Goal: Task Accomplishment & Management: Manage account settings

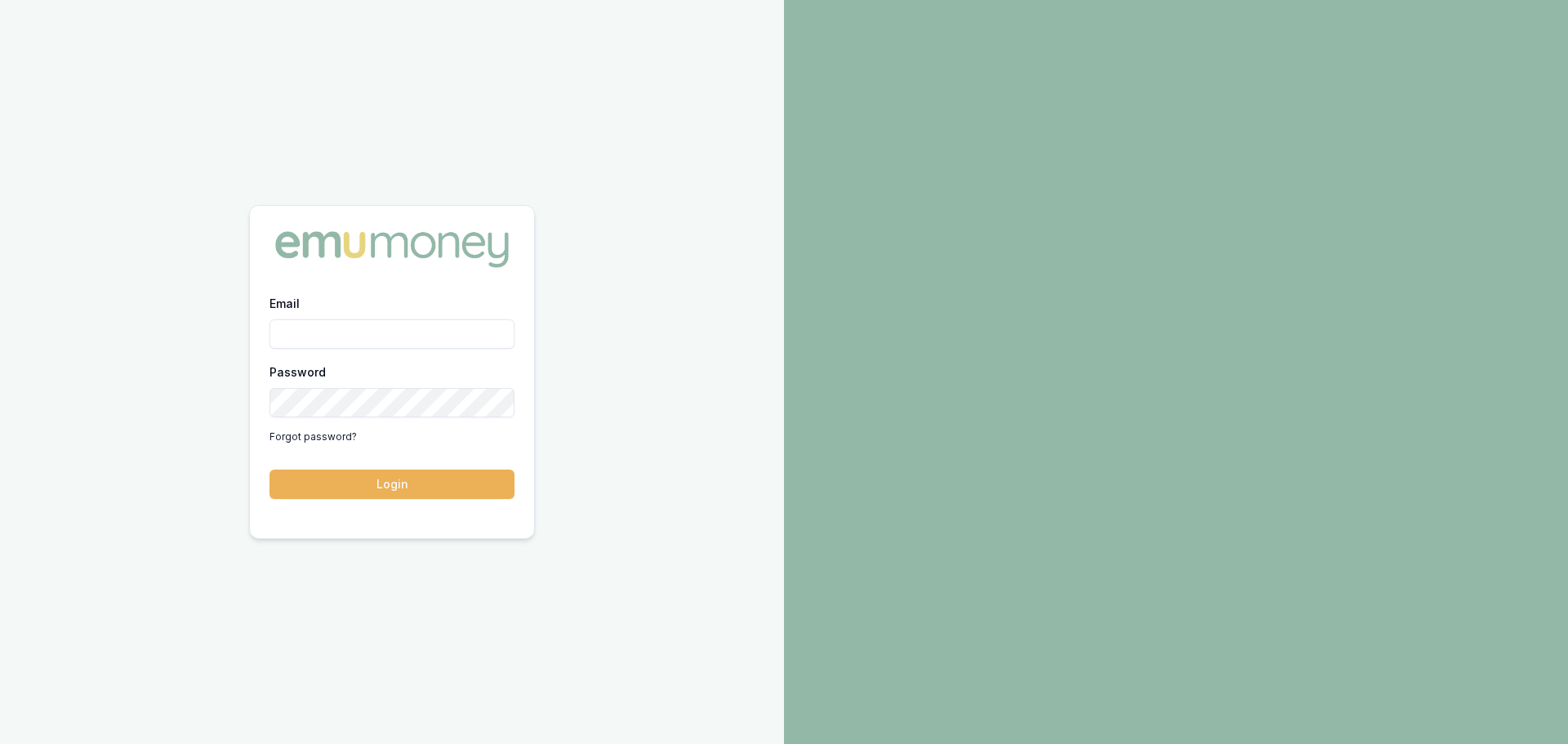
type input "brad.hearns@emumoney.com.au"
click at [269, 470] on button "Login" at bounding box center [392, 485] width 245 height 30
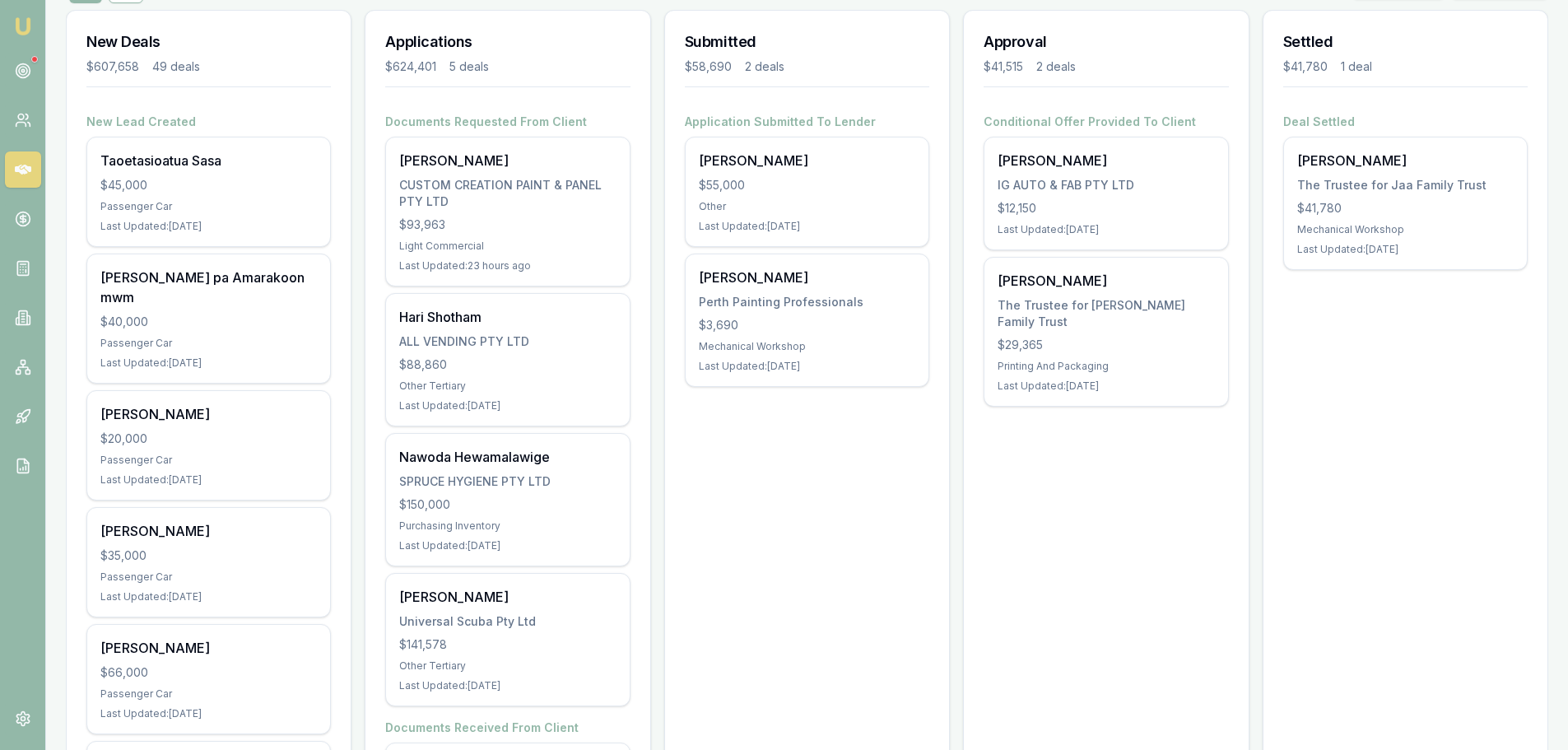
scroll to position [247, 0]
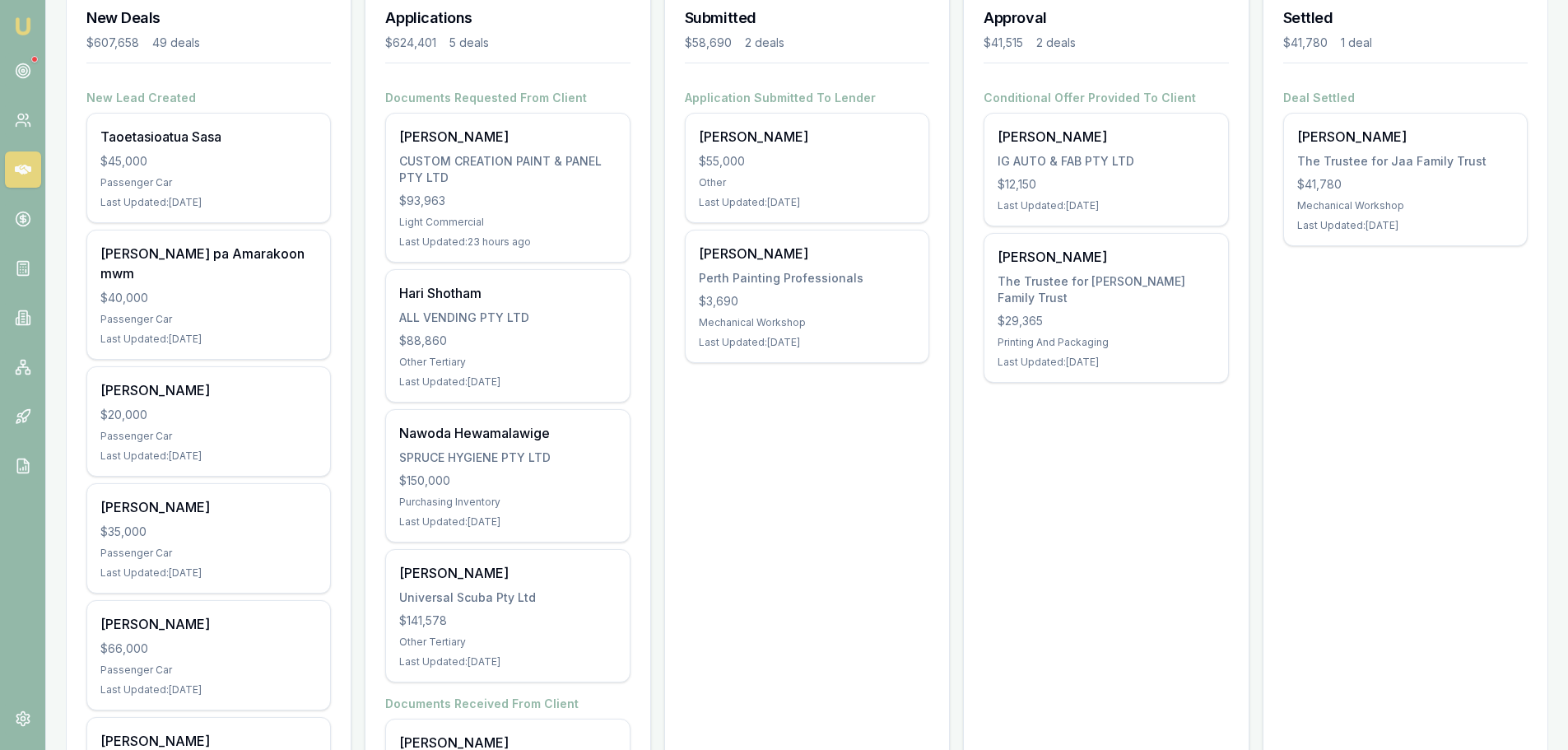
click at [17, 80] on link at bounding box center [23, 71] width 36 height 36
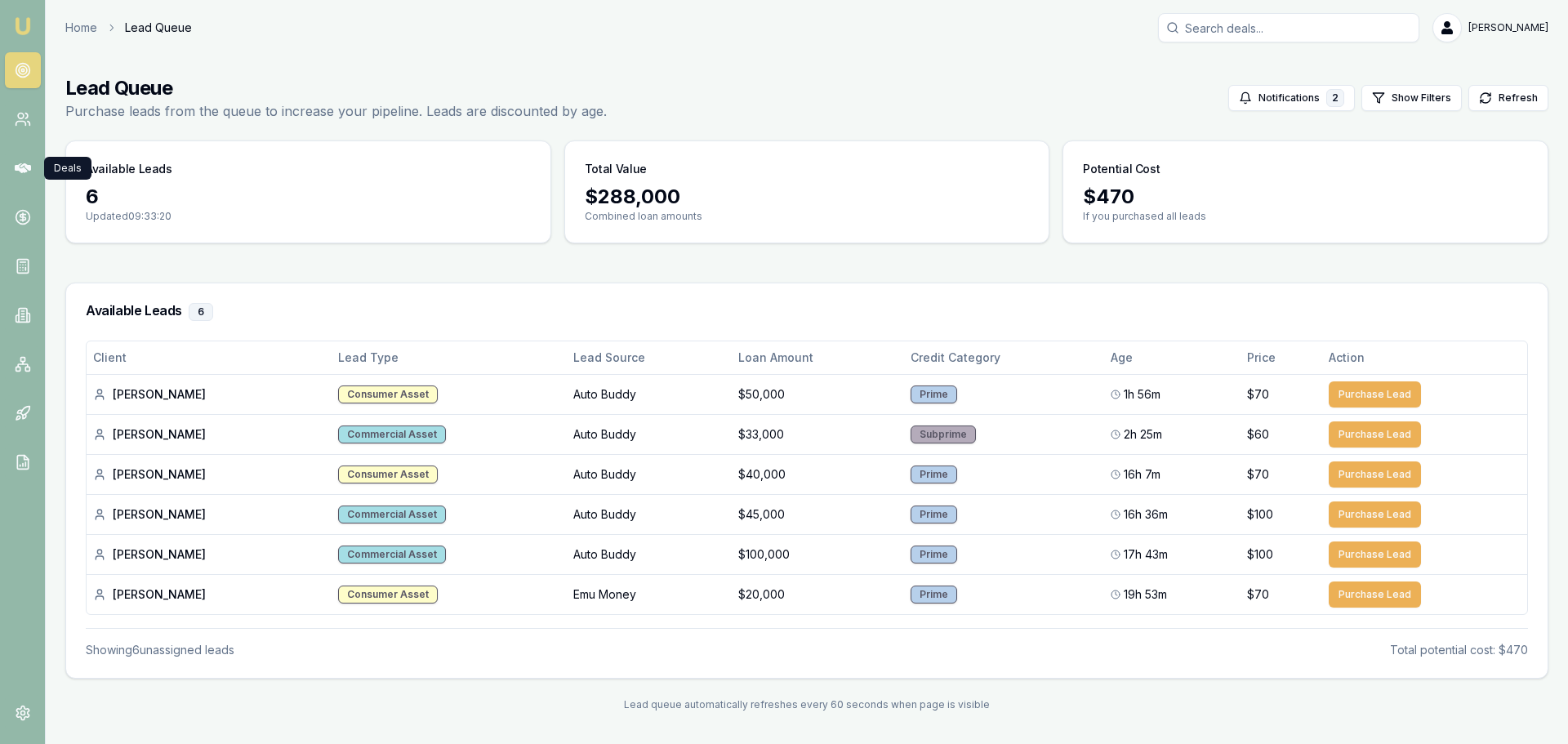
click at [33, 164] on link at bounding box center [23, 168] width 36 height 36
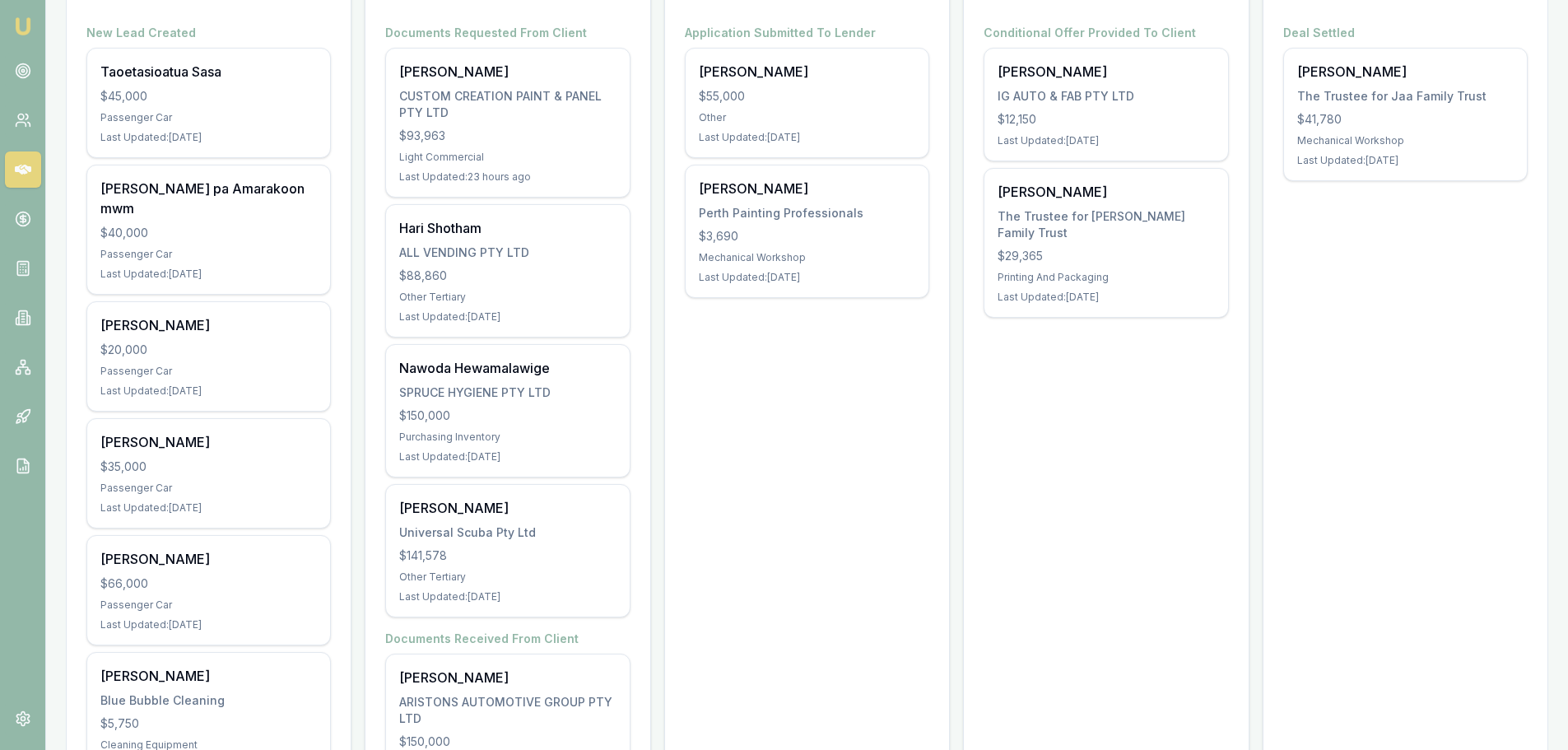
scroll to position [329, 0]
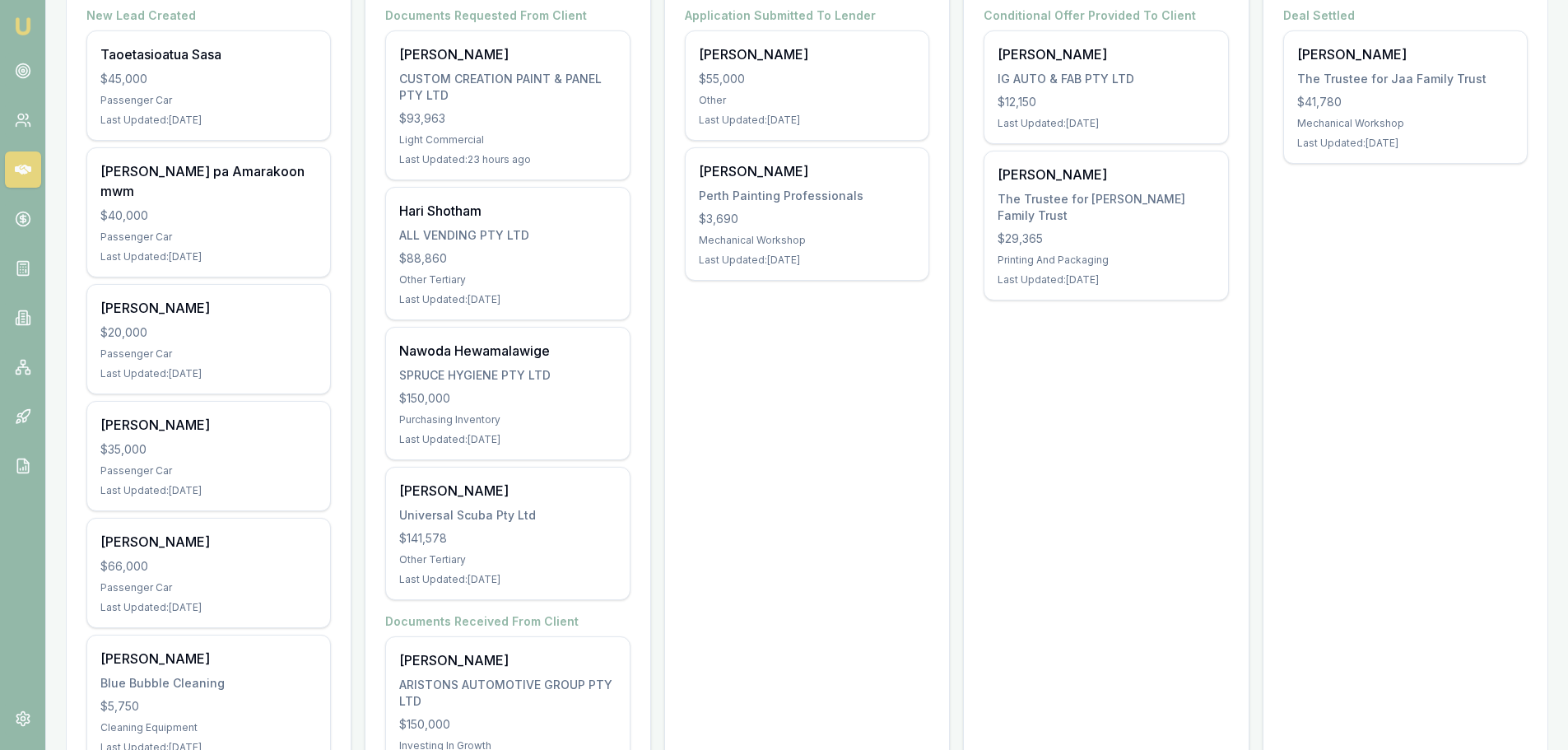
click at [198, 555] on div "Cameron Aitken $66,000 Passenger Car Last Updated: 4 days ago" at bounding box center [209, 572] width 243 height 109
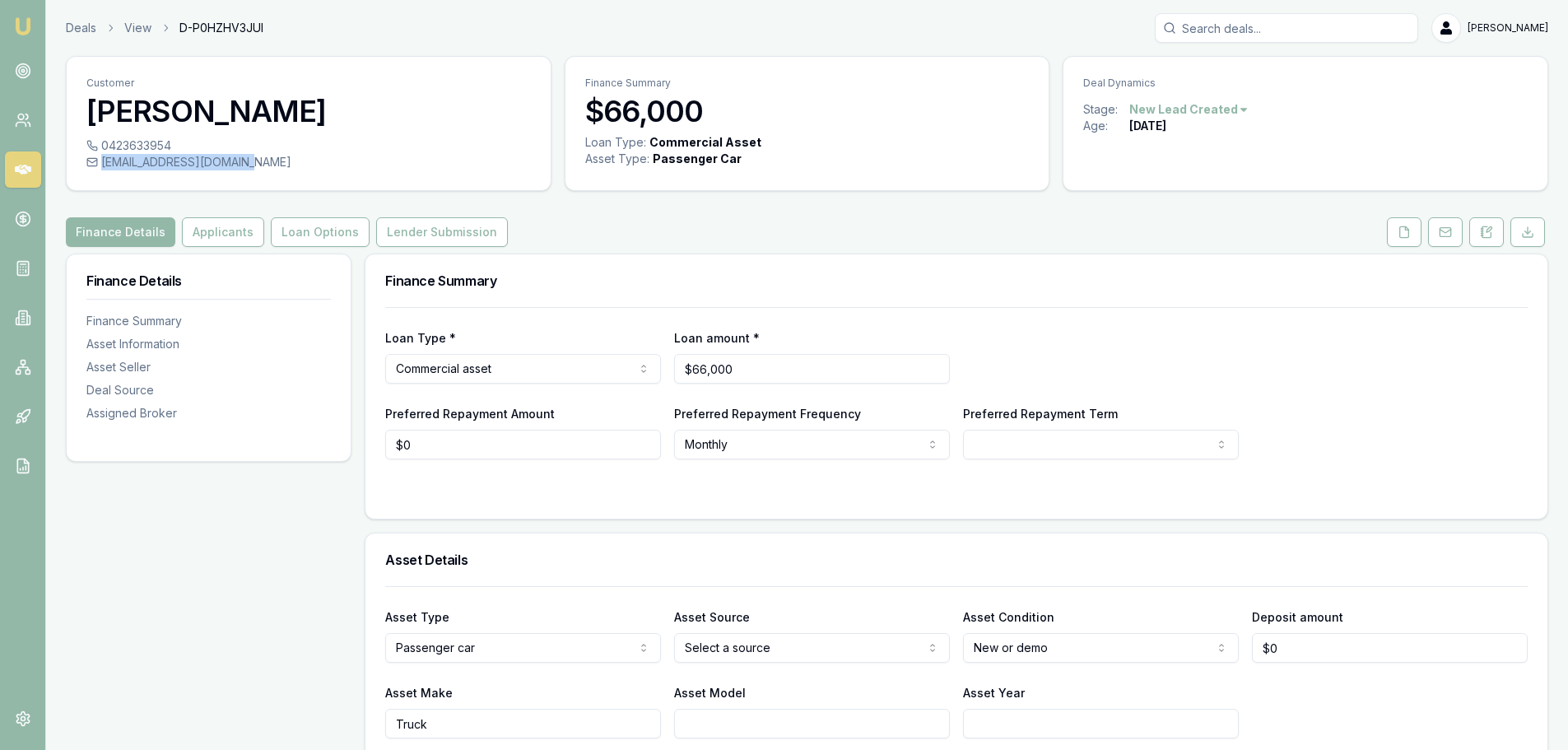
drag, startPoint x: 246, startPoint y: 159, endPoint x: 102, endPoint y: 164, distance: 144.1
click at [102, 164] on div "cameronaitken@gmail.com" at bounding box center [309, 162] width 445 height 17
copy div "cameronaitken@gmail.com"
click at [10, 163] on link at bounding box center [23, 170] width 36 height 36
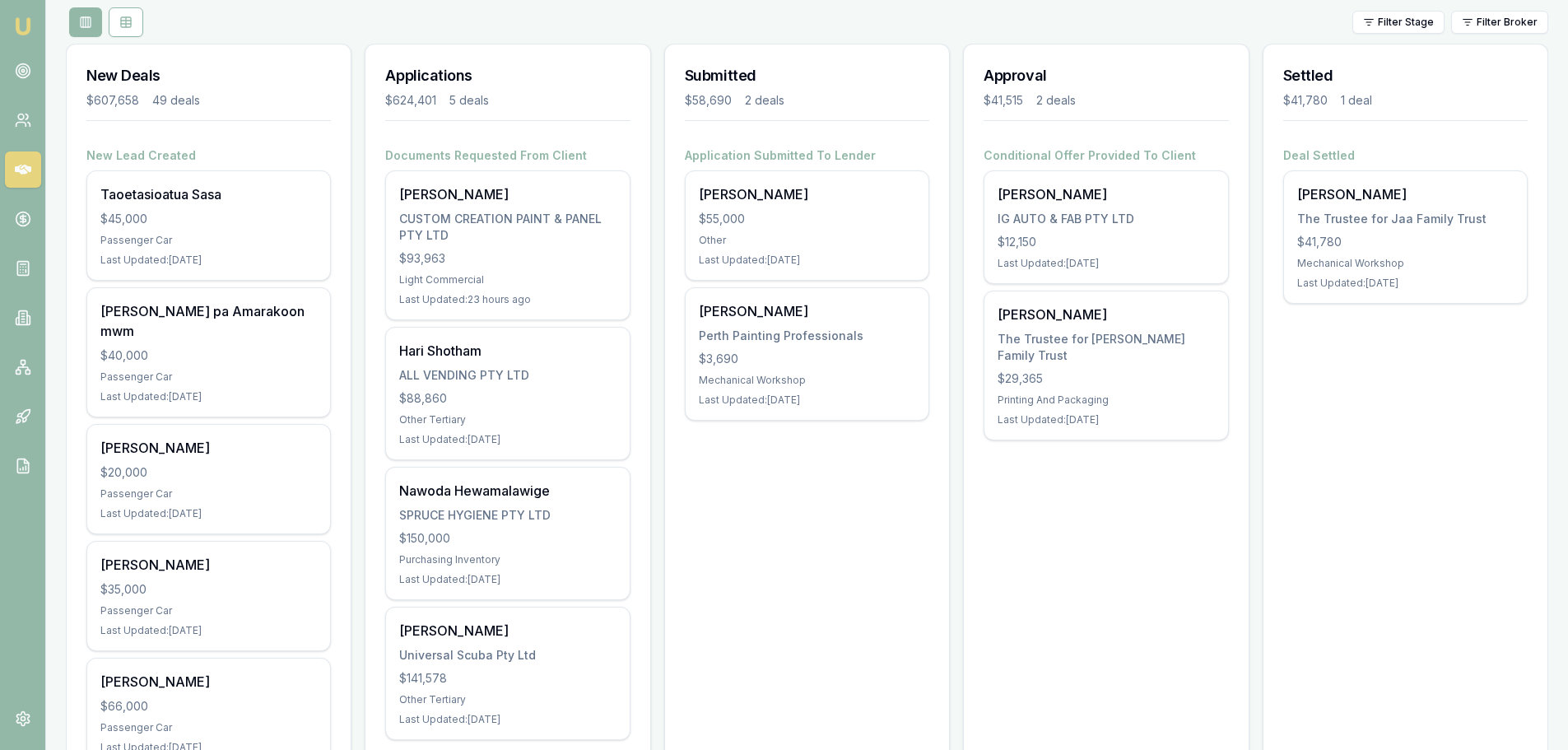
scroll to position [247, 0]
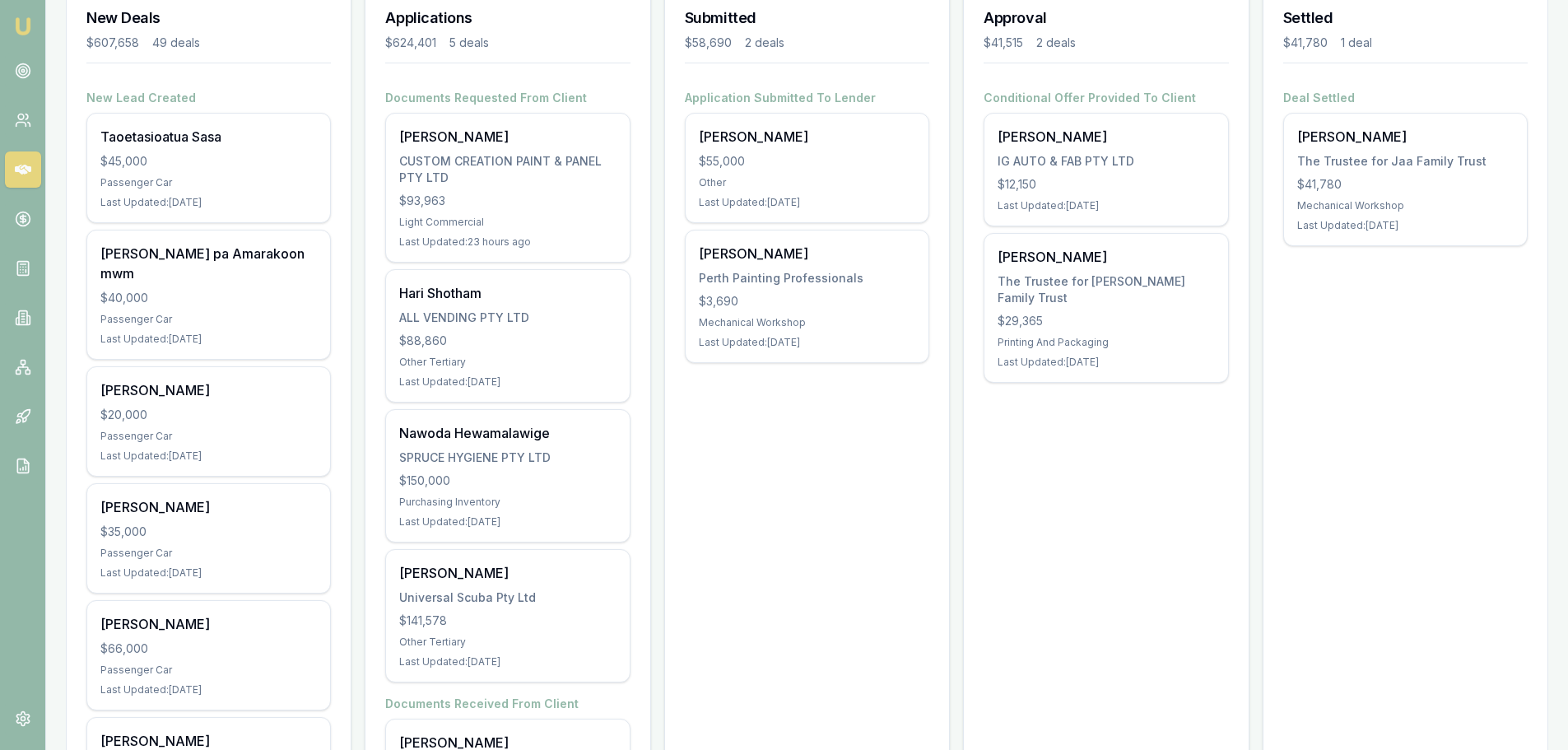
click at [211, 313] on div "Passenger Car" at bounding box center [208, 319] width 216 height 13
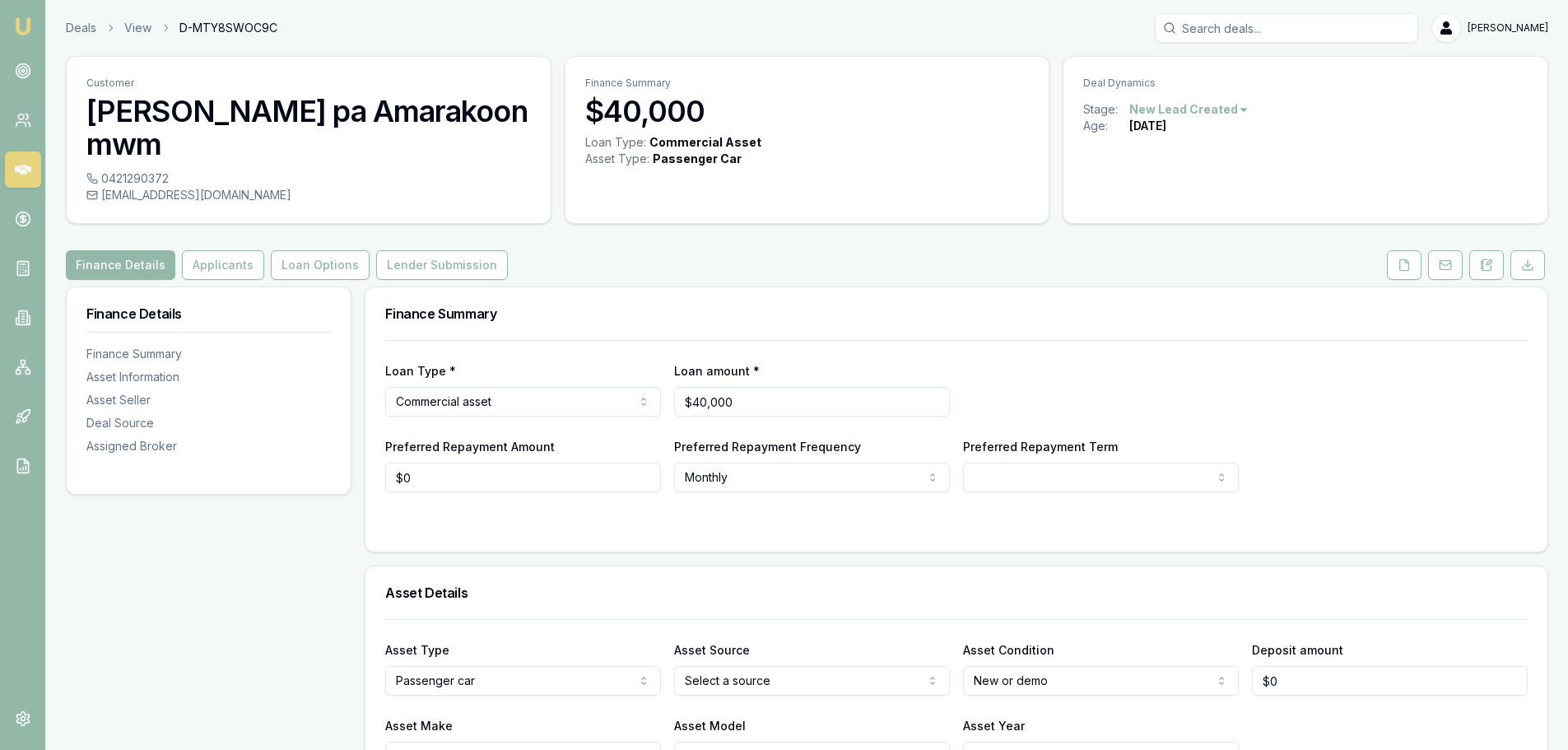
click at [126, 119] on h3 "[PERSON_NAME] pa Amarakoon mwm" at bounding box center [309, 128] width 445 height 66
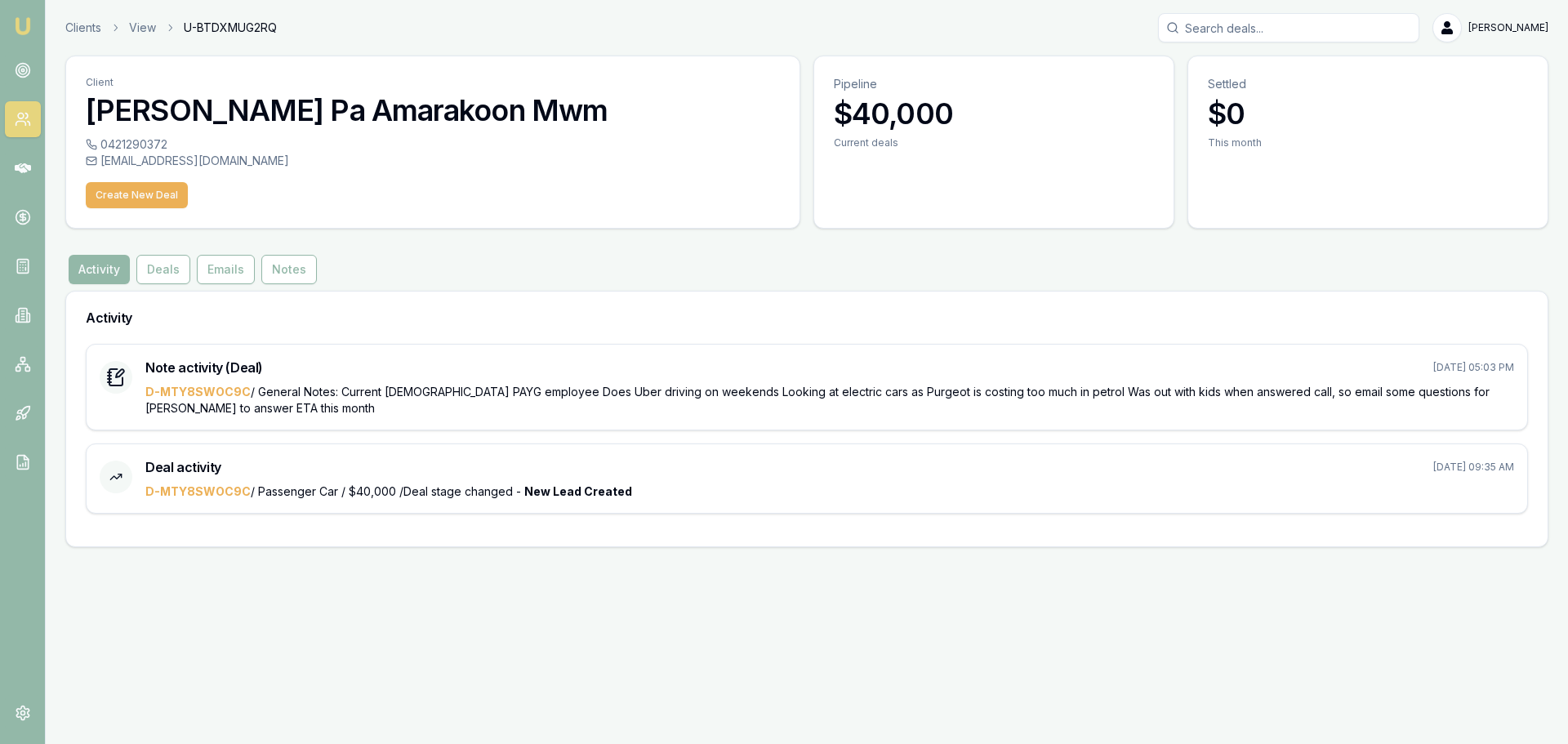
drag, startPoint x: 125, startPoint y: 118, endPoint x: 464, endPoint y: 190, distance: 346.6
click at [464, 190] on div "Create New Deal" at bounding box center [433, 192] width 694 height 33
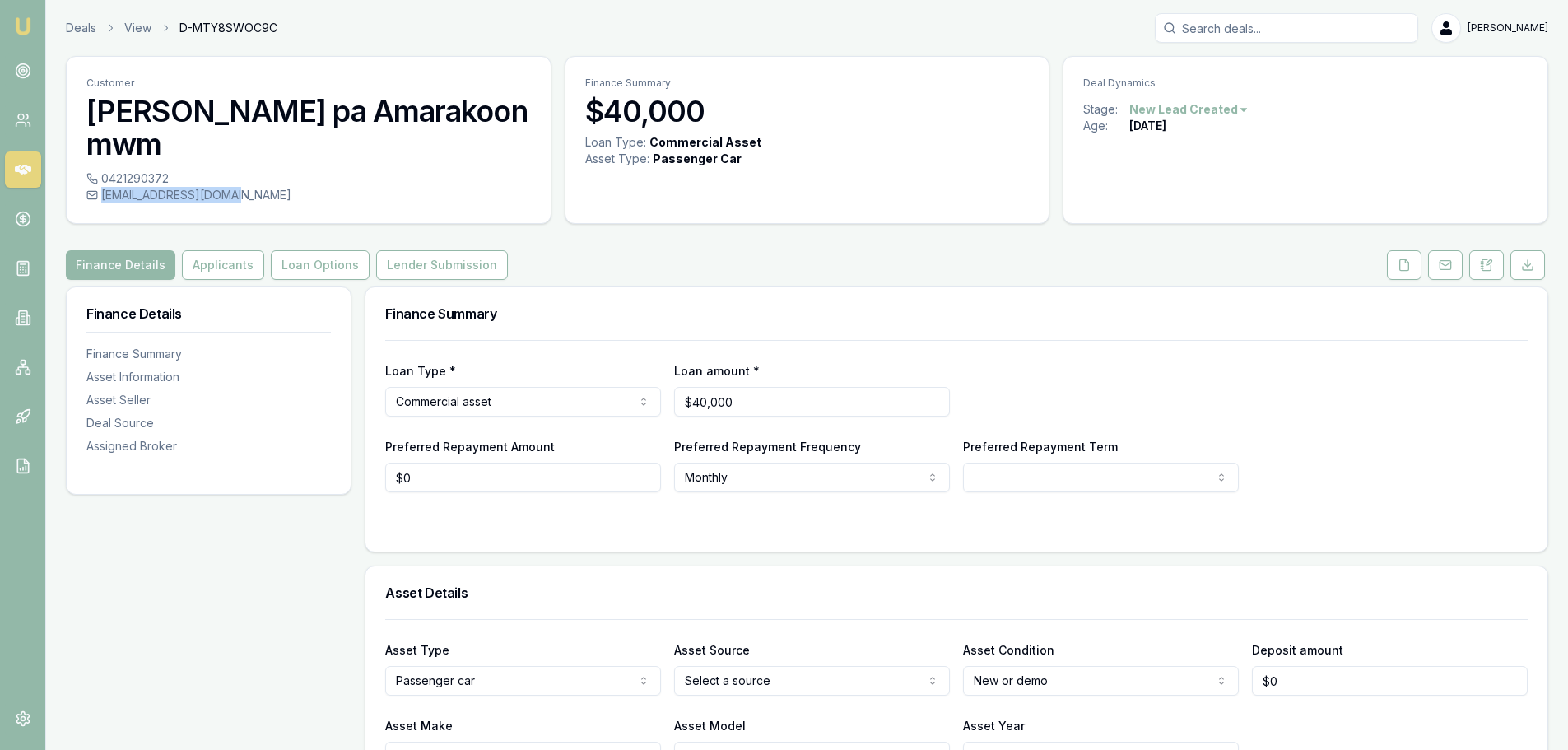
click at [236, 187] on div "sachith2000@gmail.com" at bounding box center [309, 194] width 445 height 17
copy div "sachith2000@gmail.com"
drag, startPoint x: 75, startPoint y: 118, endPoint x: 186, endPoint y: 118, distance: 111.0
click at [186, 118] on div "Customer Sachith pa Amarakoon mwm" at bounding box center [308, 114] width 483 height 114
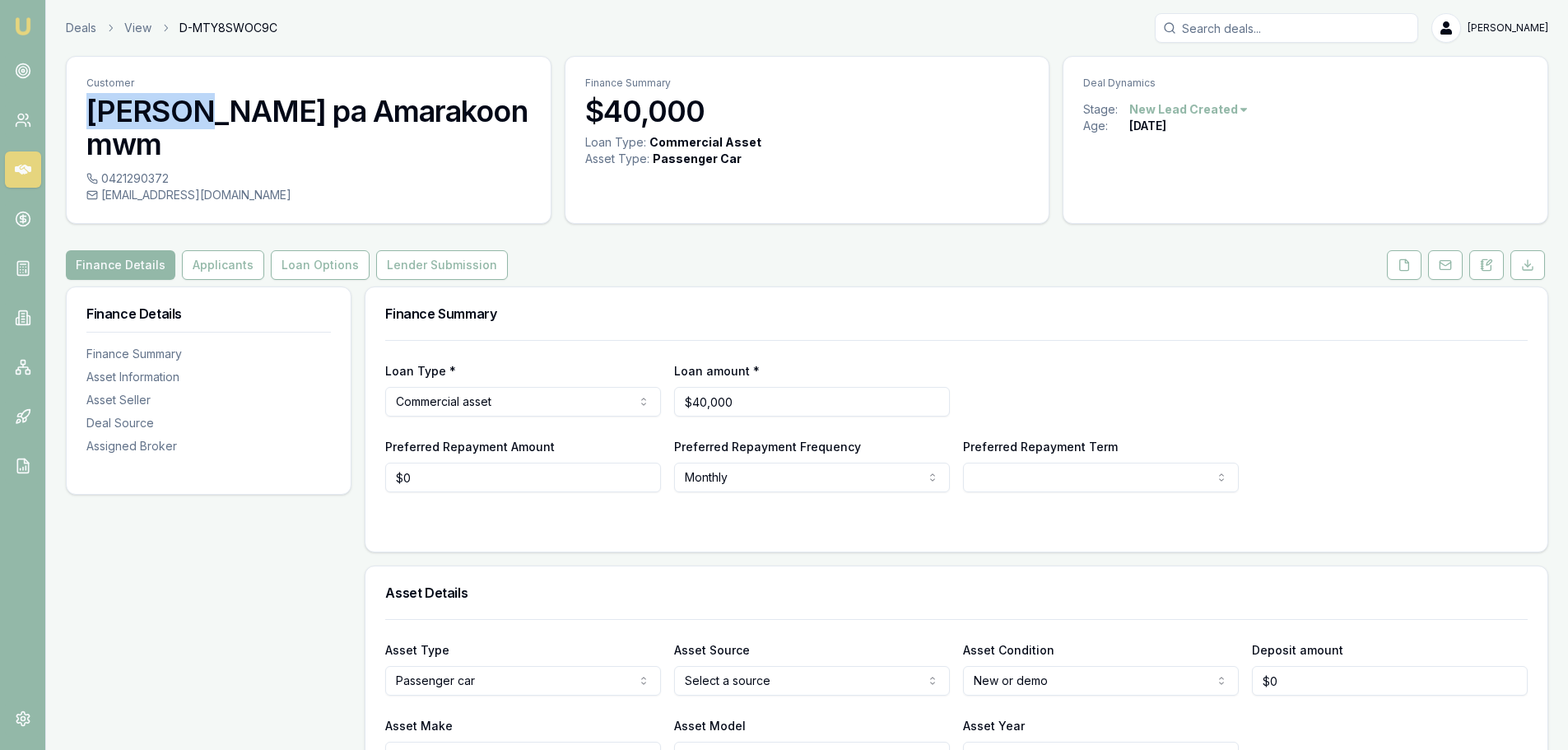
copy h3 "Sachith"
drag, startPoint x: 635, startPoint y: 242, endPoint x: 764, endPoint y: 233, distance: 129.3
click at [635, 250] on div "Finance Details Applicants Loan Options Lender Submission" at bounding box center [806, 265] width 1482 height 30
click at [1494, 250] on button at bounding box center [1486, 265] width 35 height 30
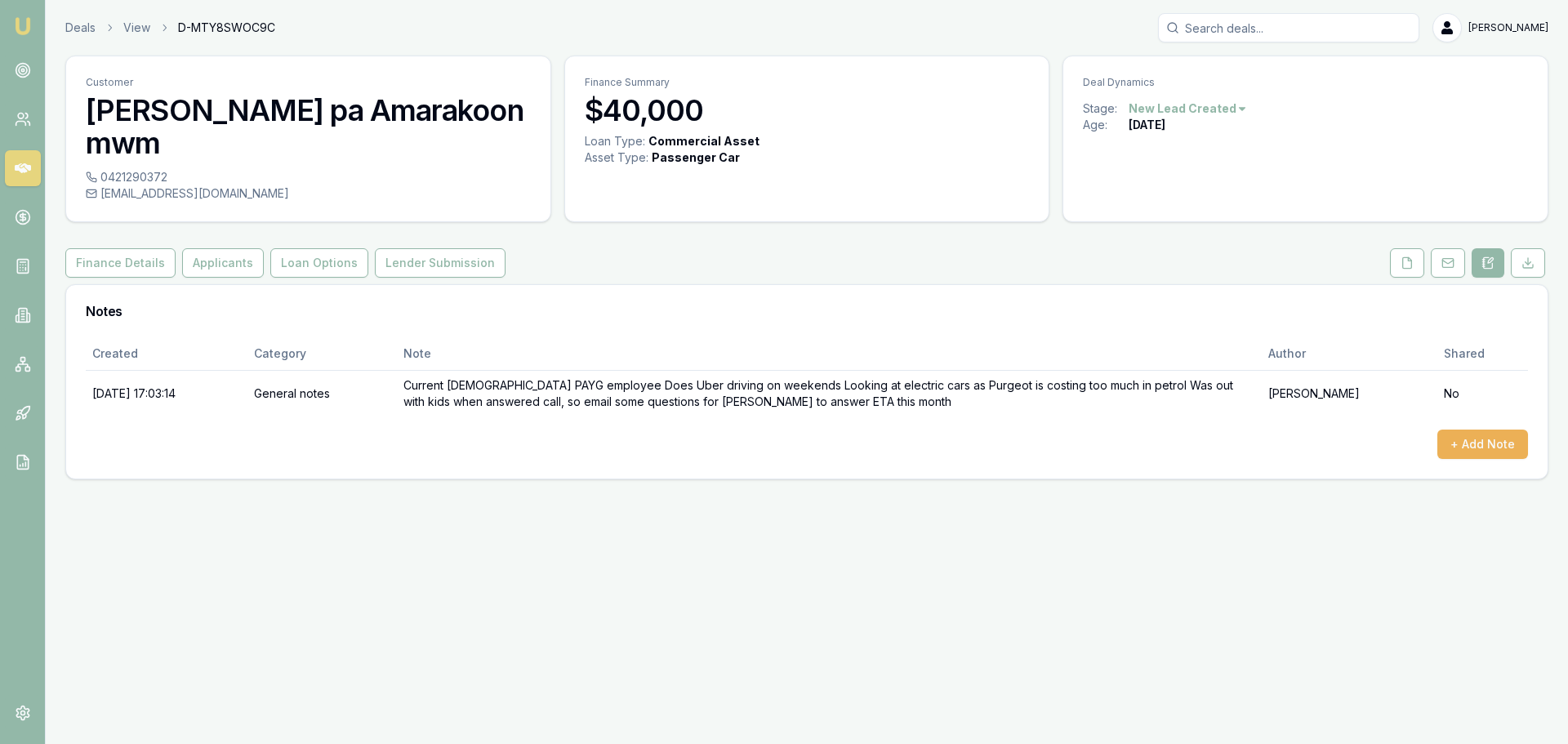
click at [32, 166] on link at bounding box center [23, 168] width 36 height 36
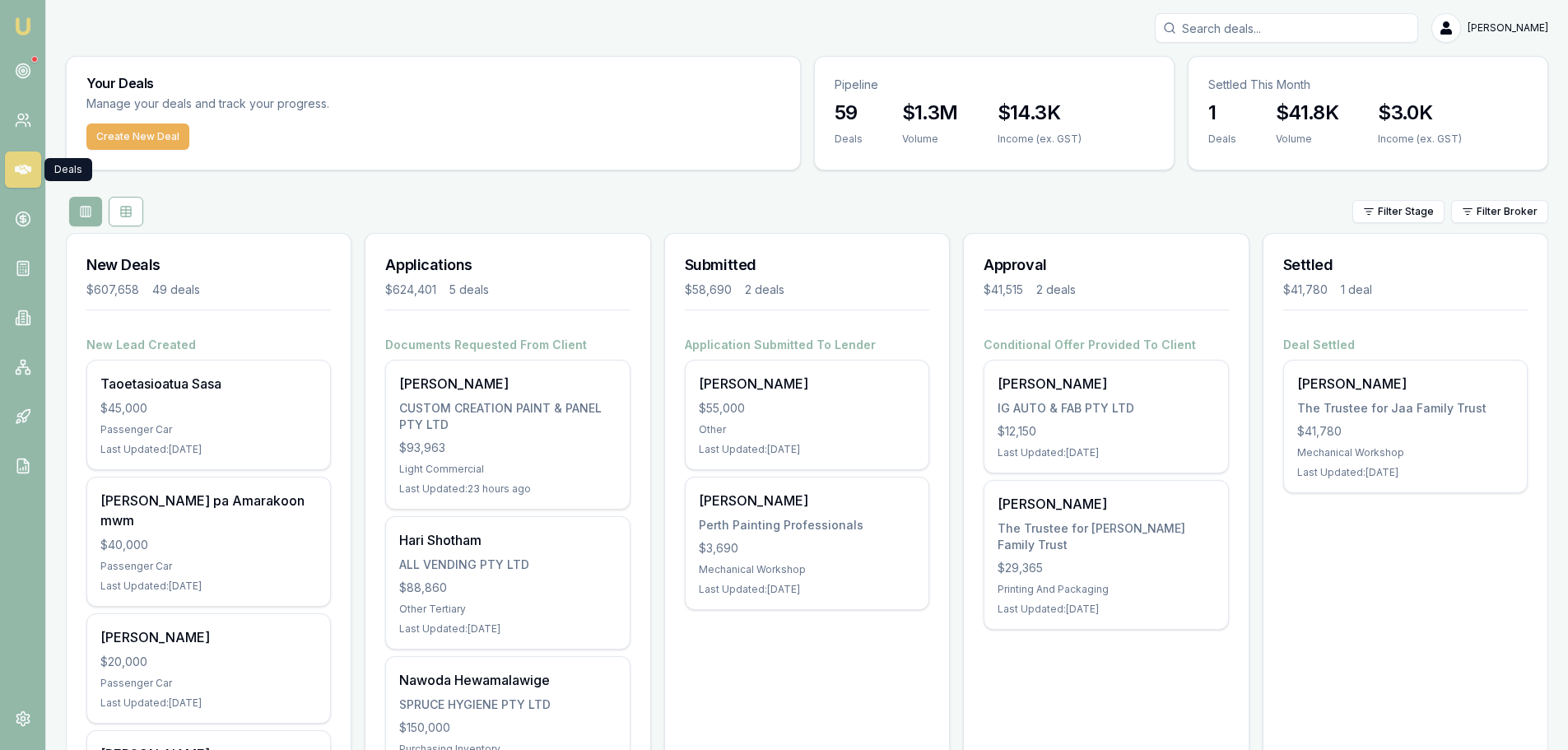
click at [443, 169] on div "Create New Deal" at bounding box center [434, 147] width 734 height 46
click at [26, 72] on icon at bounding box center [23, 71] width 17 height 17
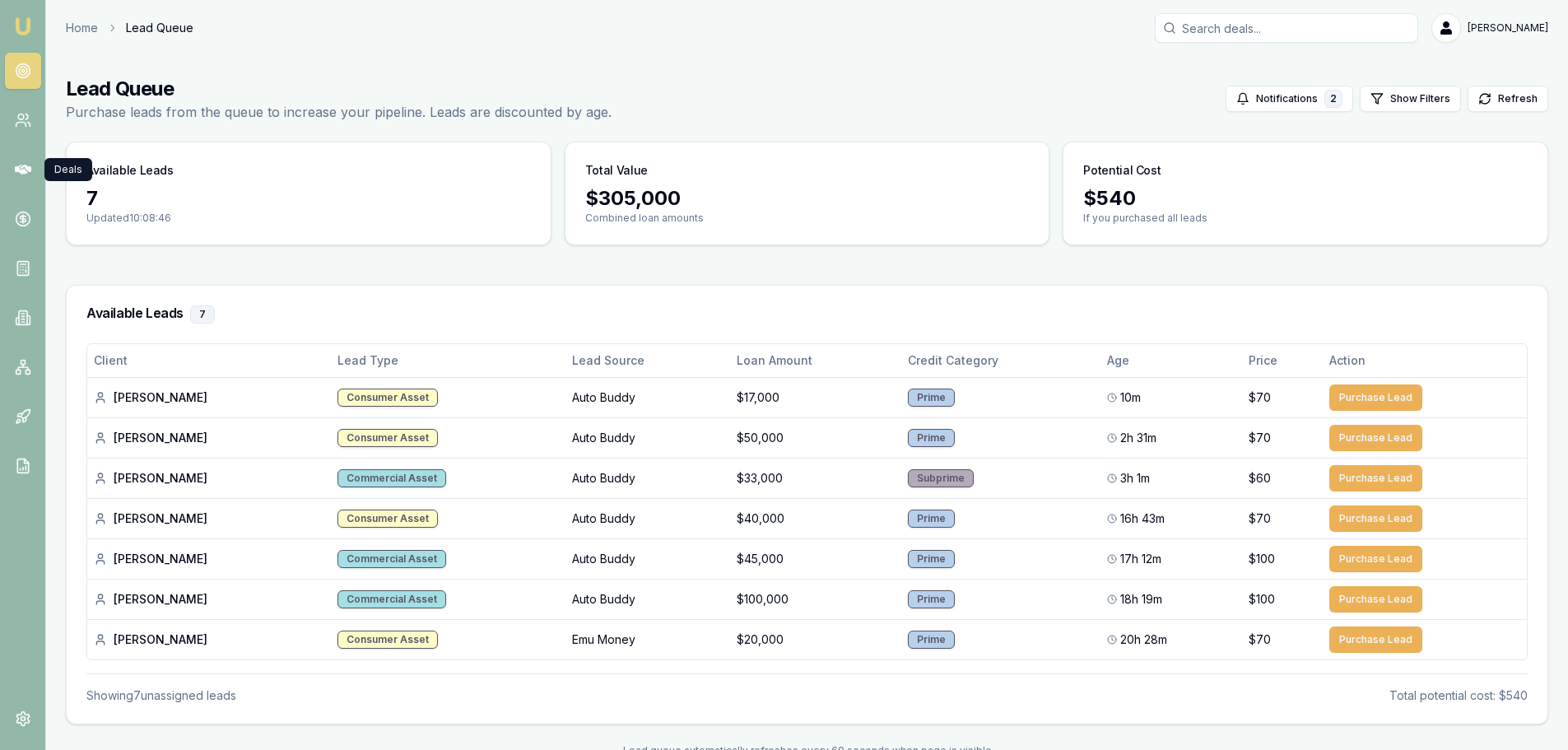
click at [30, 169] on icon at bounding box center [23, 170] width 17 height 10
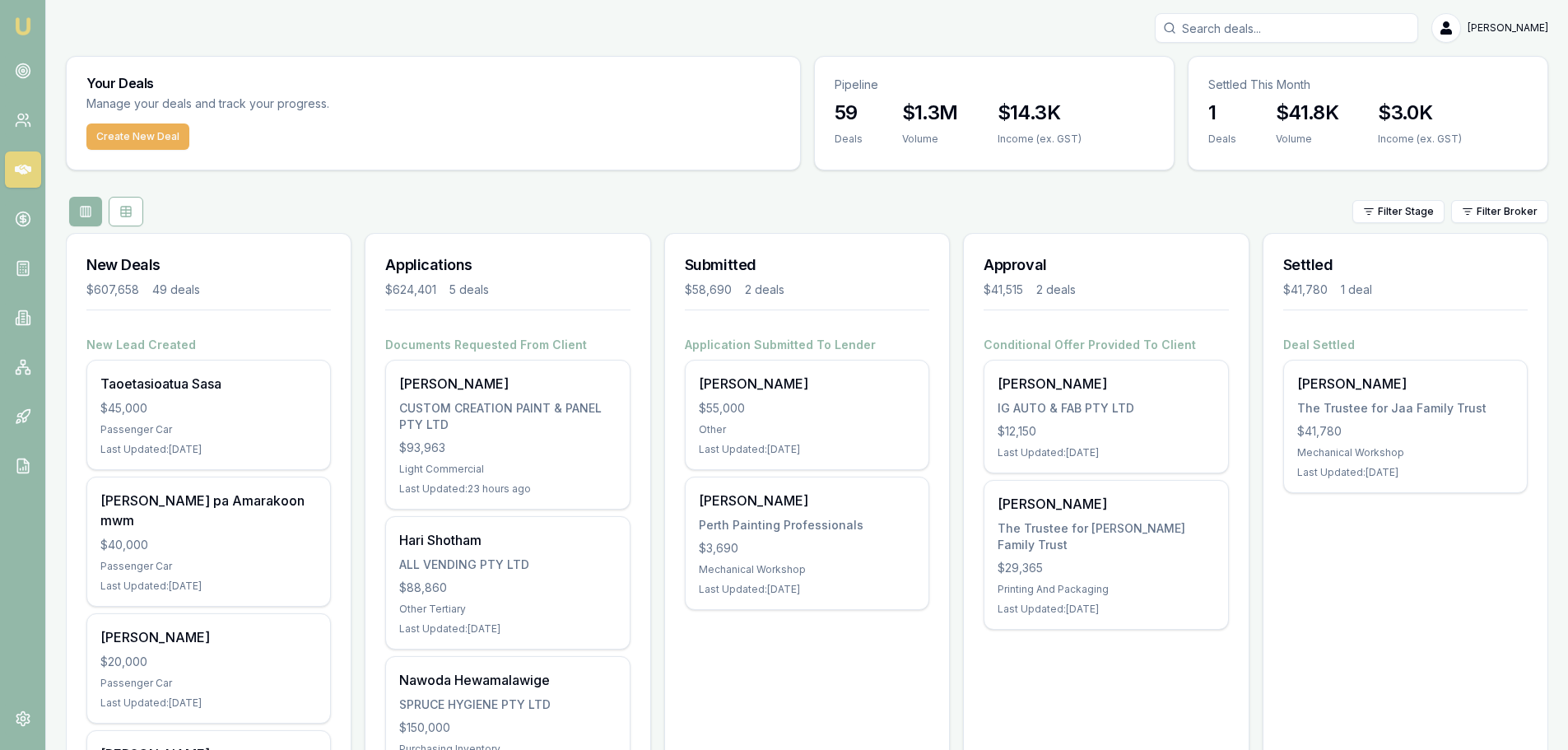
click at [897, 206] on div "Filter Stage Filter Broker" at bounding box center [806, 211] width 1482 height 30
click at [415, 237] on div "Applications $624,401 5 deals" at bounding box center [507, 284] width 284 height 103
click at [197, 391] on div "Taoetasioatua Sasa" at bounding box center [208, 384] width 216 height 20
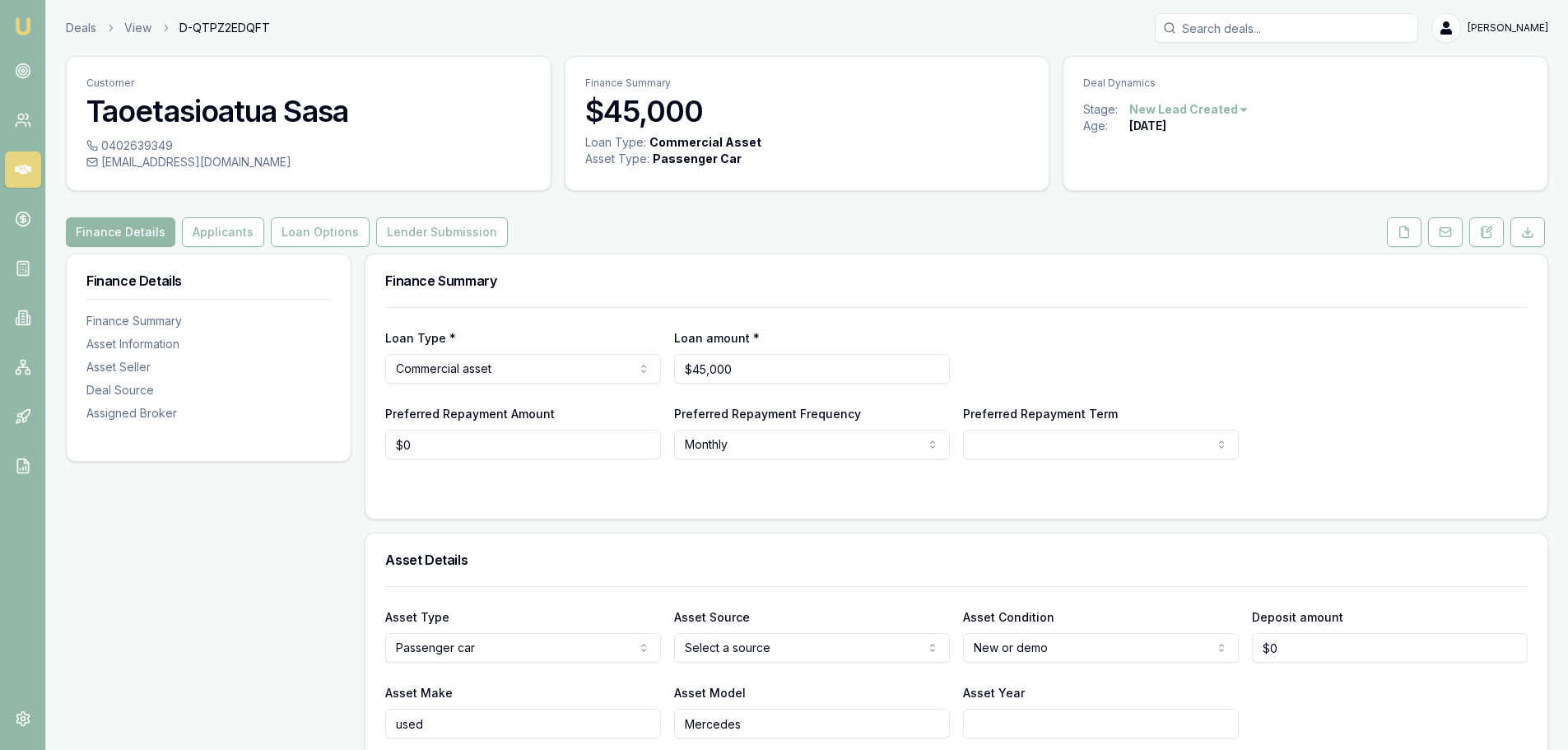
click at [227, 240] on button "Applicants" at bounding box center [222, 232] width 83 height 30
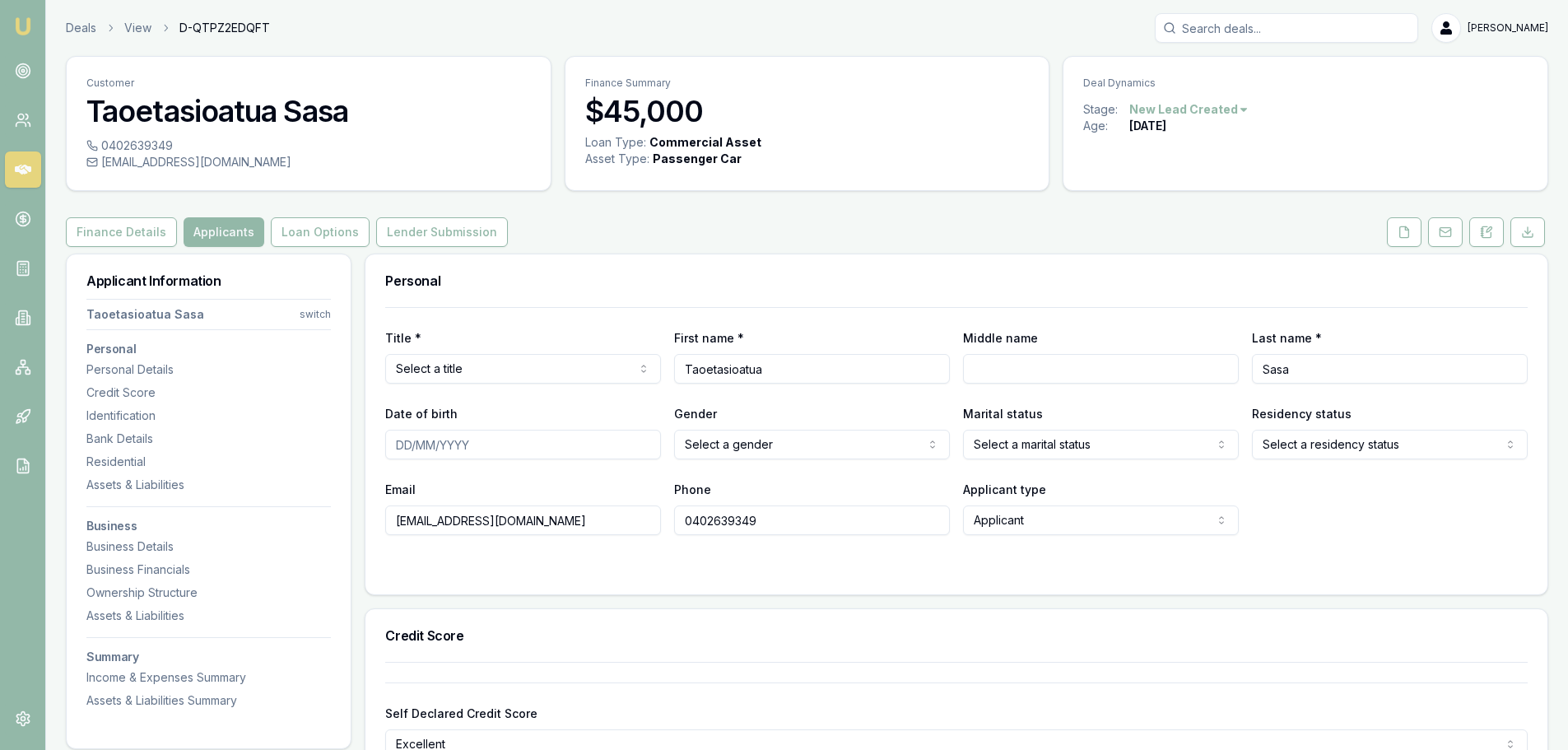
click at [303, 224] on button "Loan Options" at bounding box center [320, 232] width 99 height 30
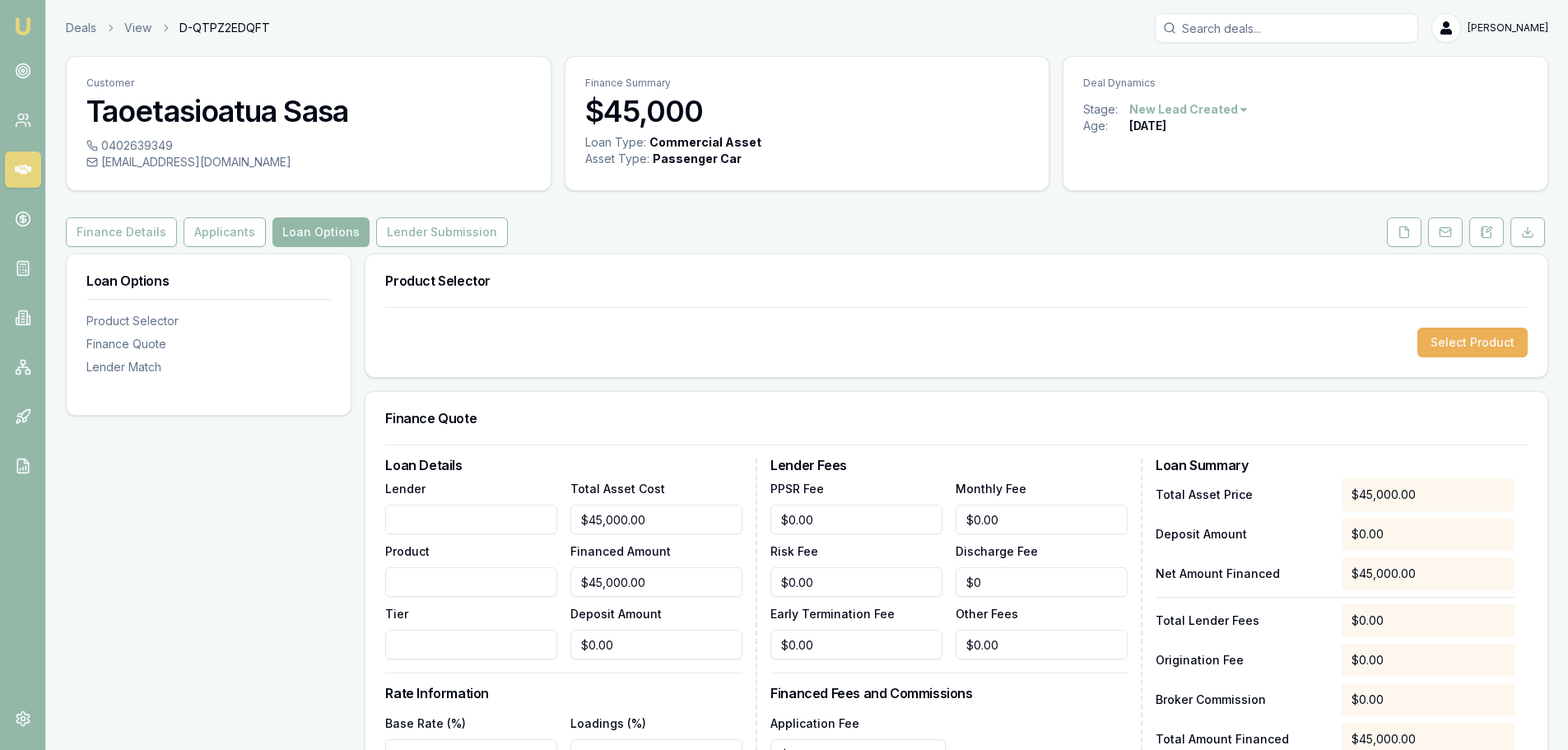
click at [411, 229] on button "Lender Submission" at bounding box center [442, 232] width 132 height 30
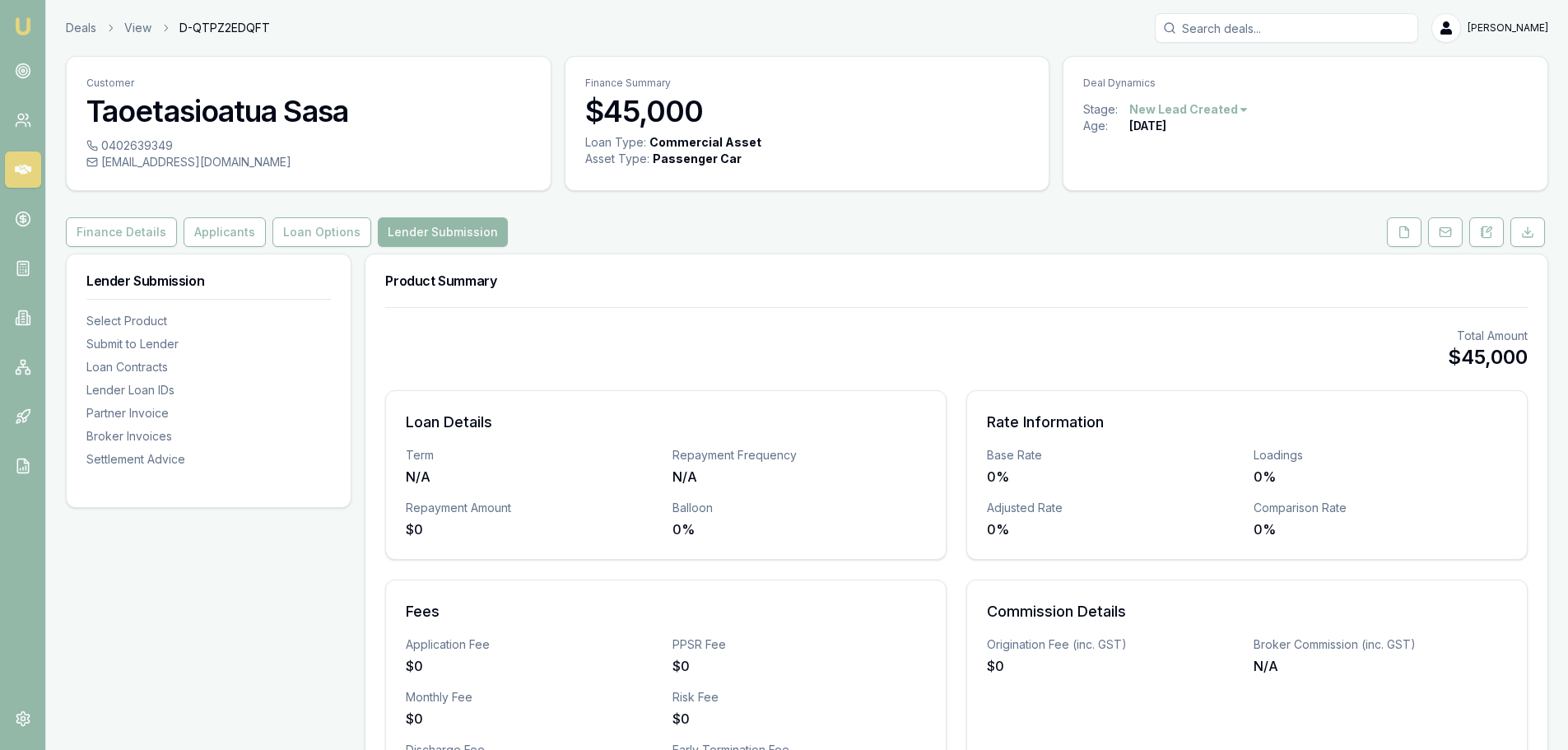
click at [105, 229] on button "Finance Details" at bounding box center [121, 232] width 111 height 30
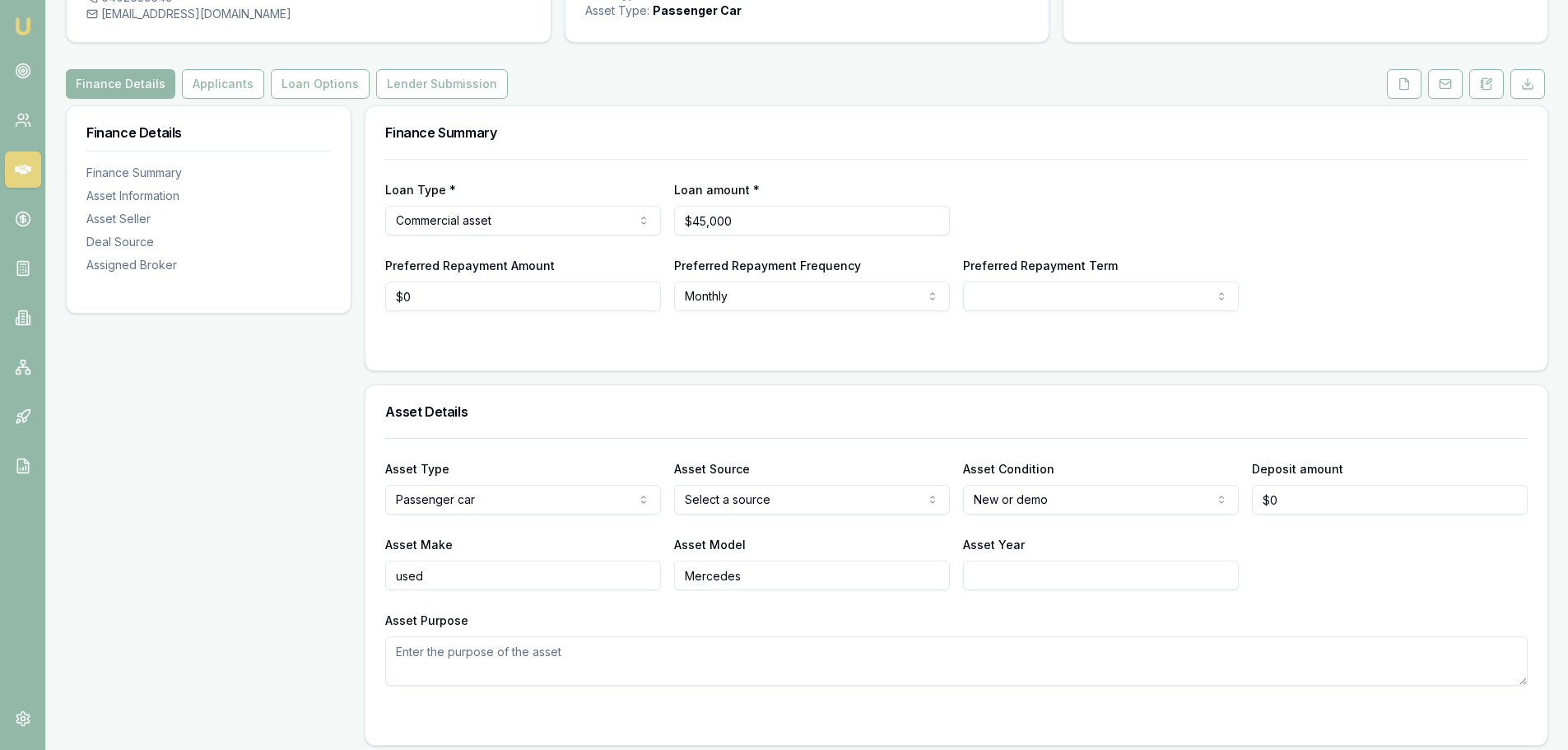
scroll to position [83, 0]
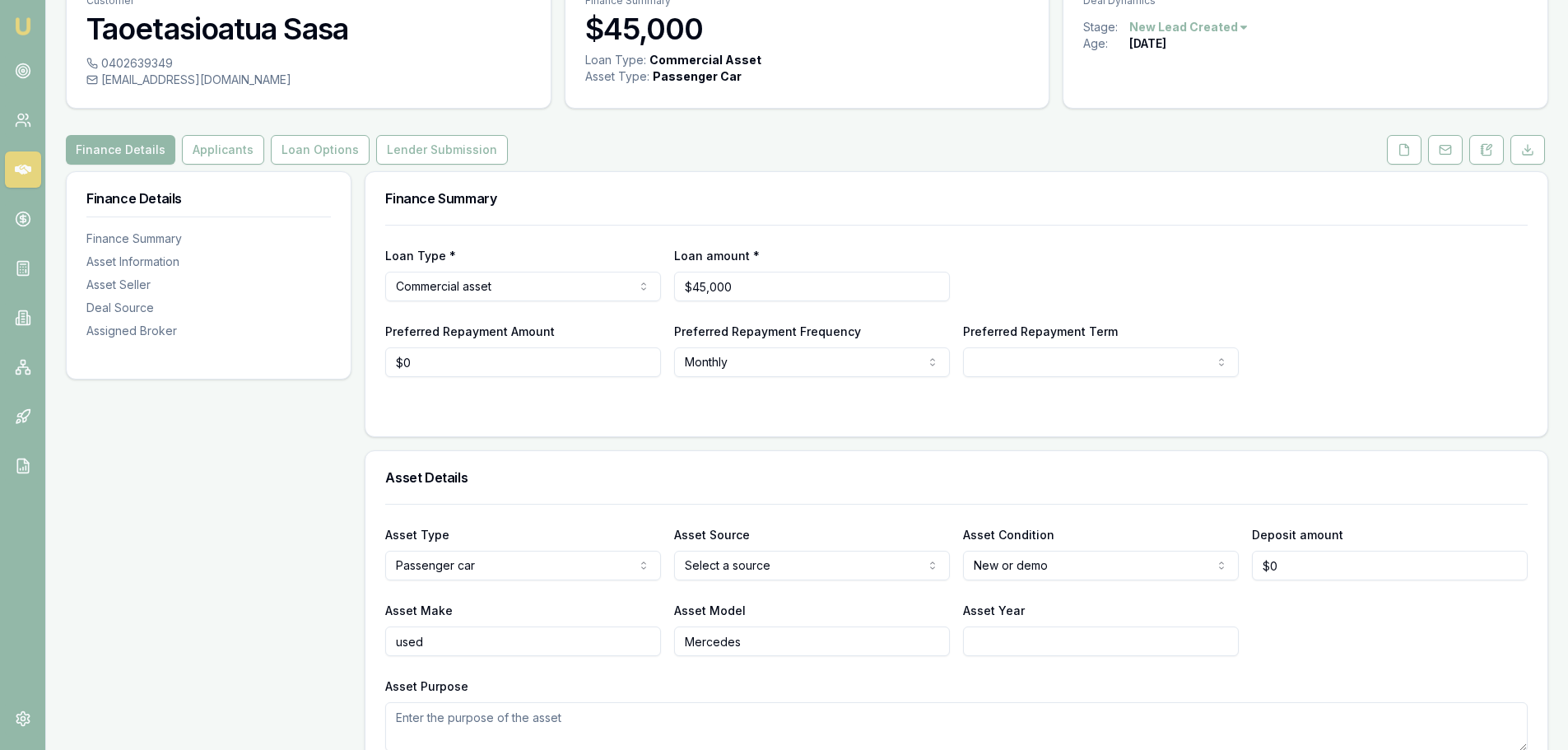
click at [121, 243] on div "Finance Summary" at bounding box center [208, 238] width 244 height 17
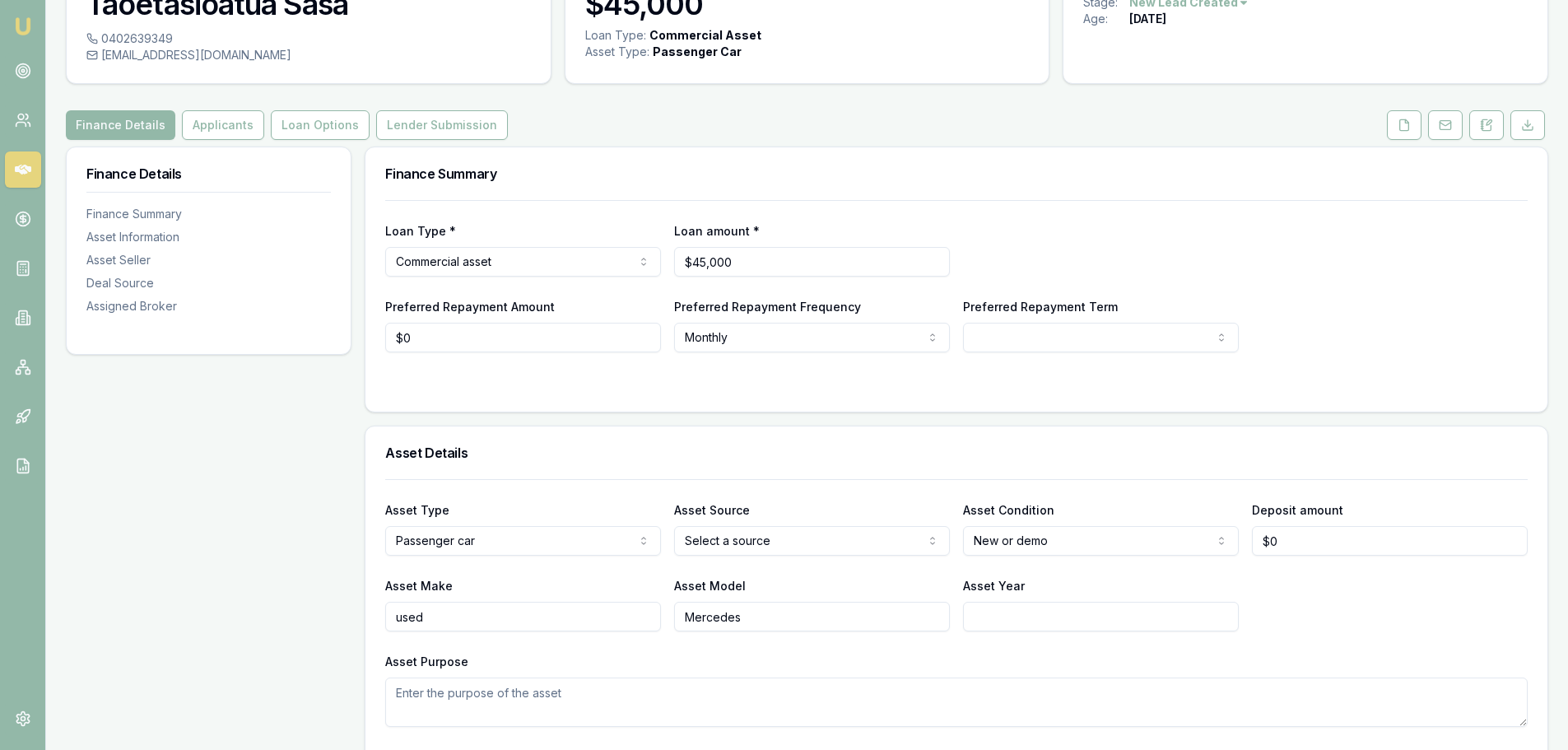
scroll to position [0, 0]
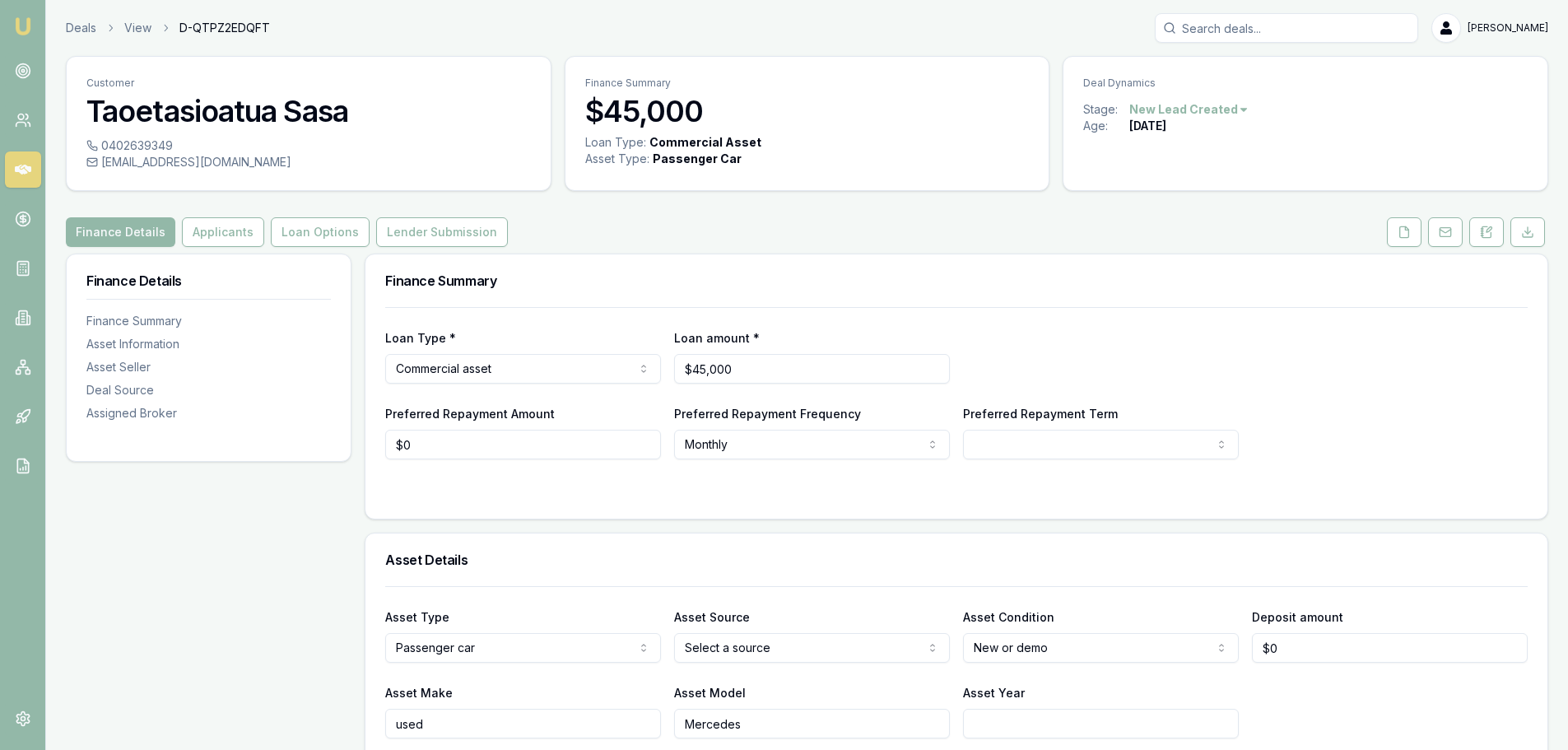
click at [122, 237] on button "Finance Details" at bounding box center [121, 232] width 110 height 30
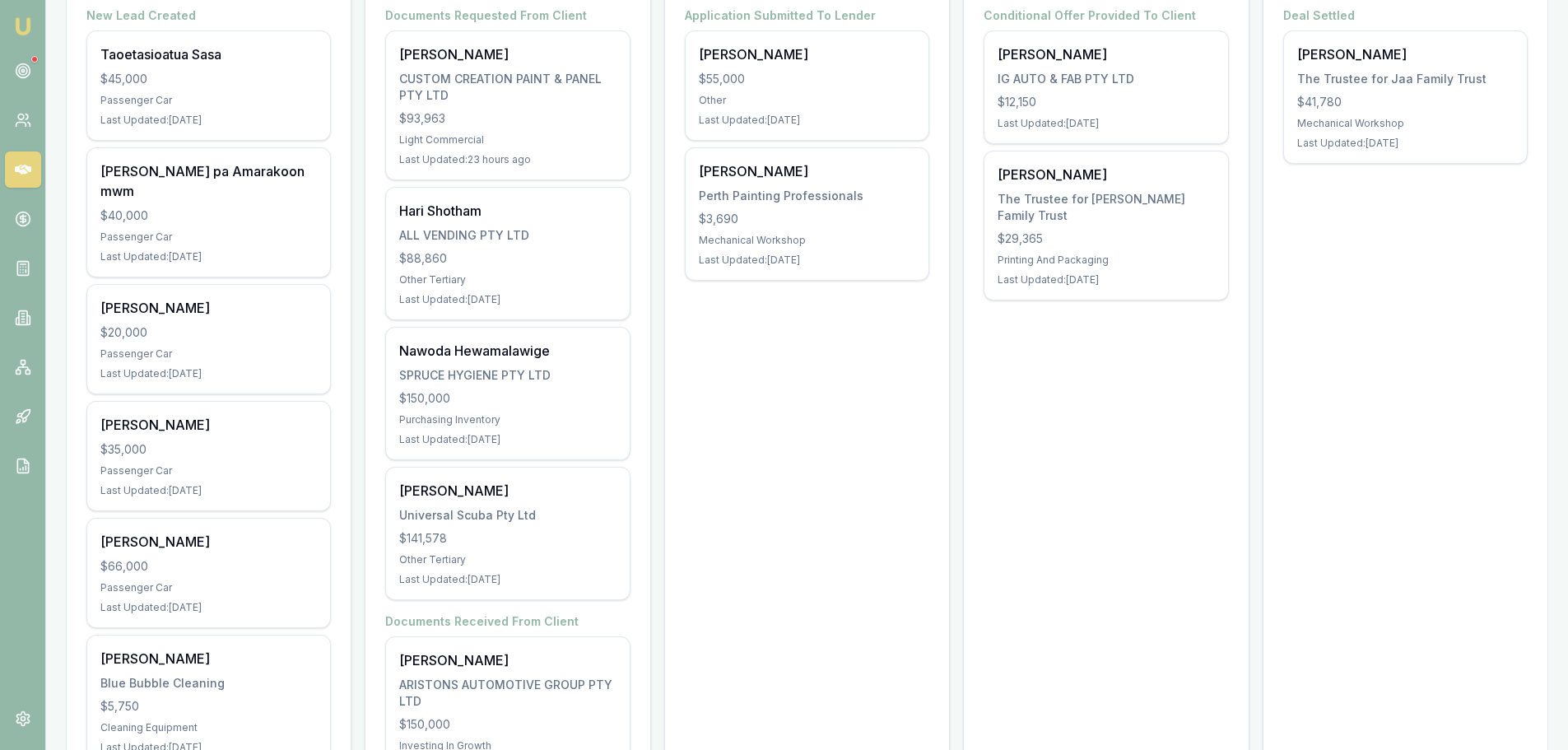
click at [30, 78] on icon at bounding box center [23, 71] width 17 height 17
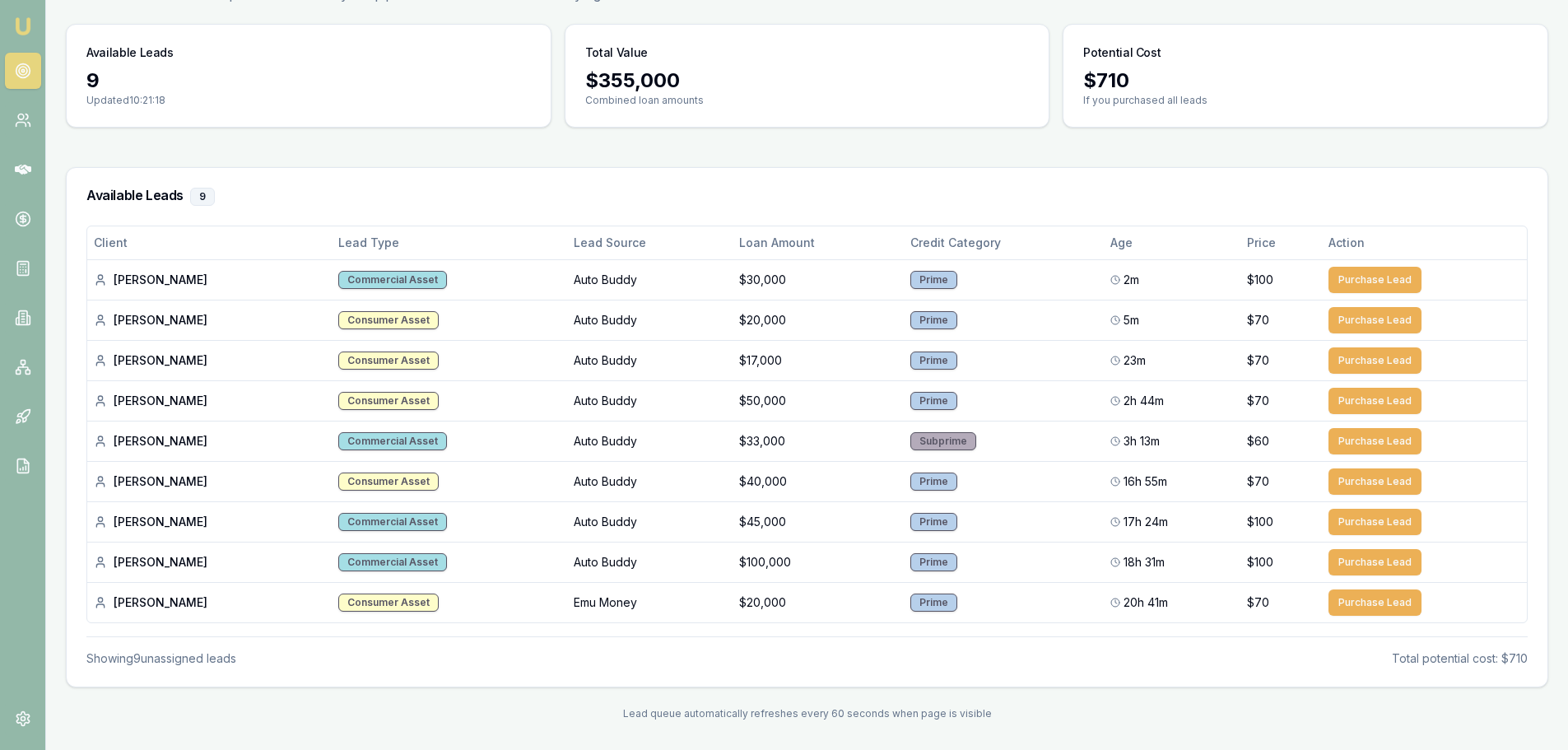
scroll to position [121, 0]
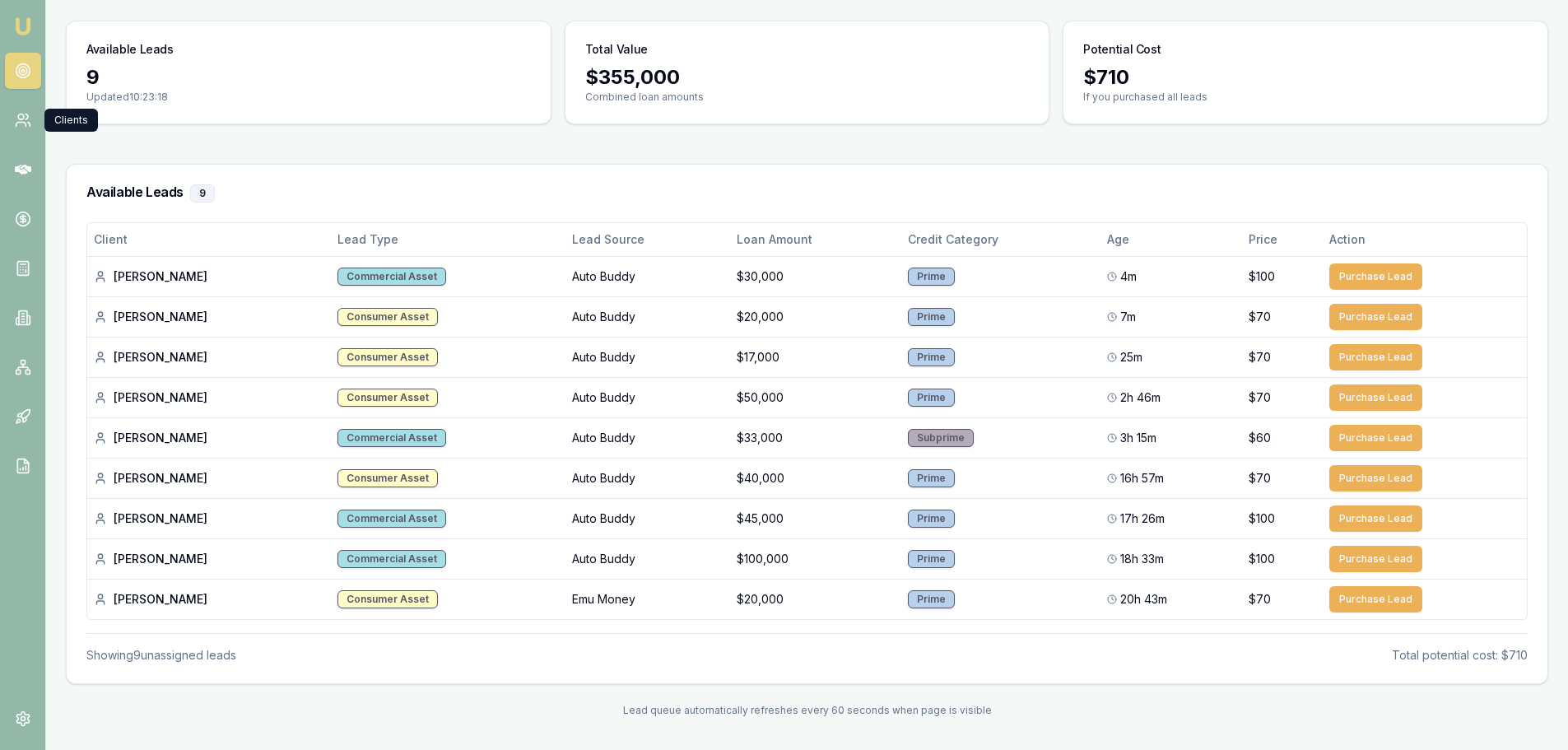
click at [16, 124] on icon at bounding box center [21, 125] width 10 height 4
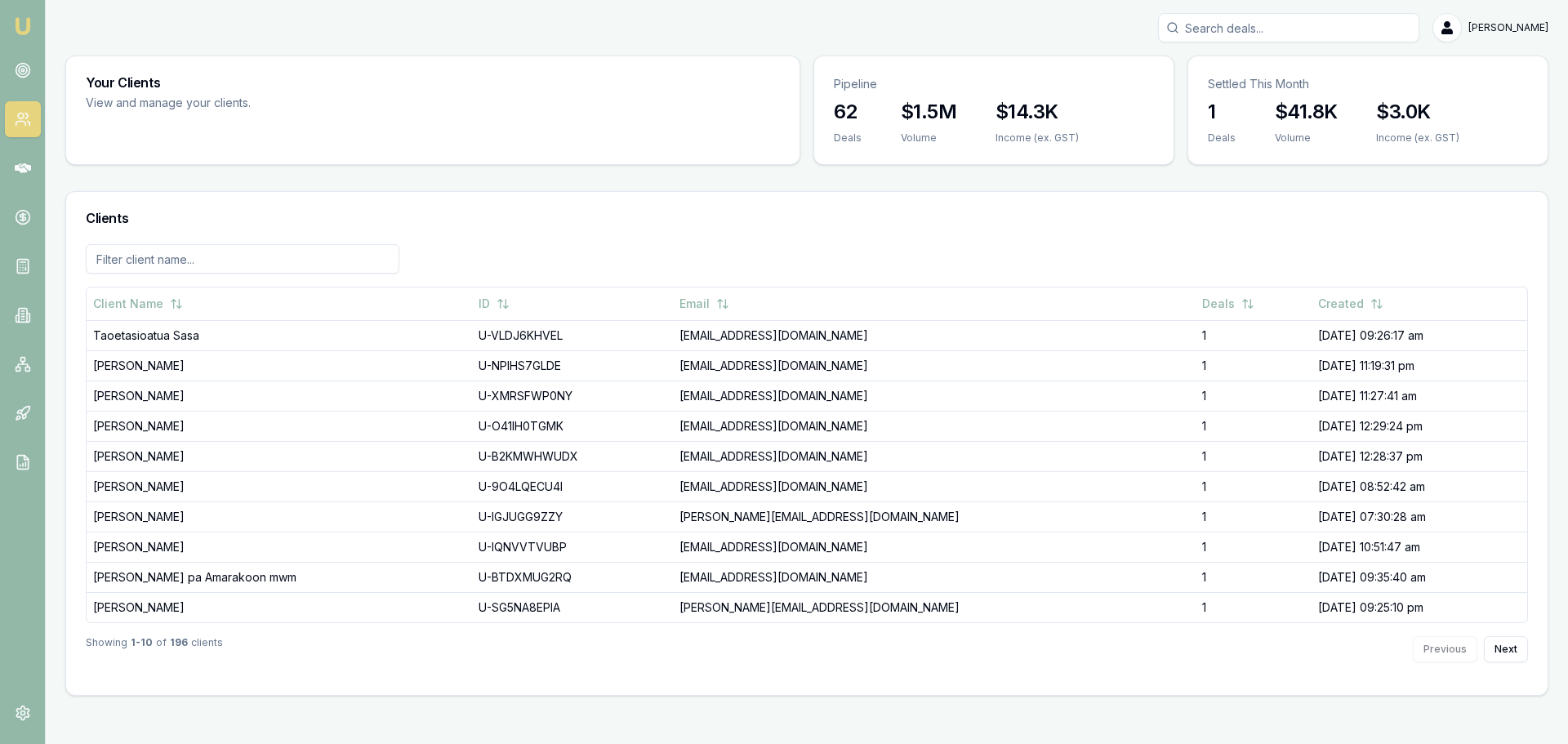
click at [28, 168] on icon at bounding box center [23, 168] width 17 height 10
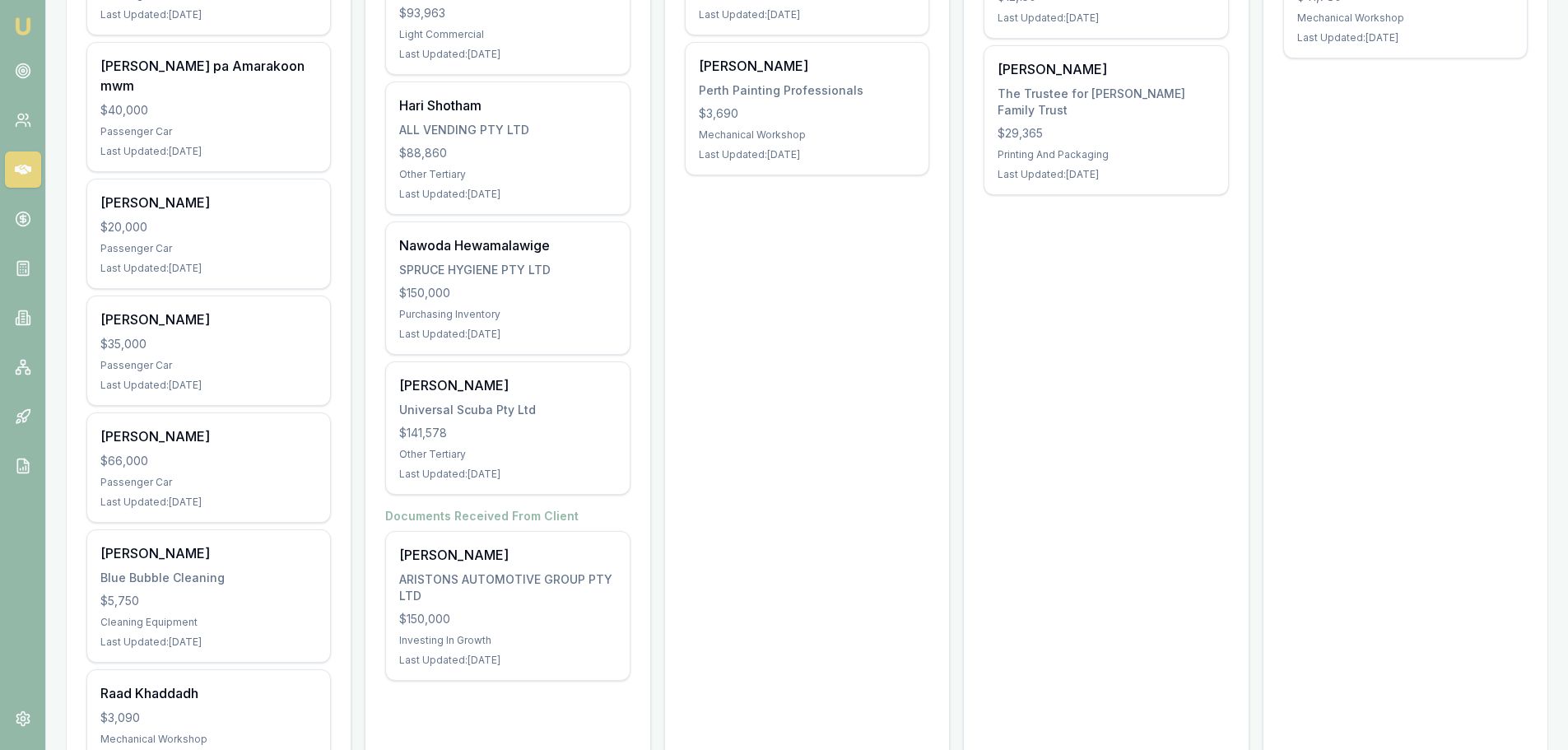
scroll to position [494, 0]
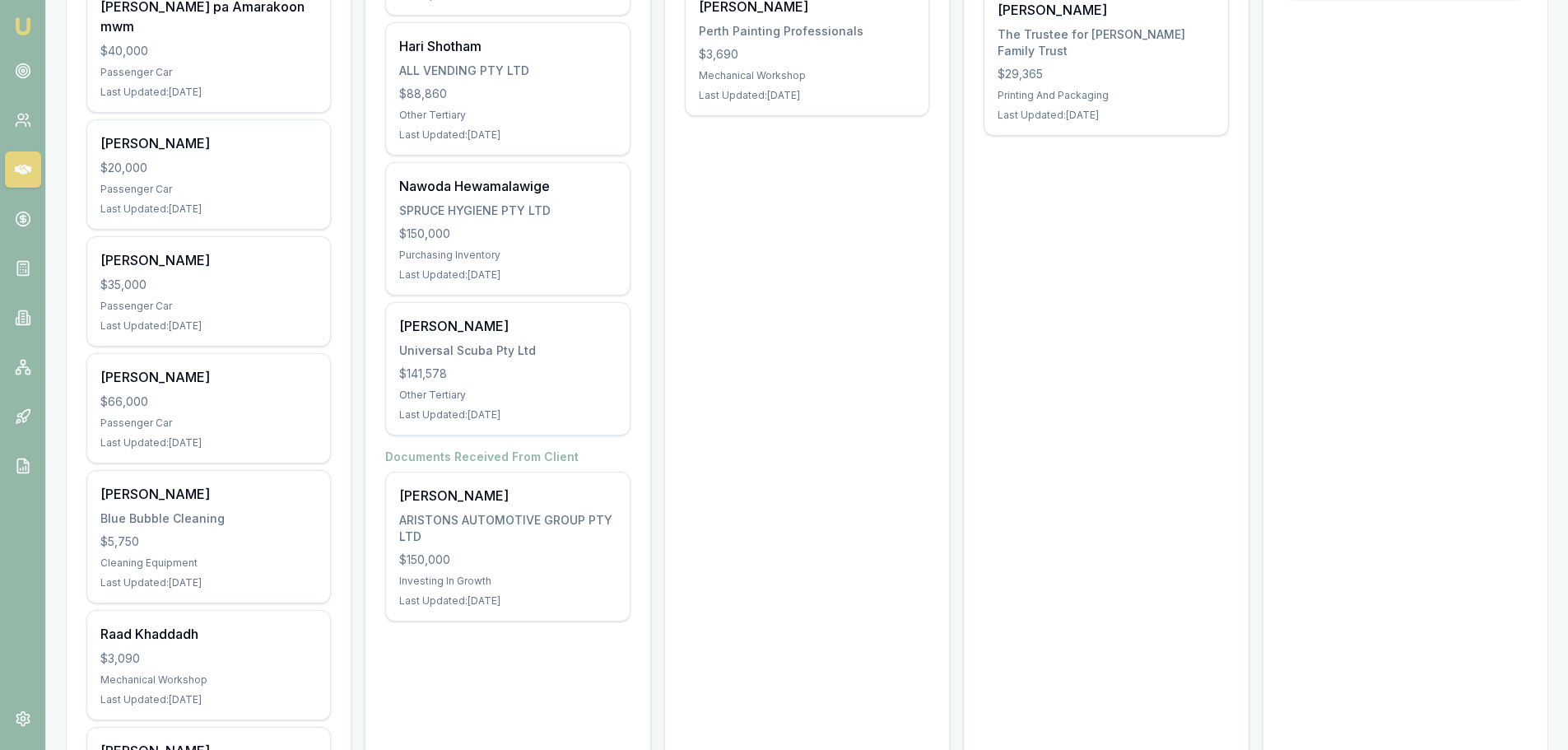
click at [205, 650] on div "$3,090" at bounding box center [208, 658] width 216 height 17
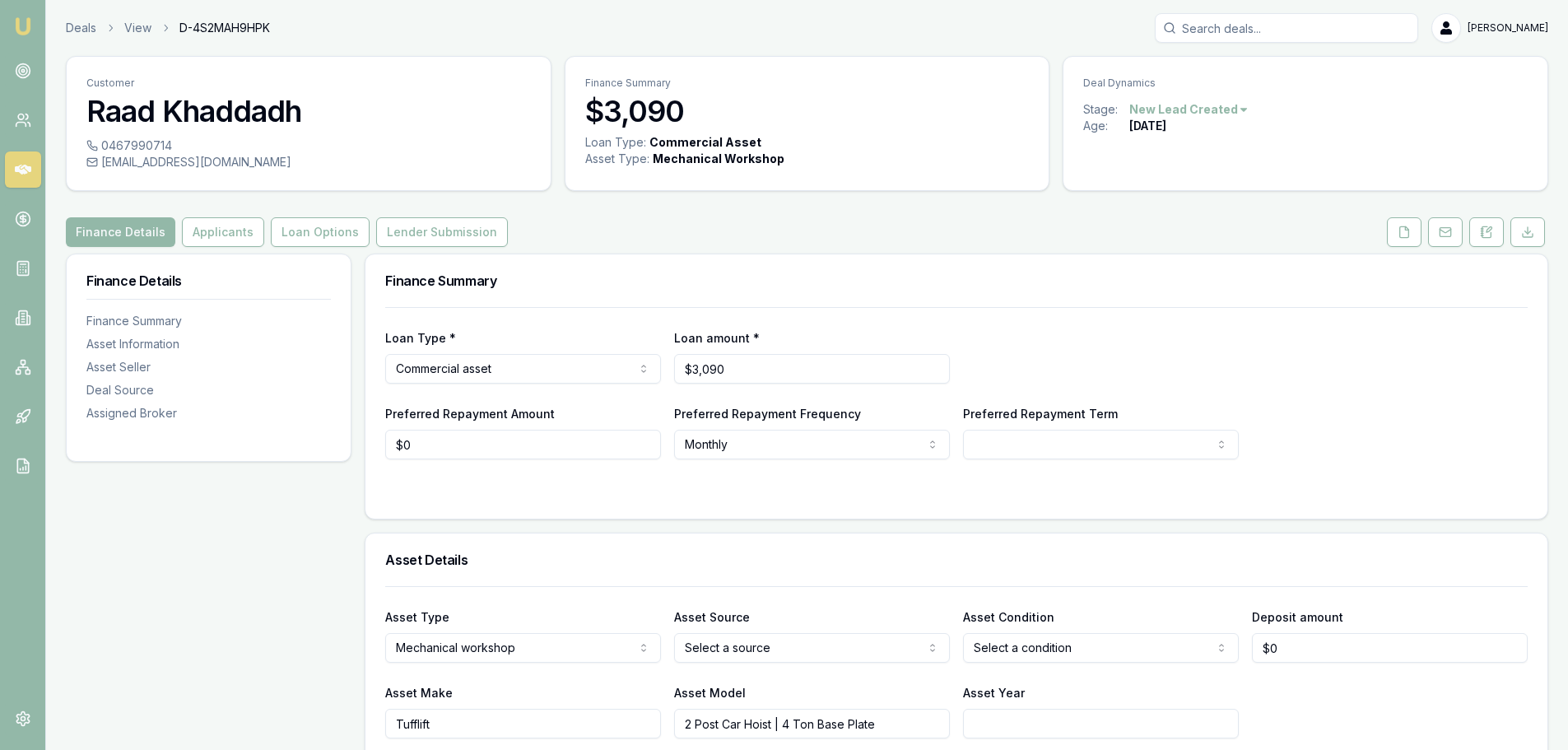
click at [446, 224] on button "Lender Submission" at bounding box center [442, 232] width 132 height 30
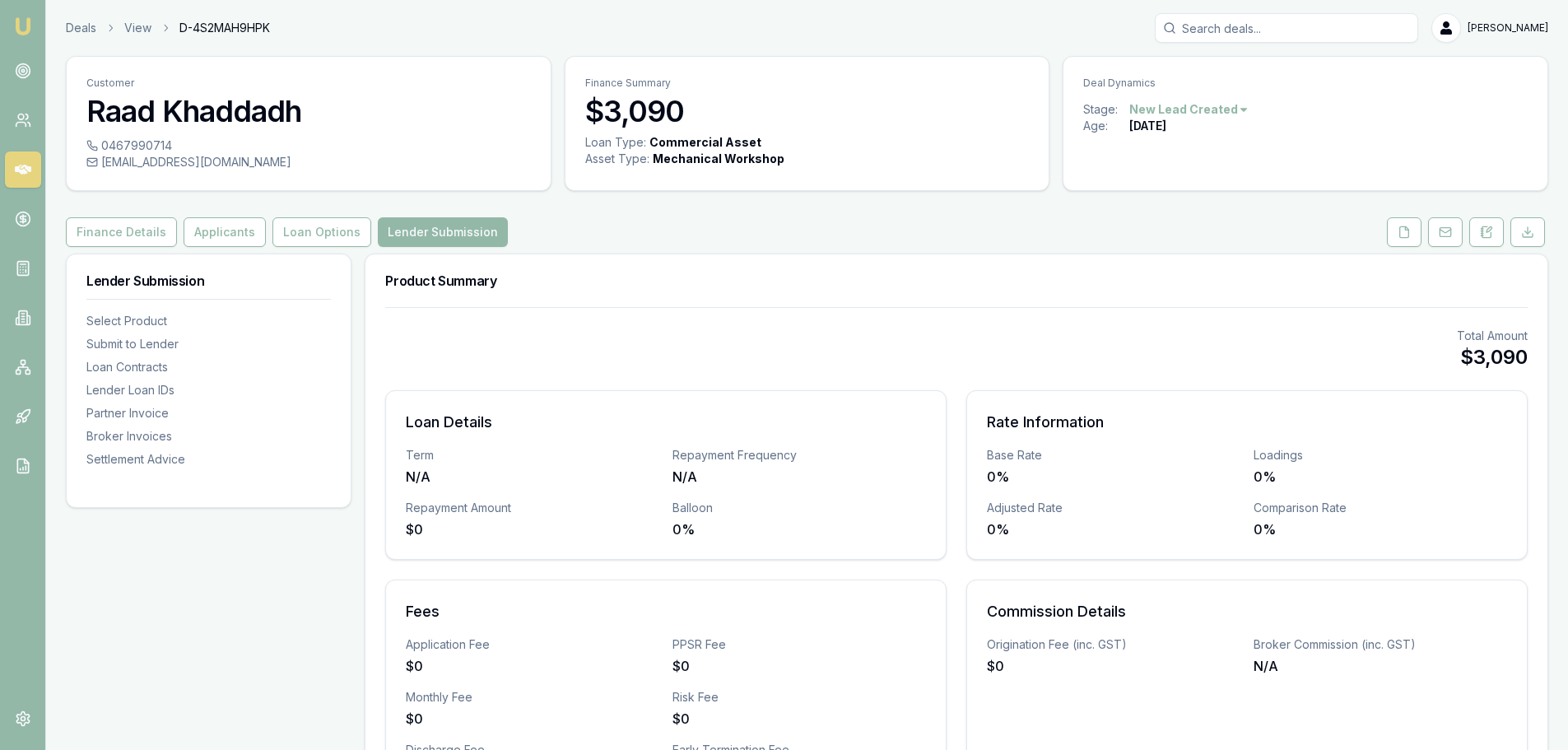
click at [334, 232] on button "Loan Options" at bounding box center [321, 232] width 99 height 30
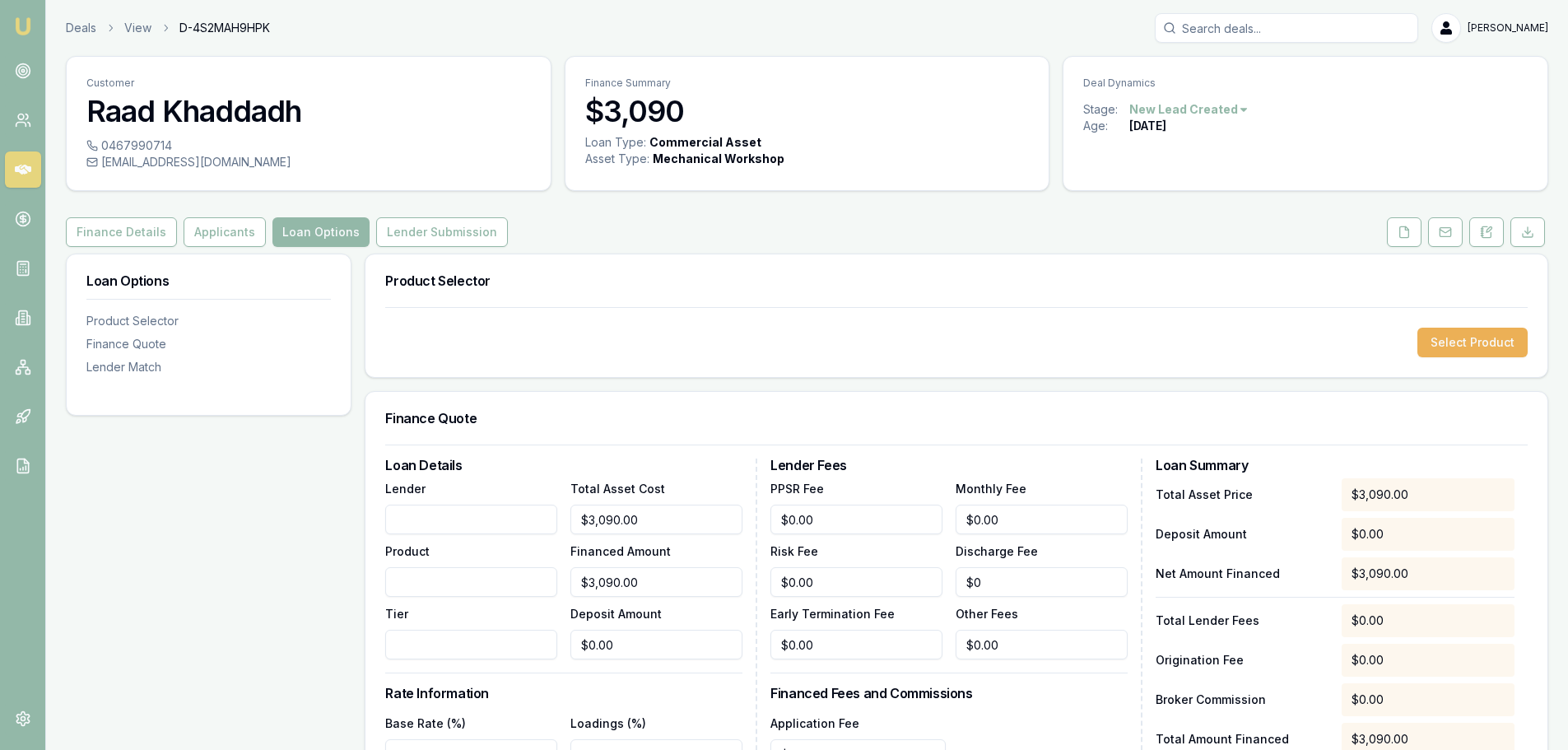
click at [1499, 353] on button "Select Product" at bounding box center [1472, 343] width 111 height 30
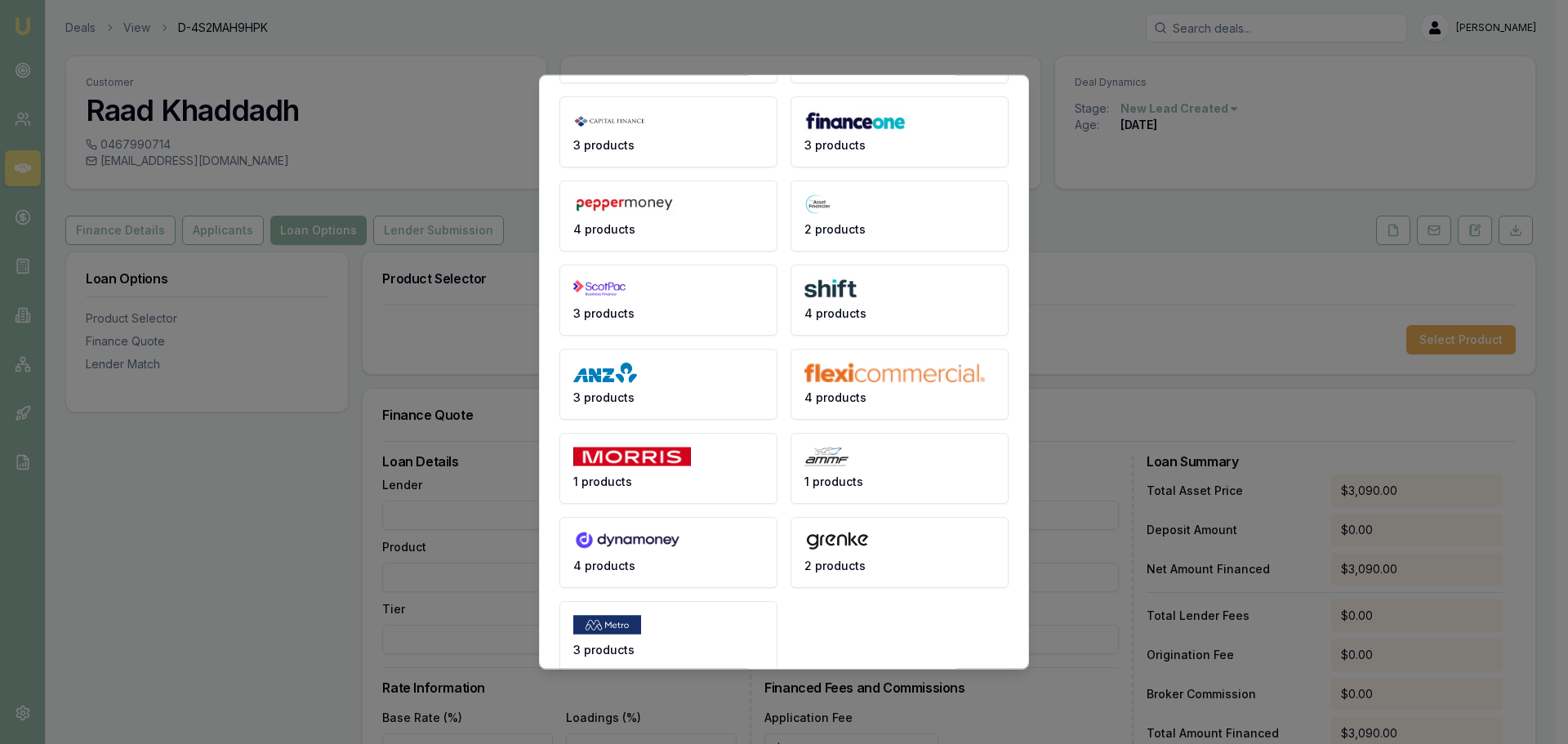
scroll to position [218, 0]
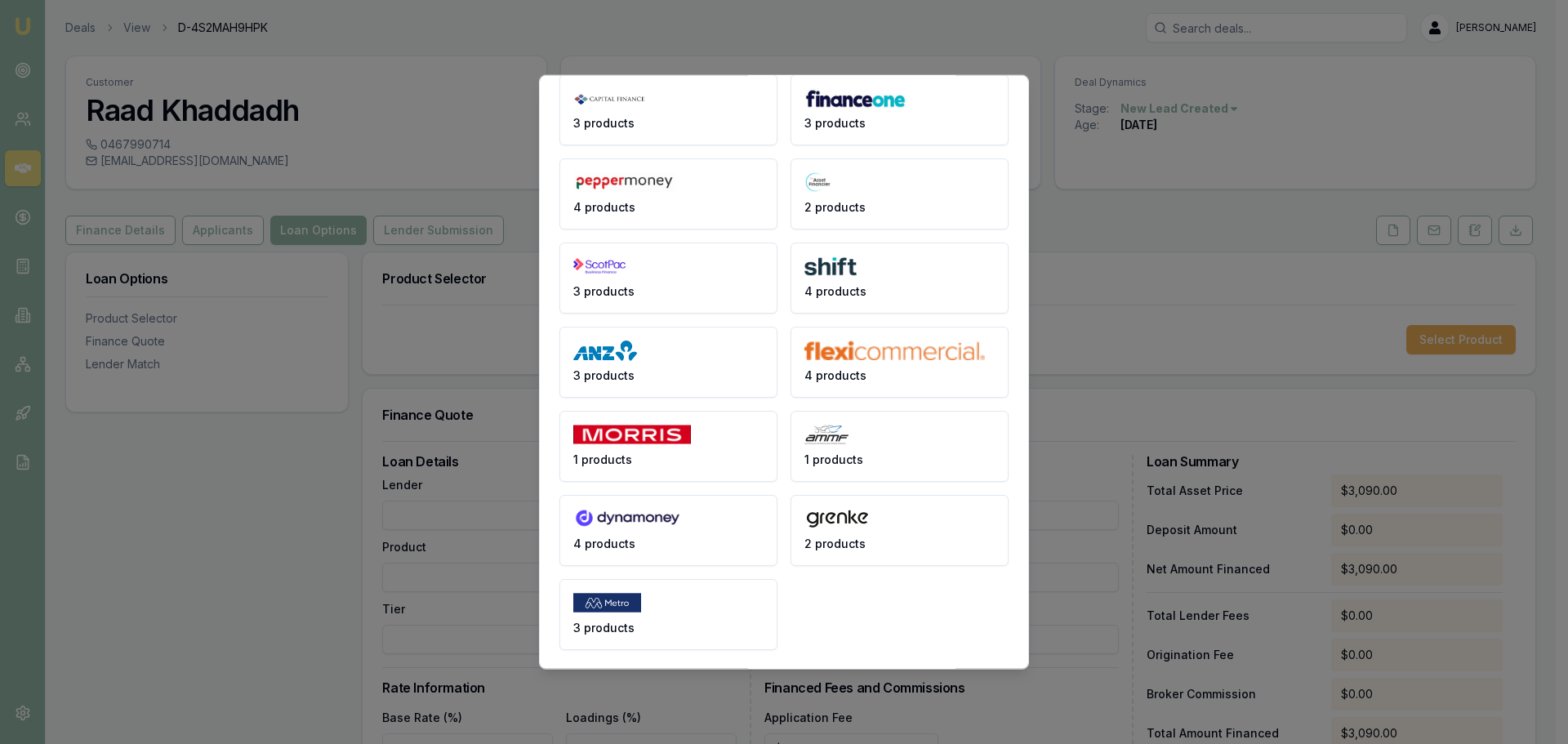
click at [649, 547] on button "4 products" at bounding box center [669, 530] width 218 height 71
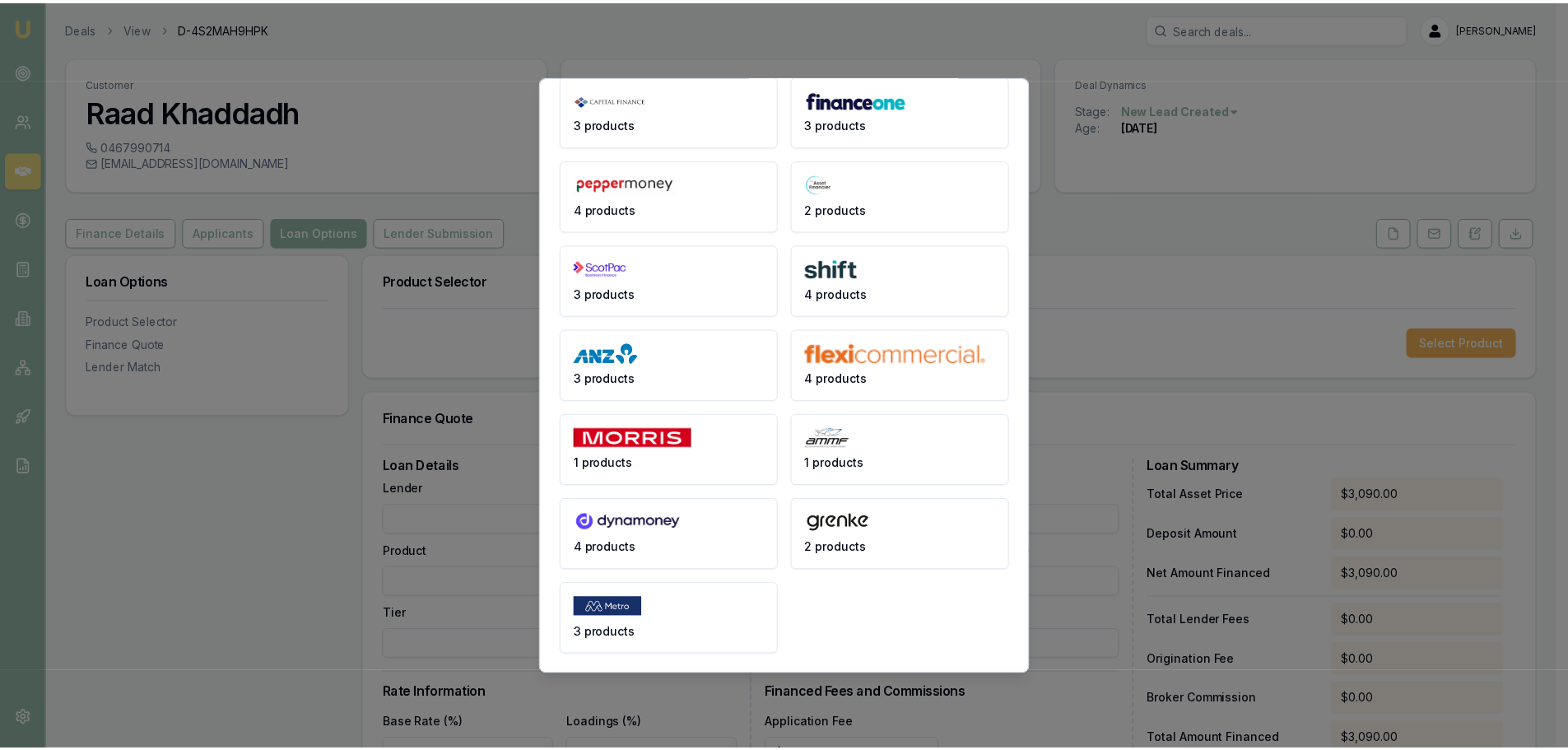
scroll to position [0, 0]
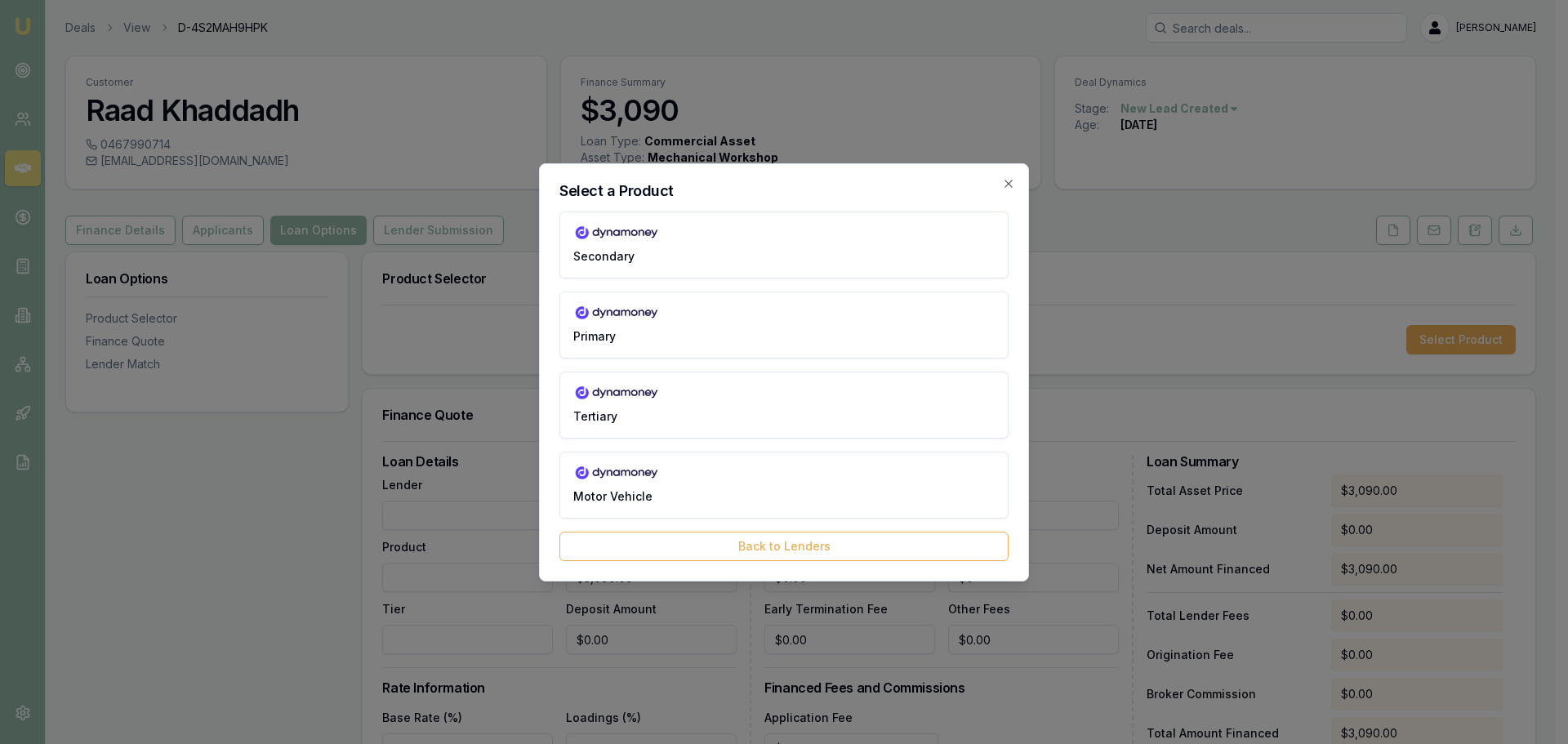
click at [630, 229] on img at bounding box center [616, 233] width 86 height 17
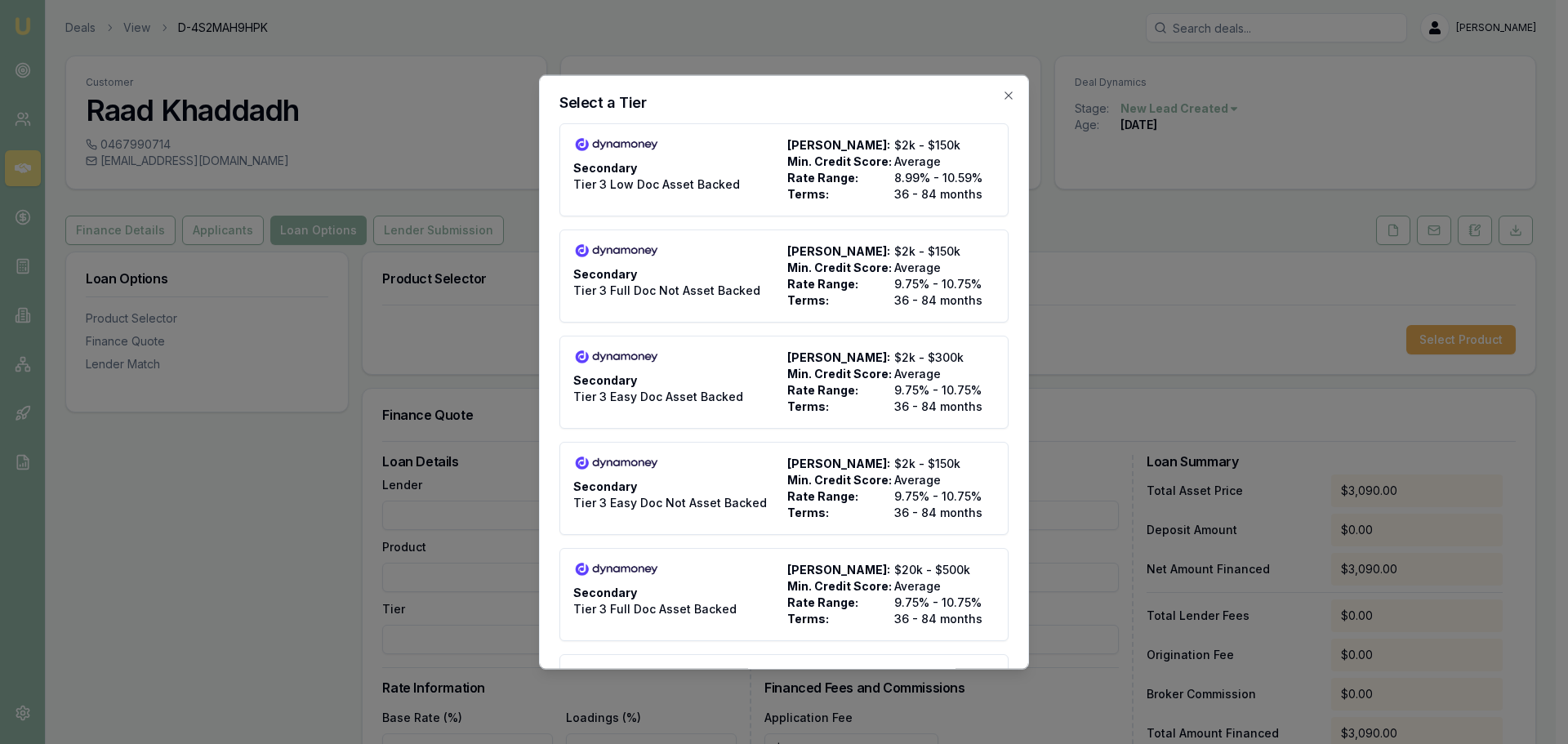
click at [669, 164] on div "Secondary Tier 3 Low Doc Asset Backed" at bounding box center [678, 169] width 208 height 65
type input "Dynamoney"
type input "Secondary"
type input "Tier 3 Low Doc Asset Backed"
type input "8.99"
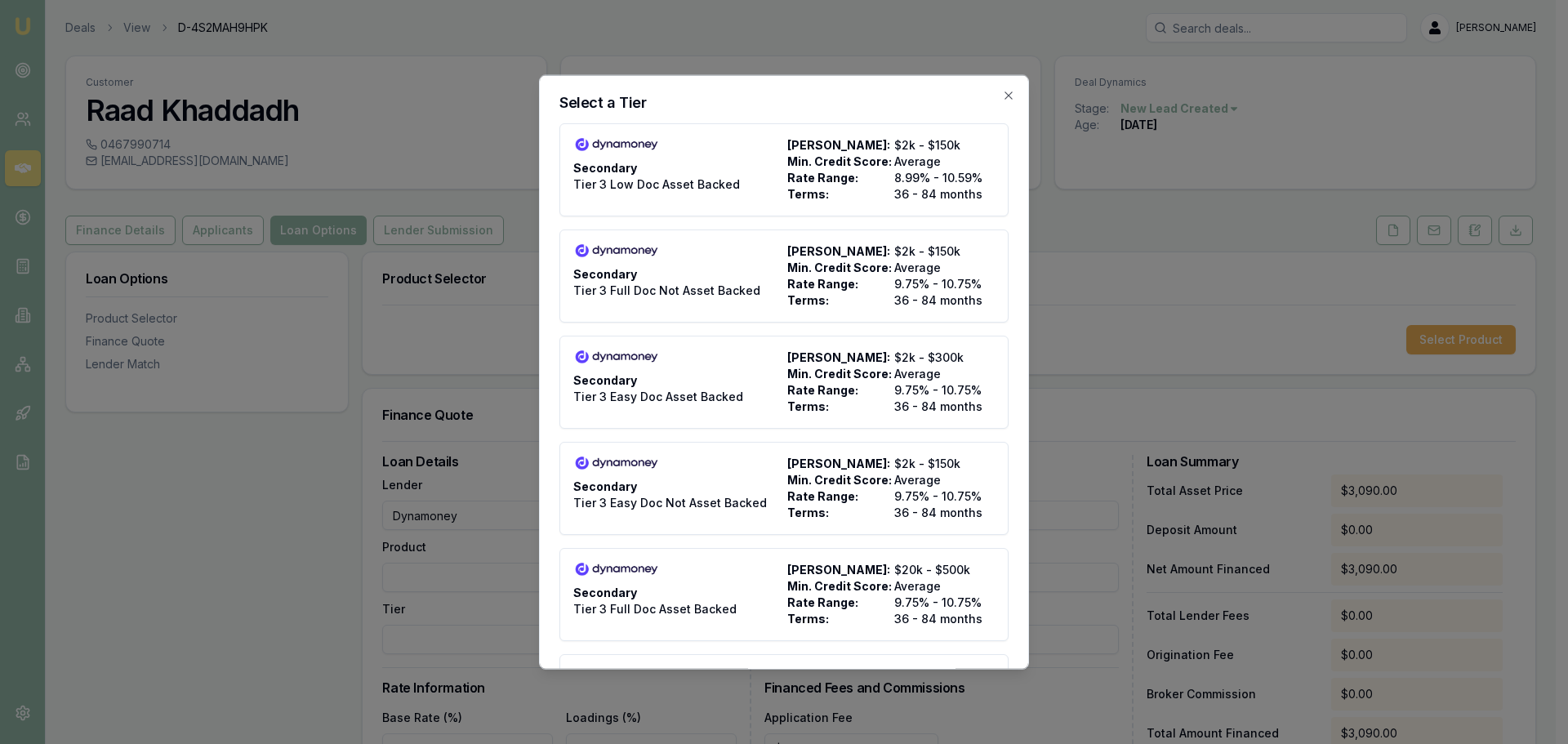
type input "36"
type input "$495.00"
type input "900"
type input "8"
type input "$247.20"
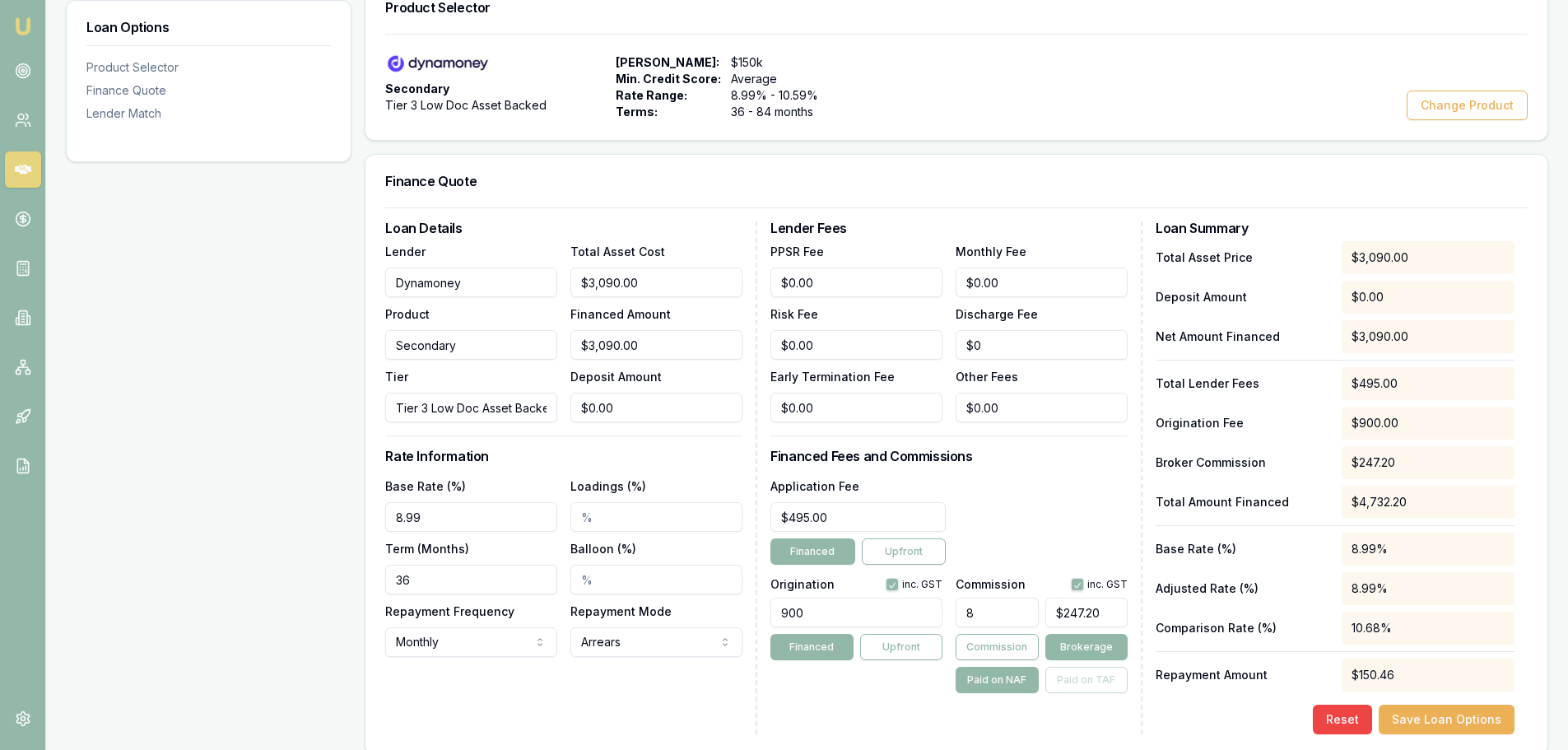
scroll to position [329, 0]
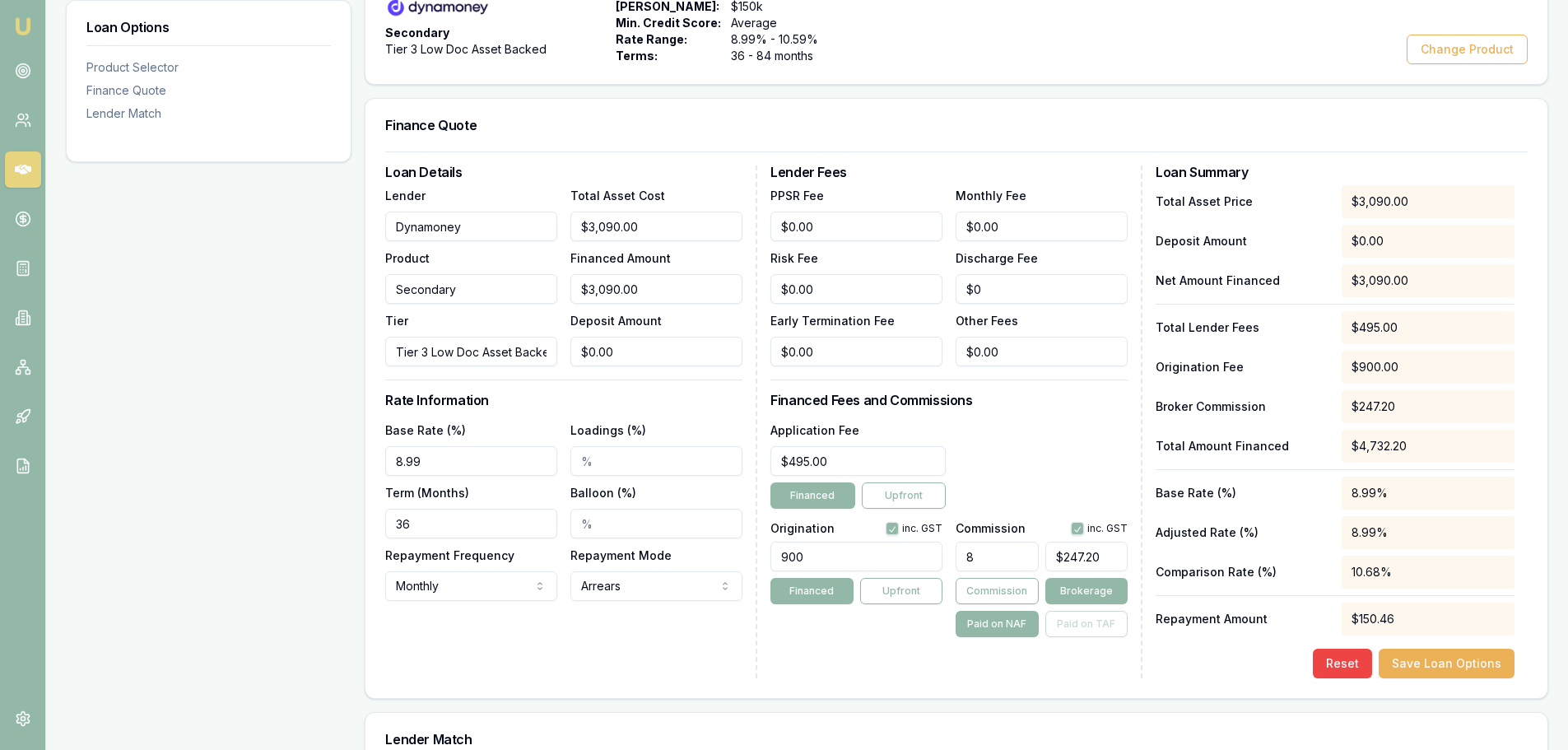
drag, startPoint x: 977, startPoint y: 558, endPoint x: 960, endPoint y: 558, distance: 17.0
click at [960, 558] on input "8" at bounding box center [997, 557] width 83 height 30
type input "5"
type input "$154.50"
type input "5.00%"
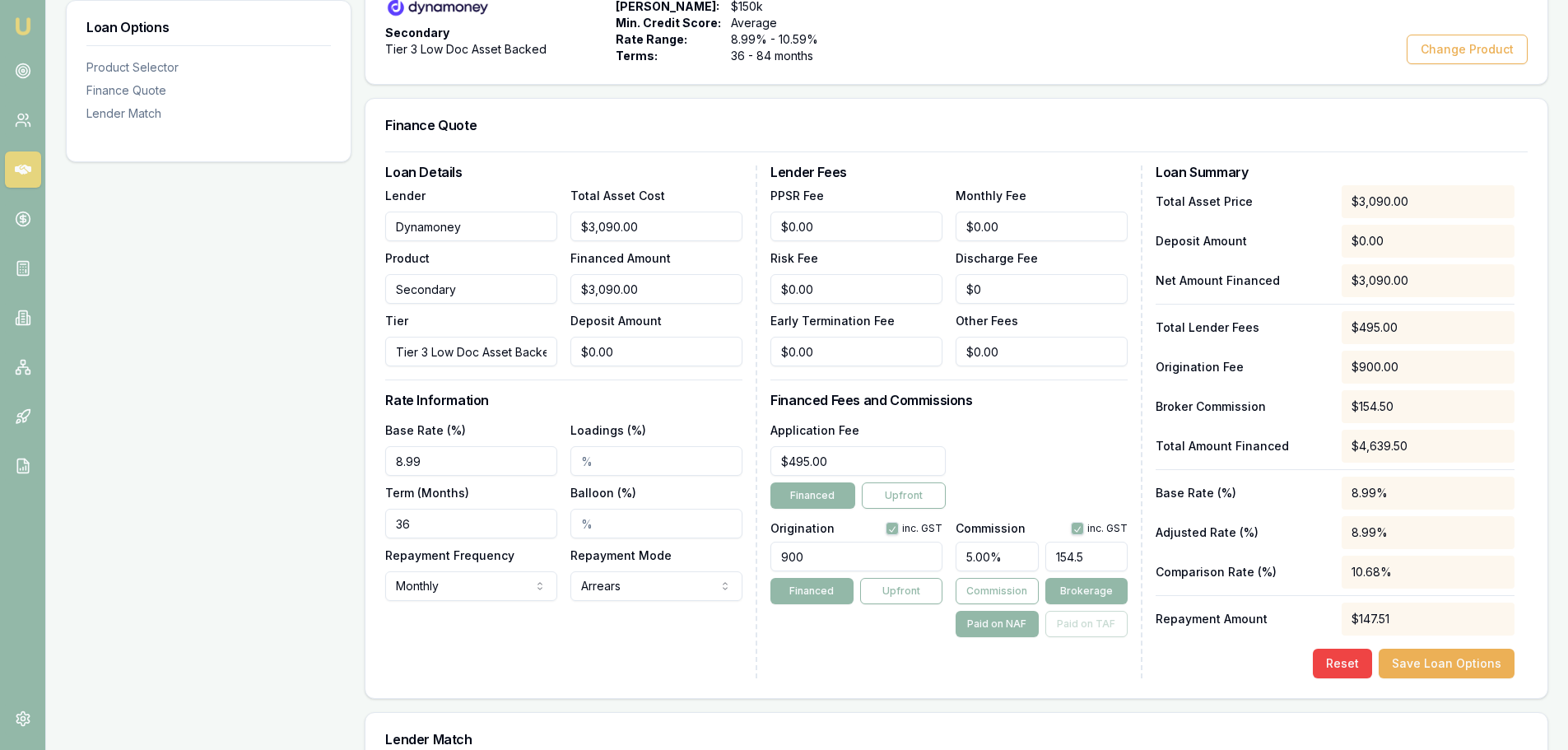
type input "$154.50"
click at [1005, 685] on div "Loan Details Lender Dynamoney Product Secondary Tier Tier 3 Low Doc Asset Backe…" at bounding box center [957, 425] width 1182 height 547
click at [1078, 535] on button "button" at bounding box center [1077, 528] width 13 height 13
checkbox input "false"
click at [894, 526] on button "button" at bounding box center [891, 528] width 13 height 13
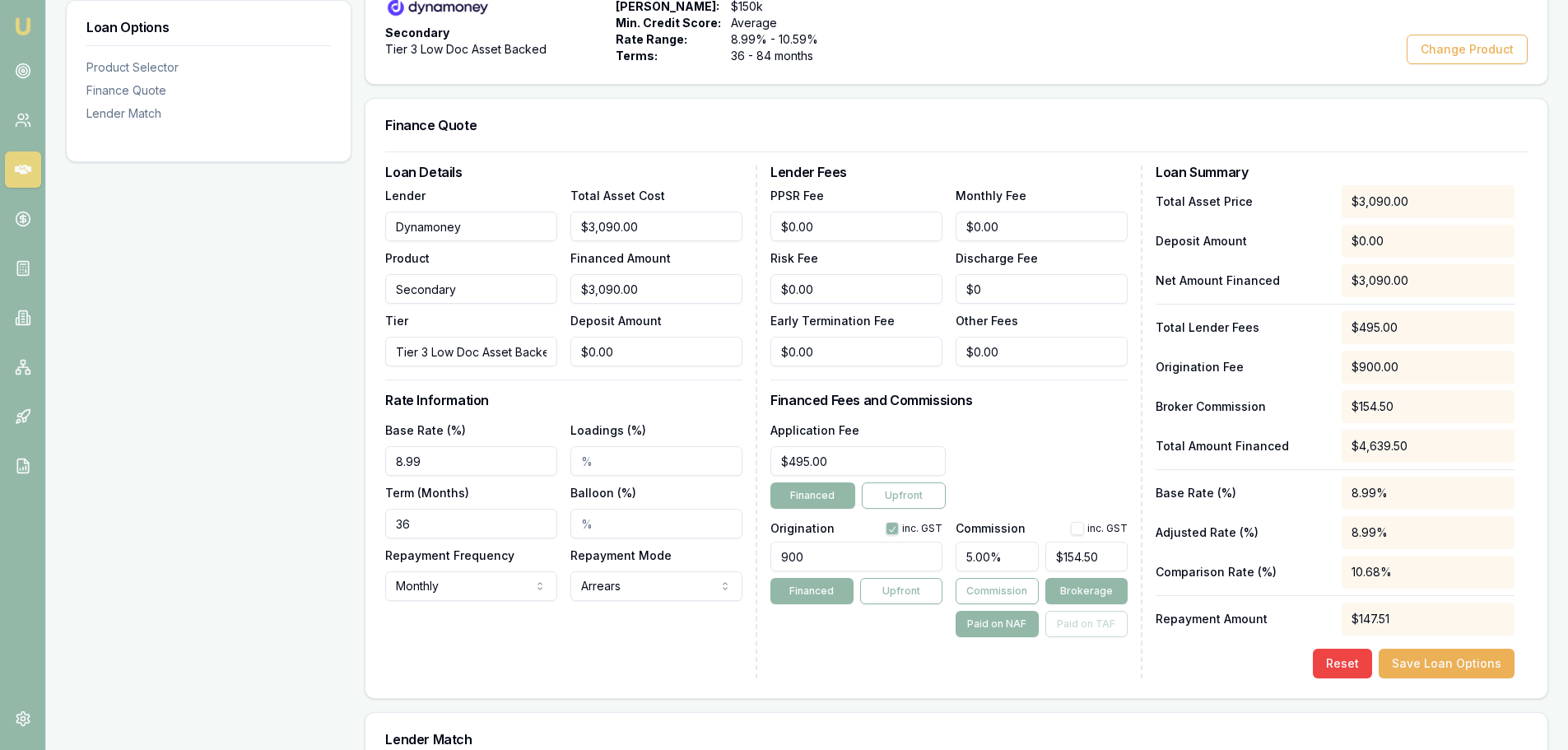
checkbox input "false"
click at [929, 682] on div "Loan Details Lender Dynamoney Product Secondary Tier Tier 3 Low Doc Asset Backe…" at bounding box center [957, 425] width 1182 height 547
click at [1000, 561] on input "5.00%" at bounding box center [997, 557] width 83 height 30
click at [1036, 673] on div "Lender Fees PPSR Fee $0.00 Monthly Fee $0.00 Risk Fee $0.00 Discharge Fee $0 Ea…" at bounding box center [956, 422] width 372 height 513
click at [1441, 663] on button "Save Loan Options" at bounding box center [1446, 664] width 136 height 30
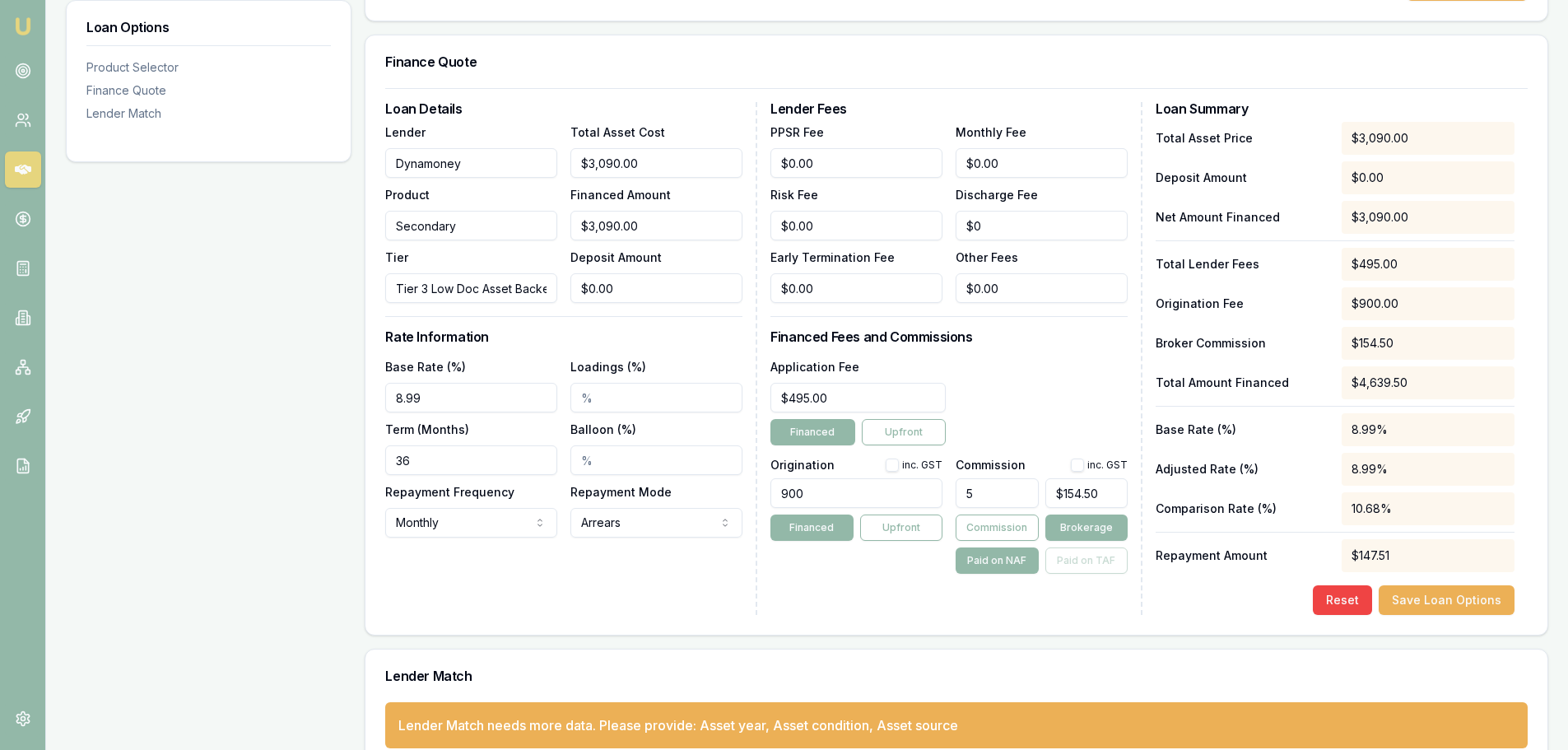
scroll to position [425, 0]
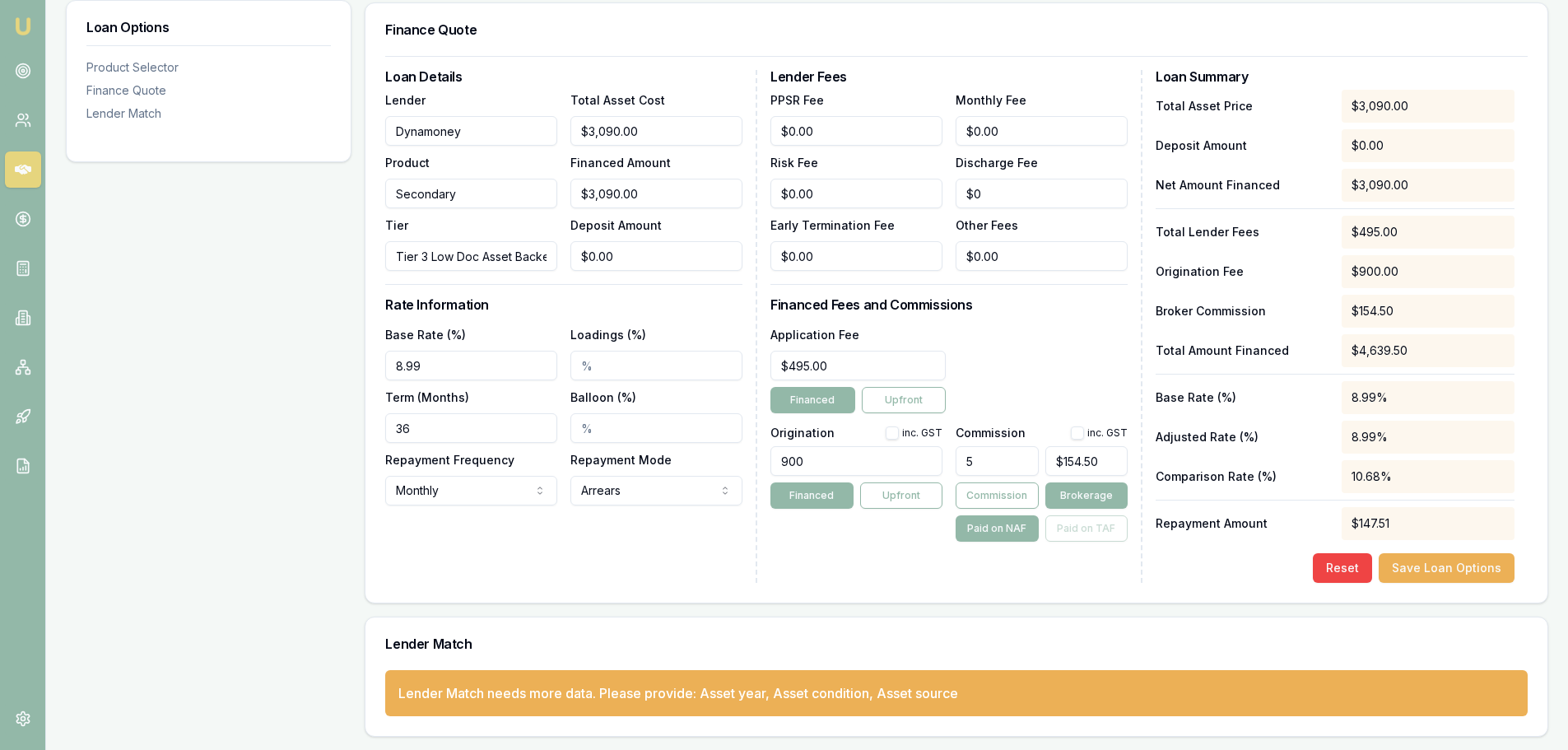
click at [890, 401] on button "Upfront" at bounding box center [903, 400] width 84 height 26
click at [818, 399] on button "Financed" at bounding box center [812, 400] width 84 height 26
click at [1437, 563] on button "Save Loan Options" at bounding box center [1446, 568] width 136 height 30
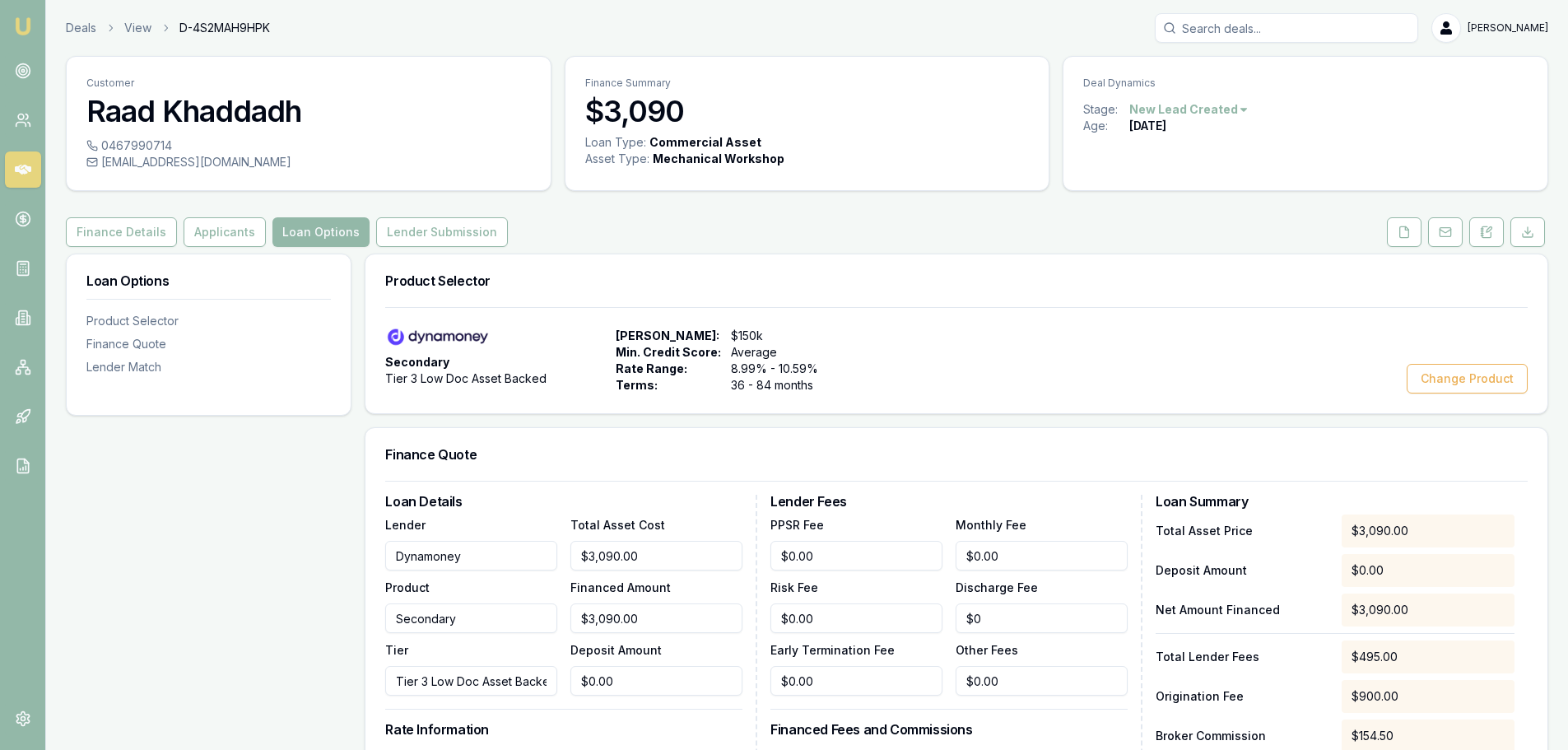
click at [433, 236] on button "Lender Submission" at bounding box center [442, 232] width 132 height 30
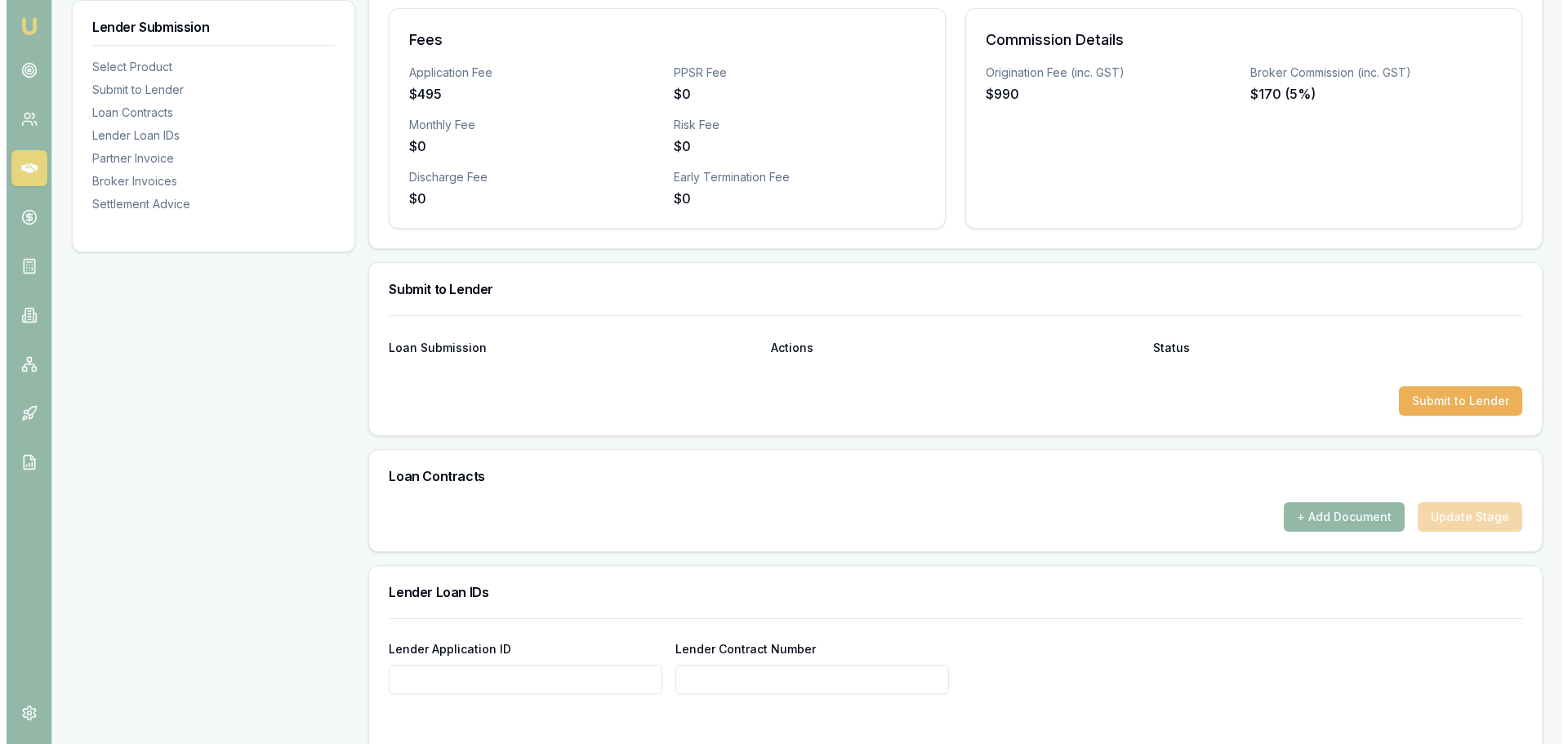
scroll to position [653, 0]
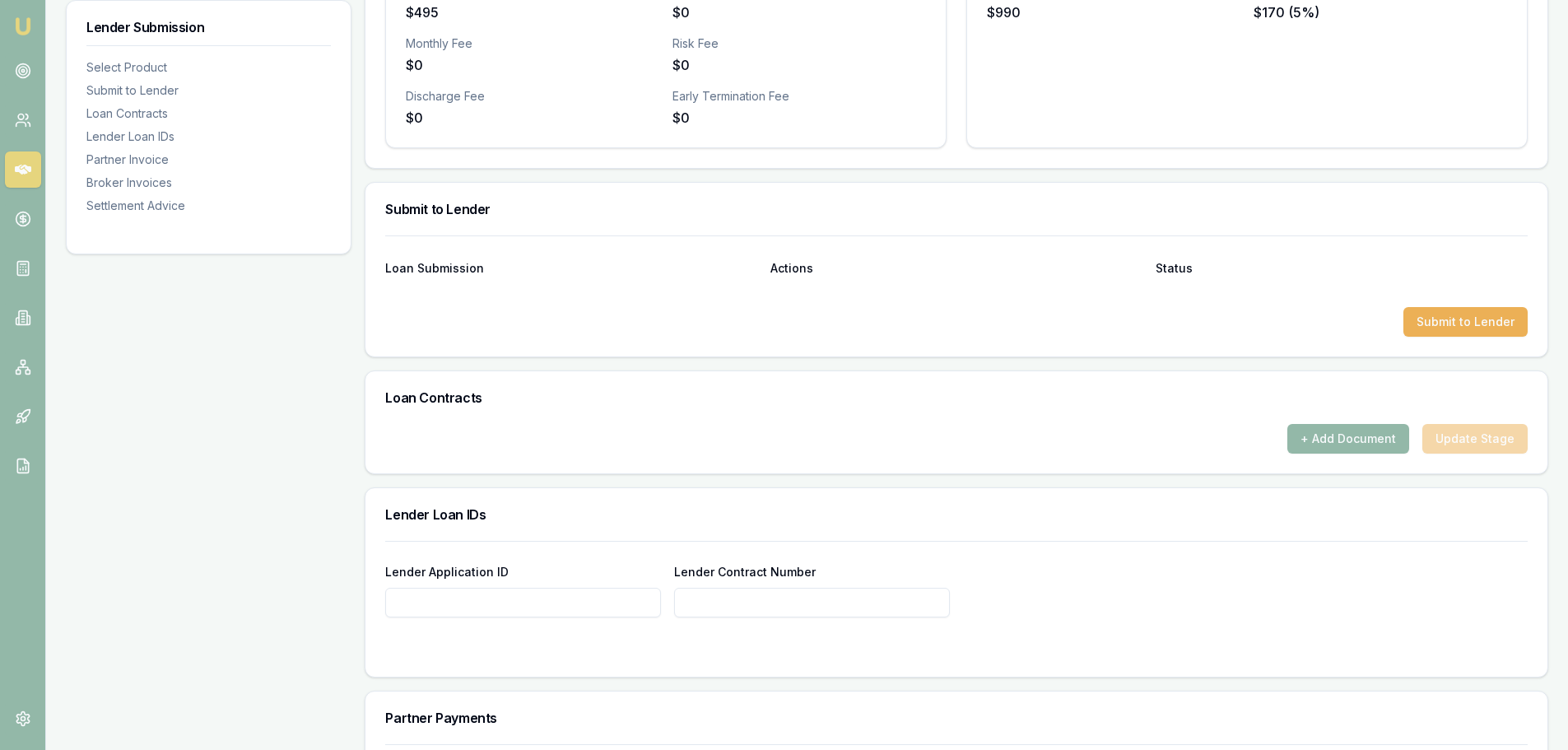
click at [1475, 322] on button "Submit to Lender" at bounding box center [1465, 322] width 125 height 30
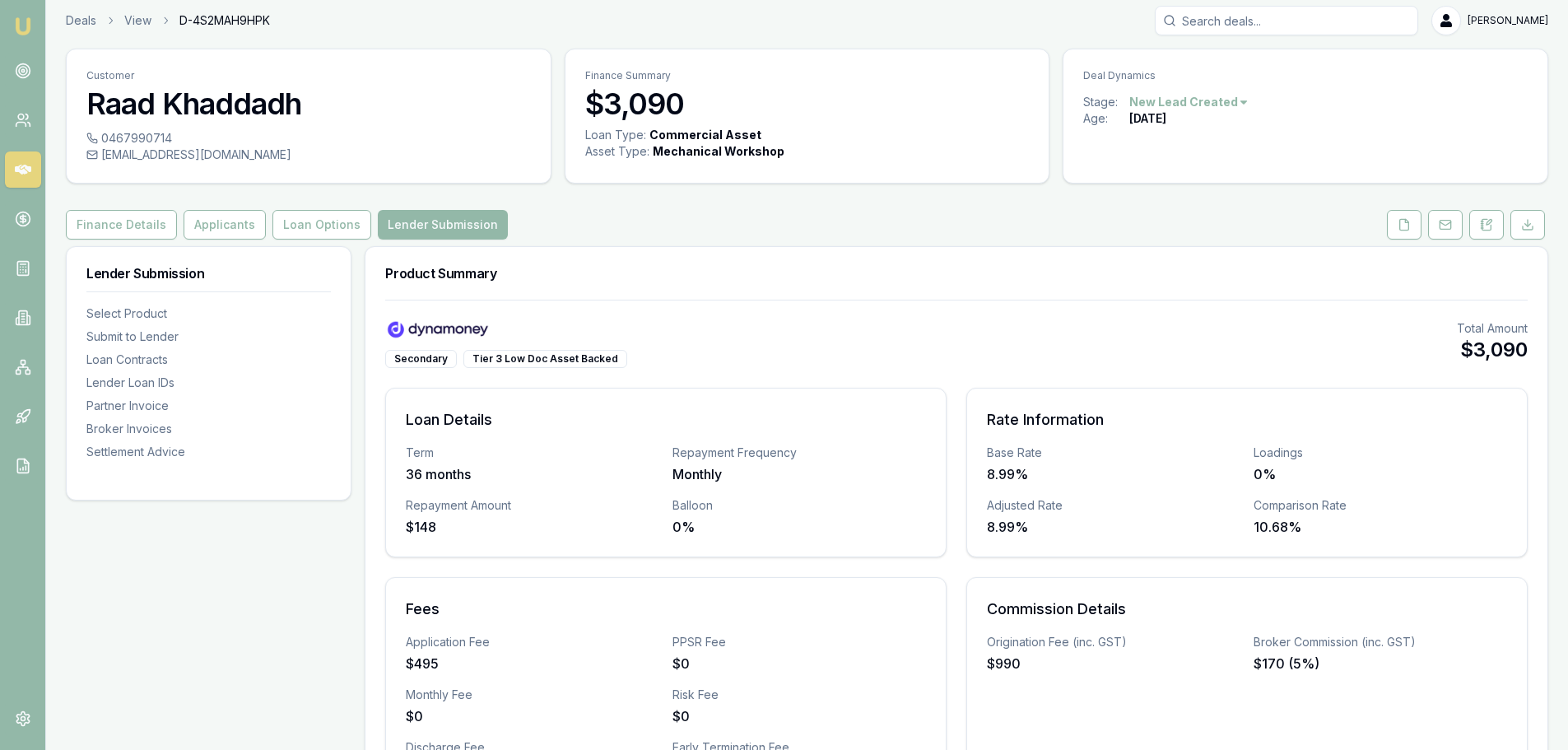
scroll to position [0, 0]
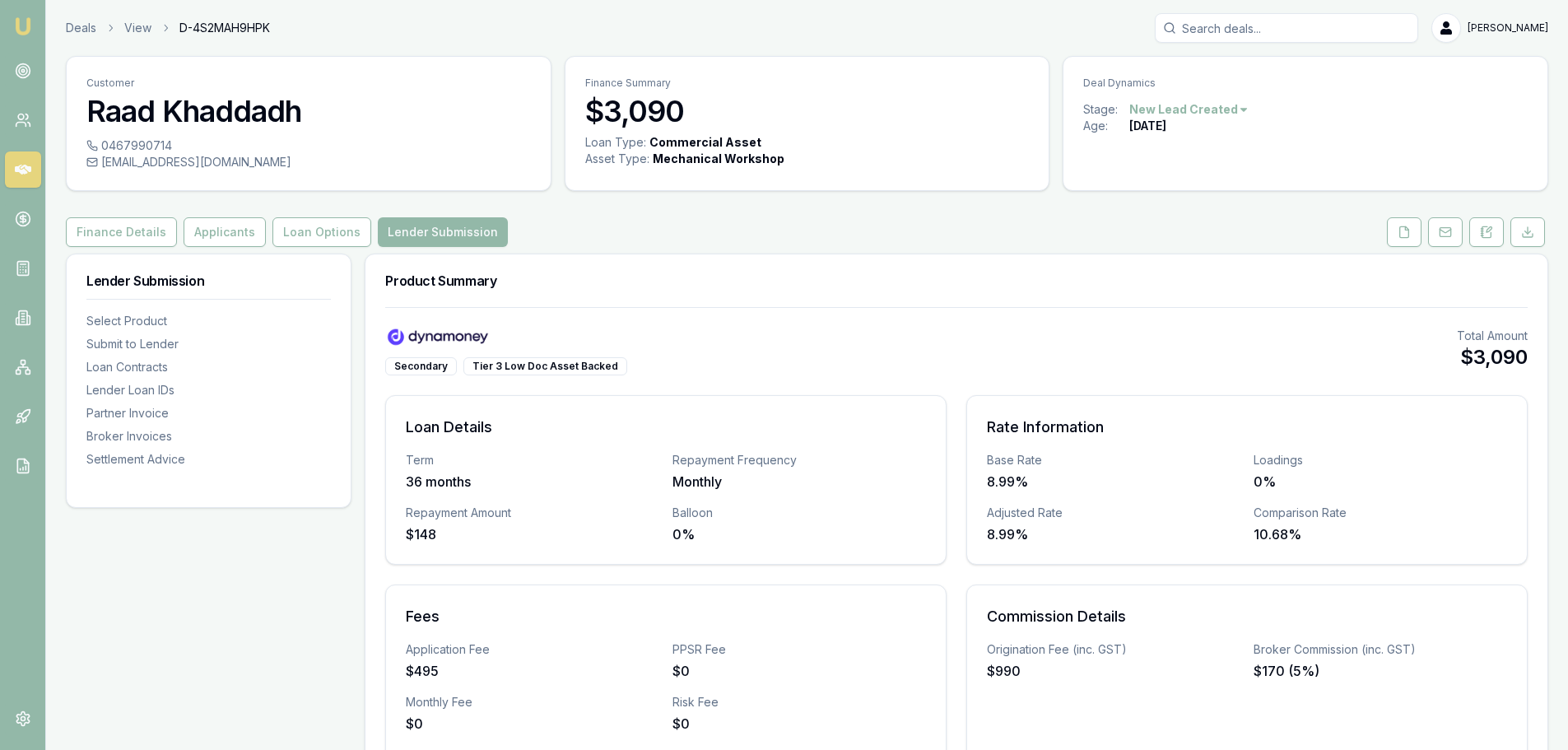
click at [1408, 234] on icon at bounding box center [1404, 231] width 13 height 13
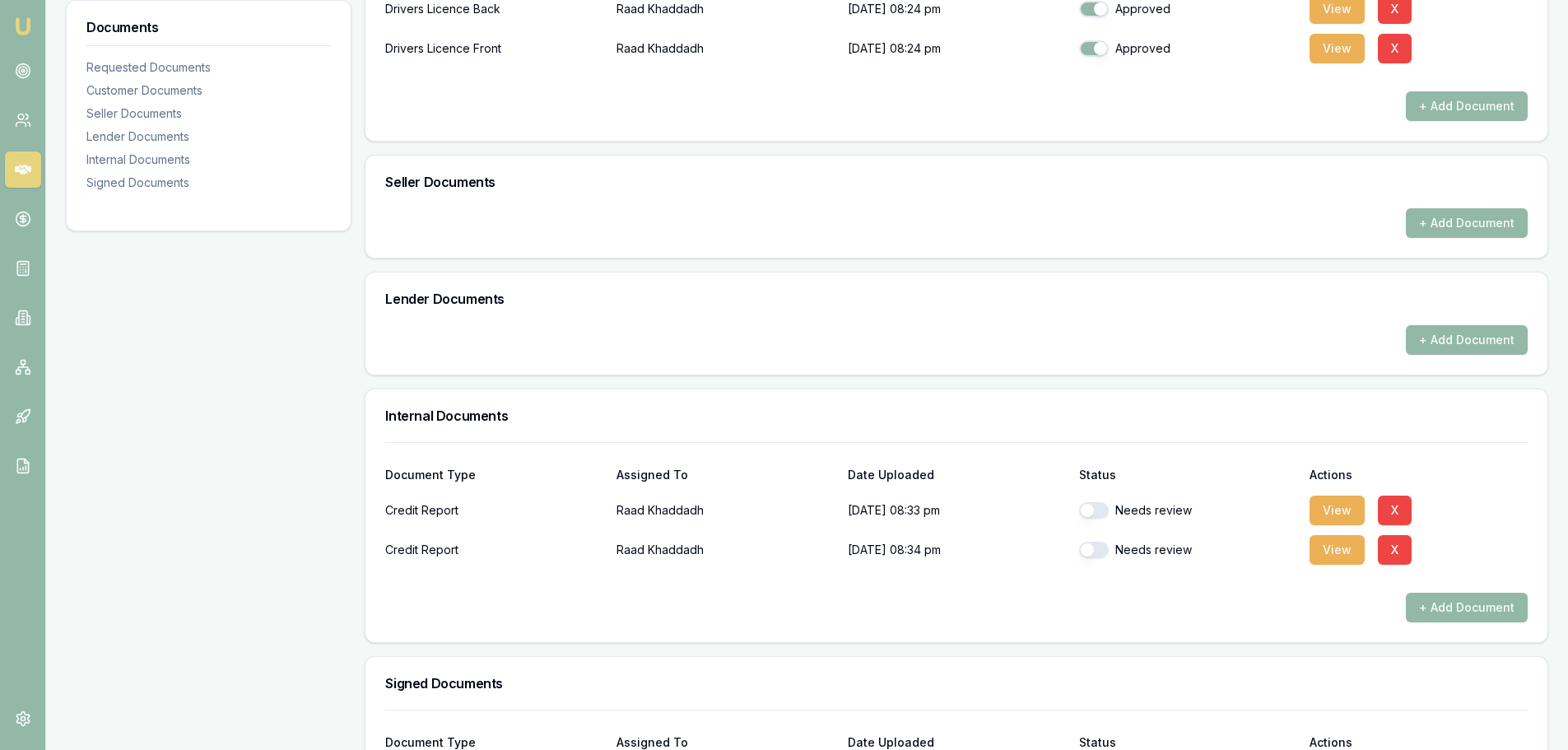
scroll to position [658, 0]
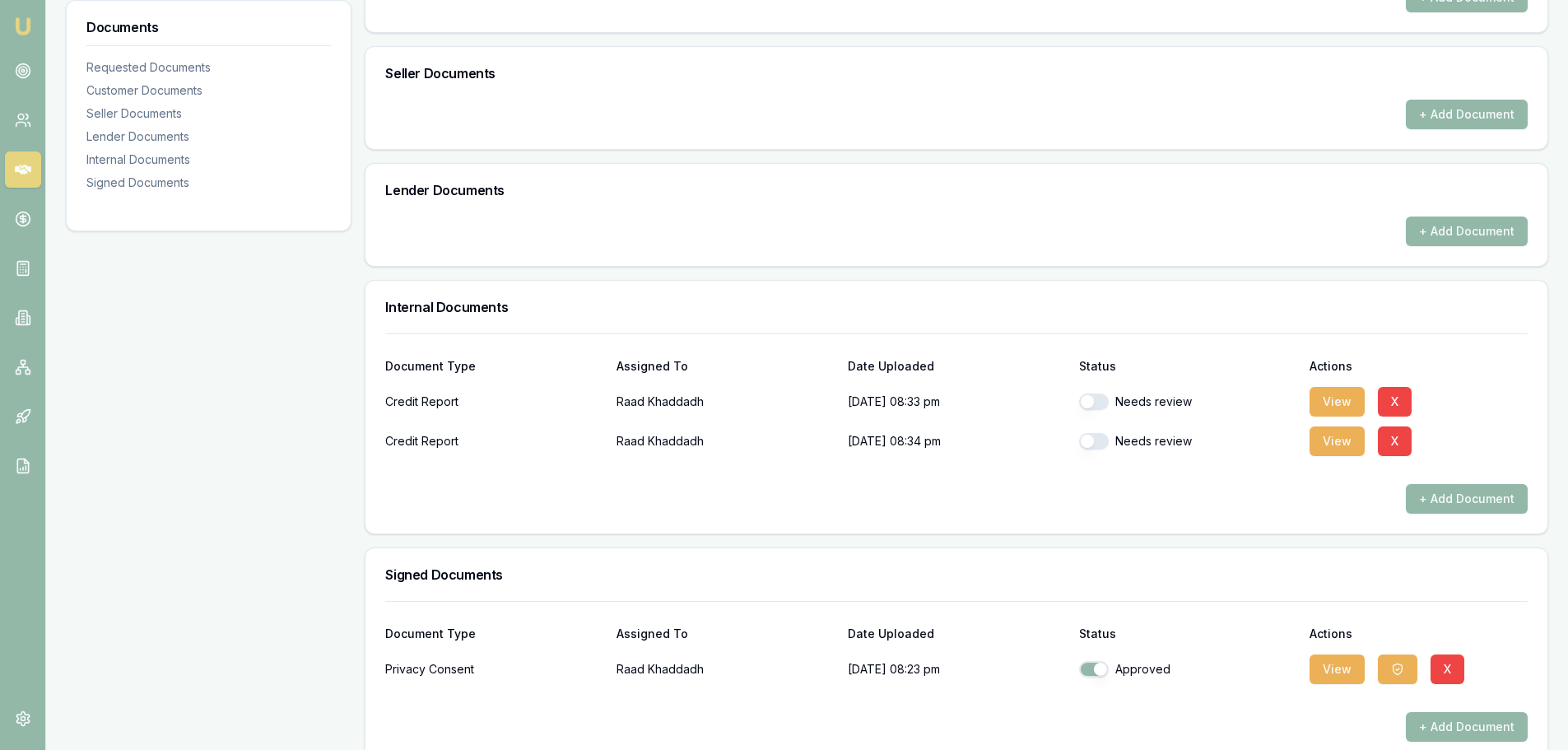
drag, startPoint x: 1100, startPoint y: 391, endPoint x: 1097, endPoint y: 430, distance: 39.1
click at [1100, 394] on div "Needs review" at bounding box center [1187, 401] width 218 height 33
click at [1093, 439] on button "button" at bounding box center [1094, 441] width 30 height 17
checkbox input "true"
click at [1096, 404] on button "button" at bounding box center [1094, 402] width 30 height 17
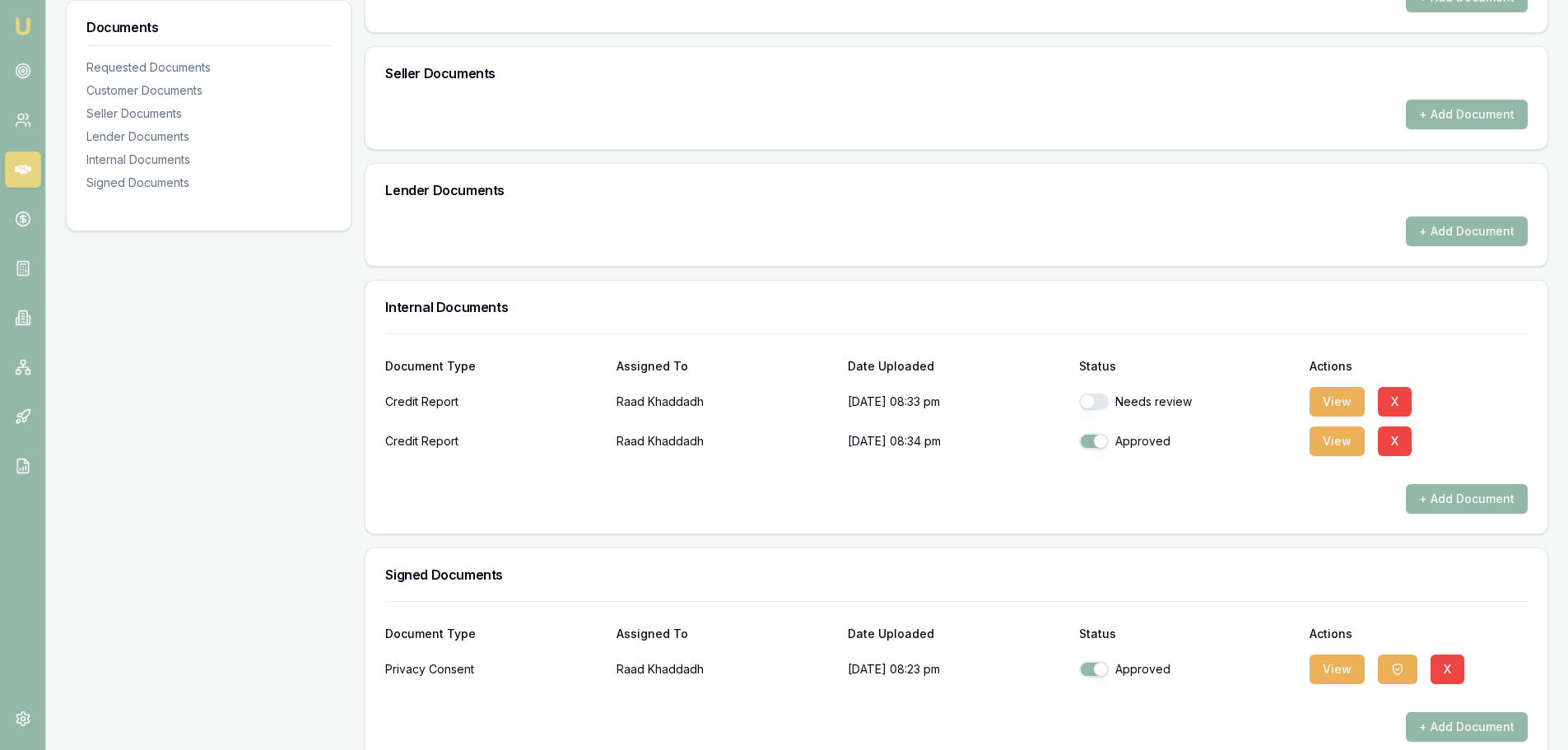
checkbox input "true"
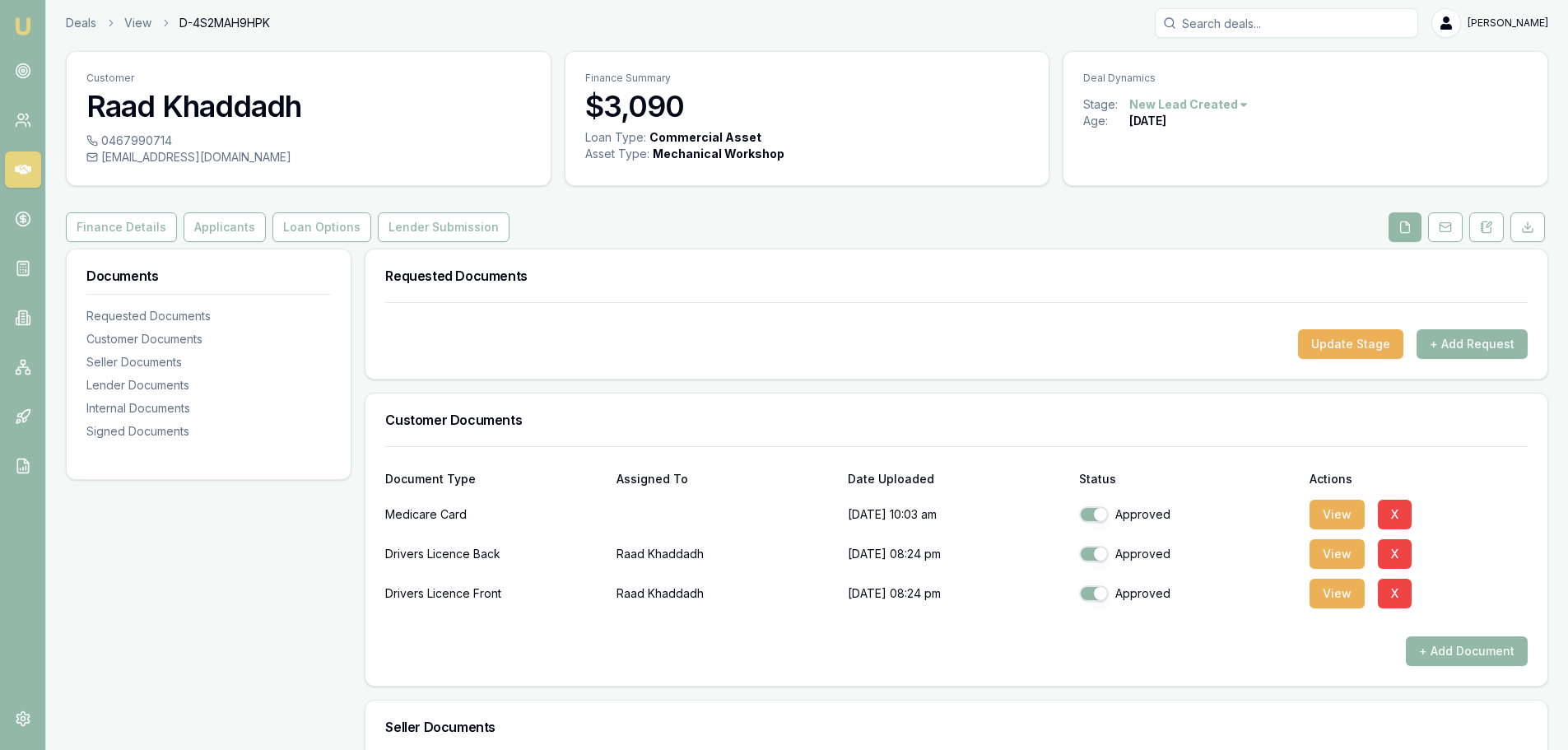
scroll to position [0, 0]
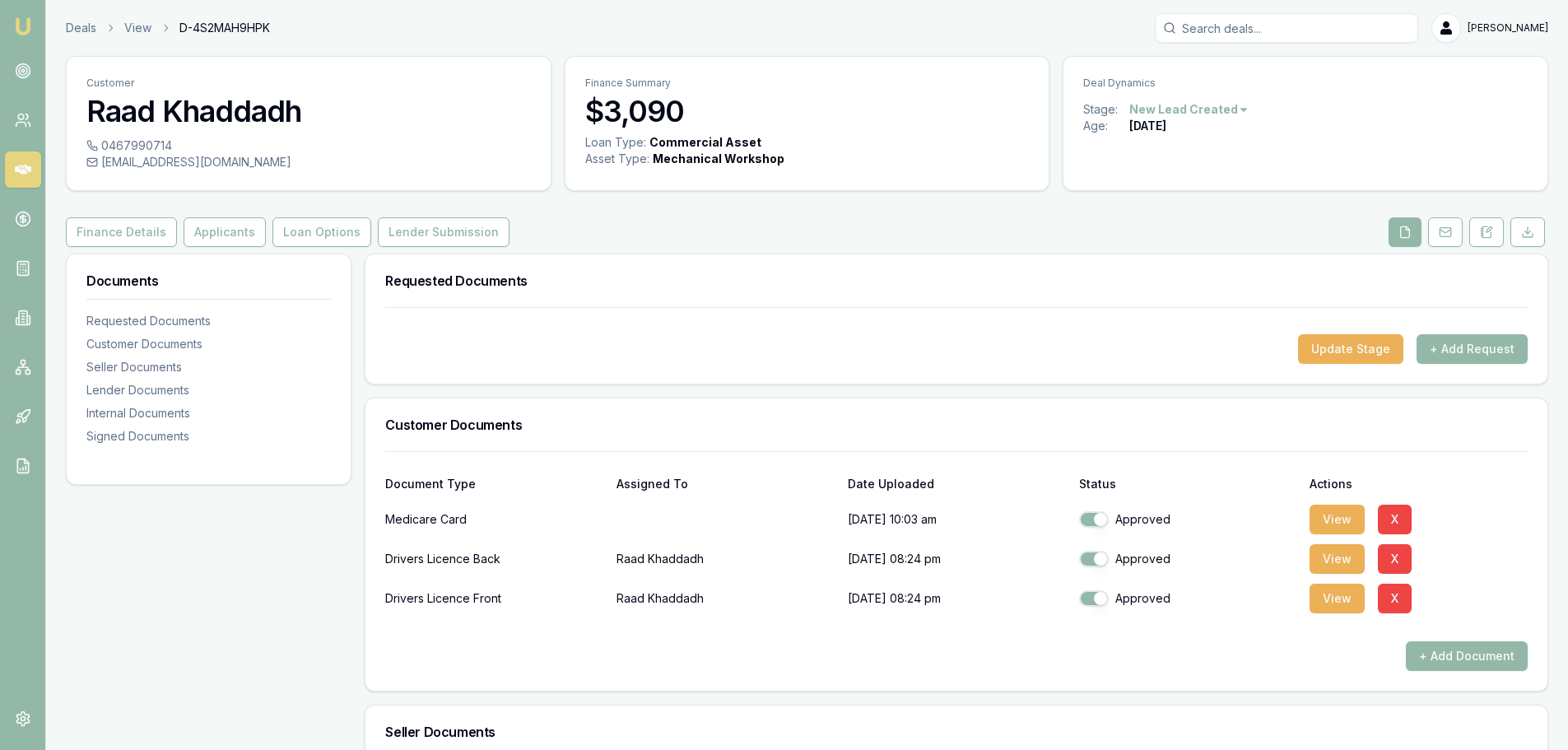
click at [428, 243] on button "Lender Submission" at bounding box center [444, 232] width 132 height 30
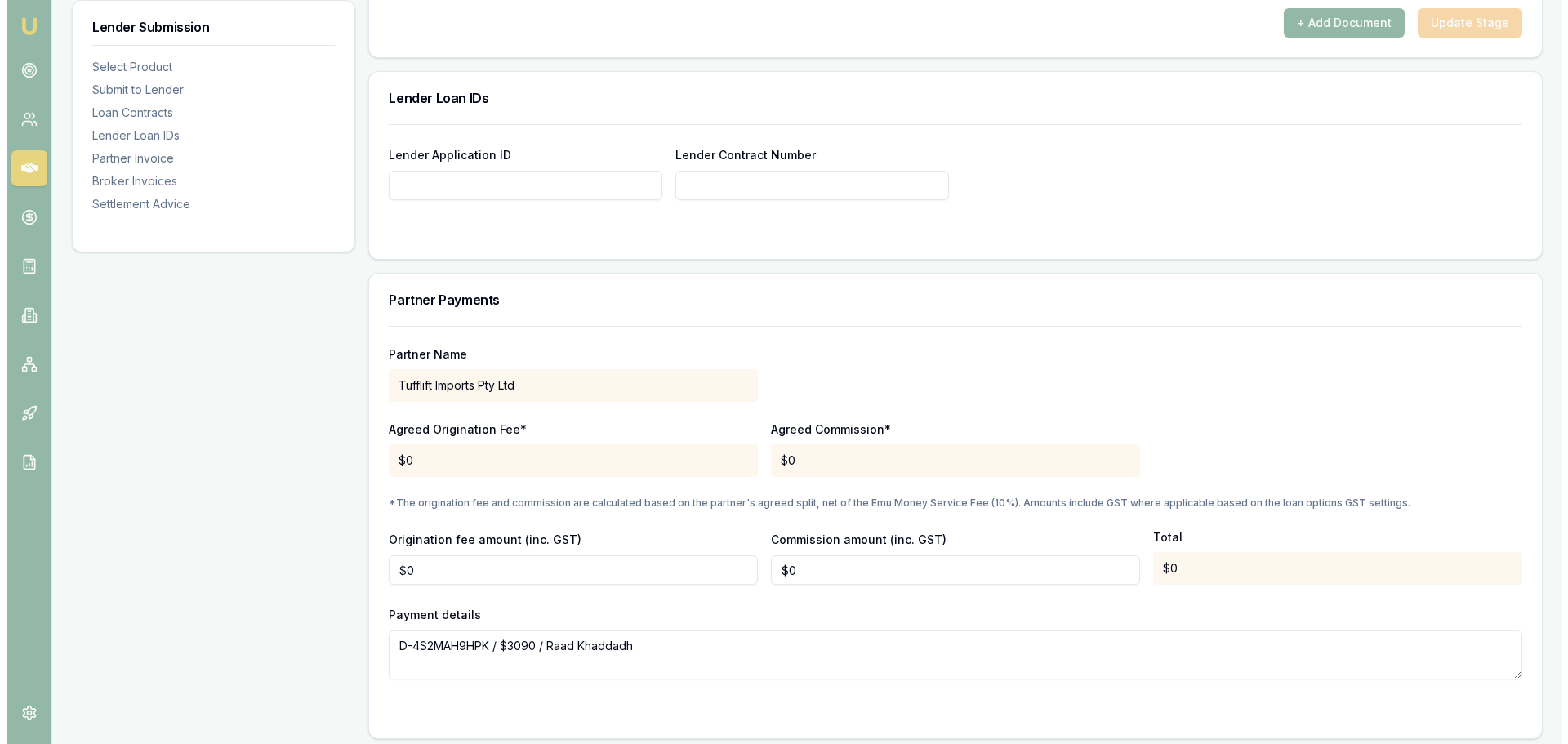
scroll to position [817, 0]
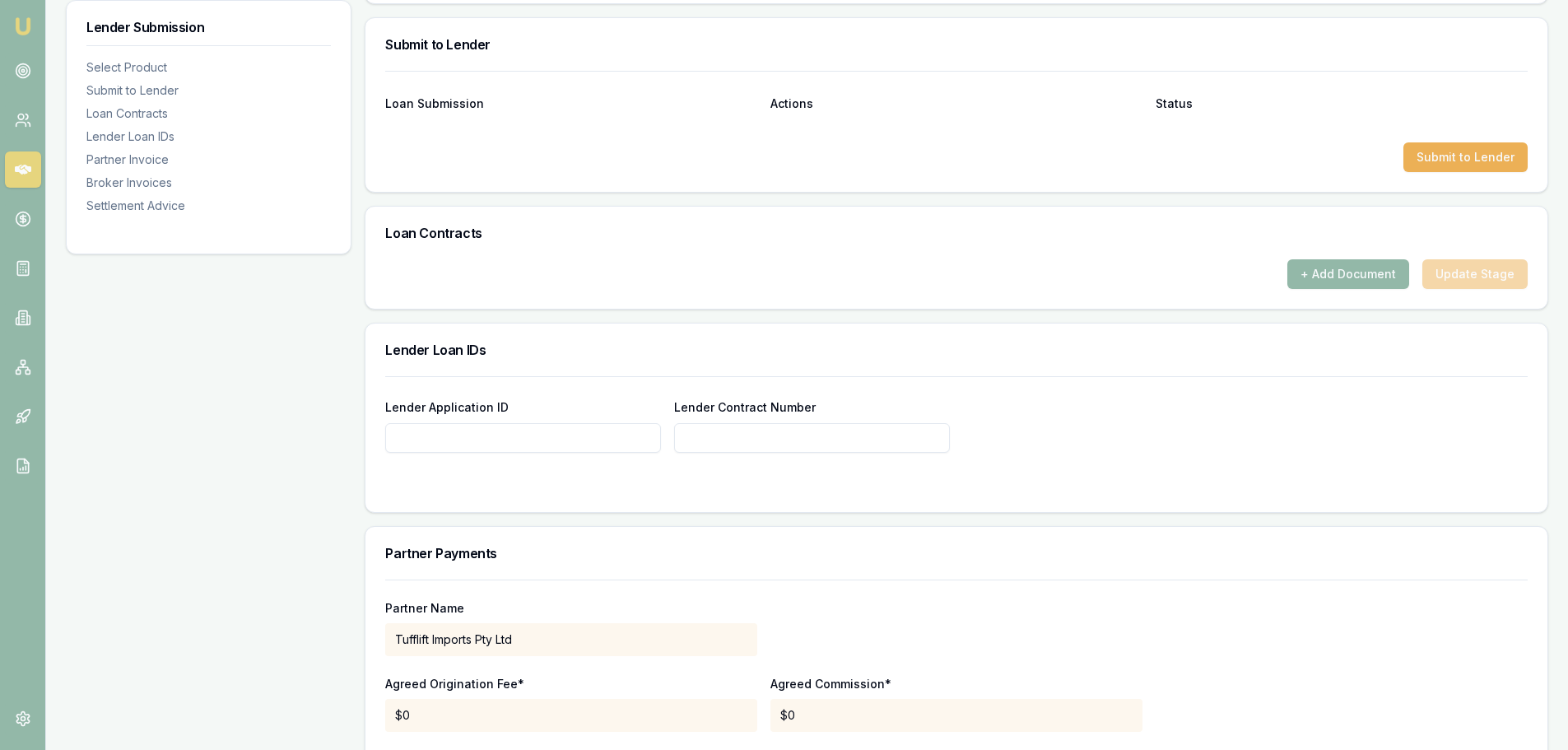
click at [1445, 159] on button "Submit to Lender" at bounding box center [1465, 158] width 125 height 30
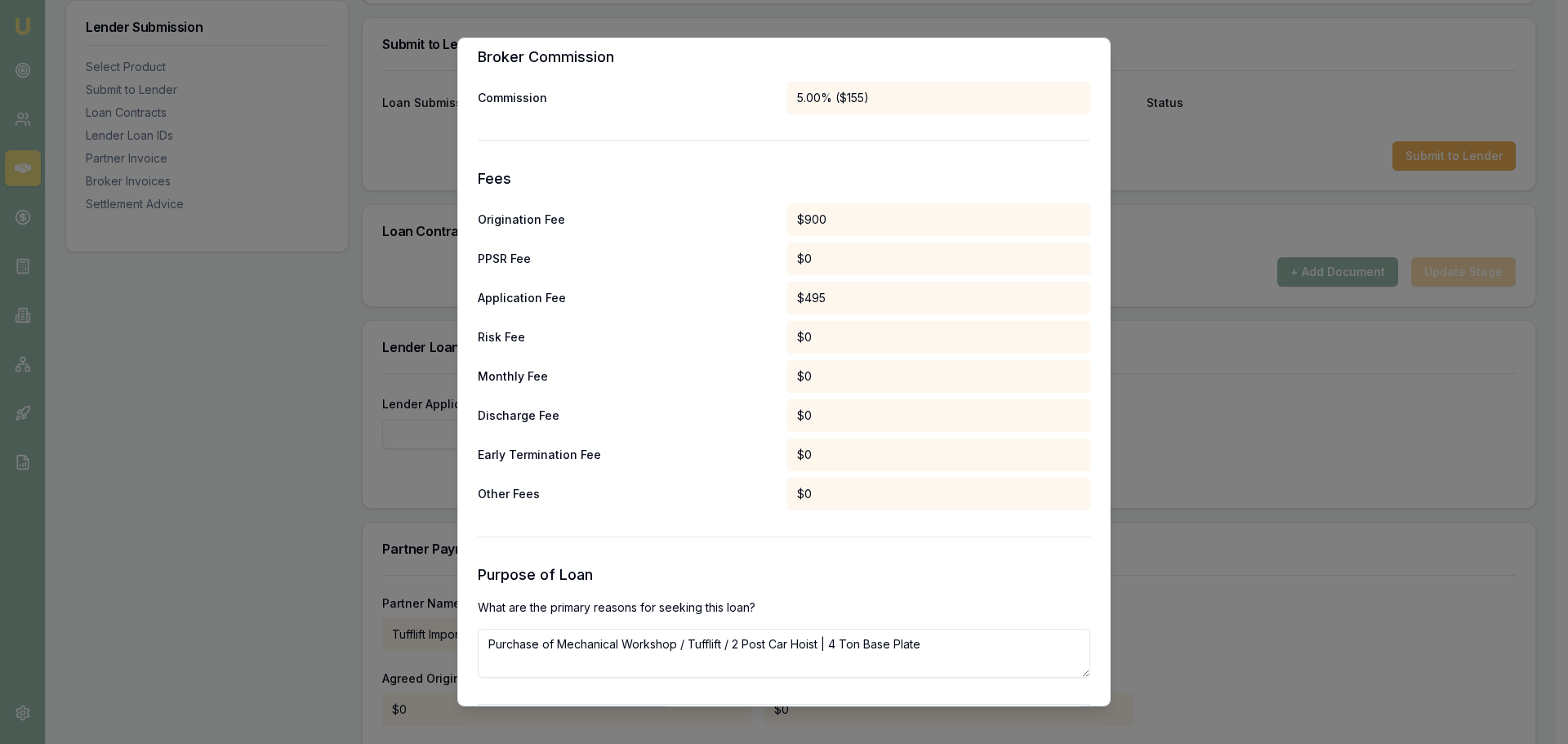
scroll to position [764, 0]
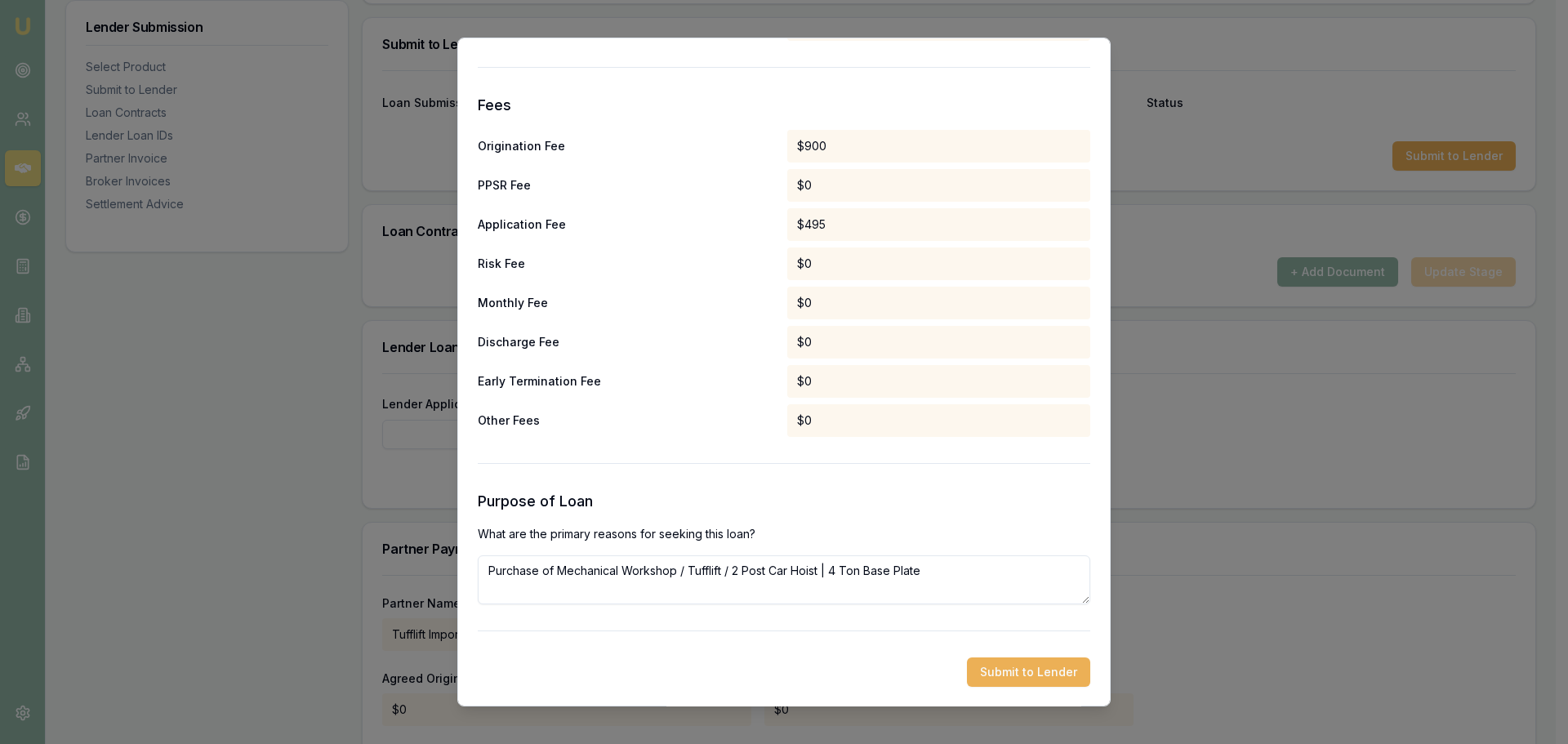
click at [1006, 663] on button "Submit to Lender" at bounding box center [1029, 673] width 124 height 30
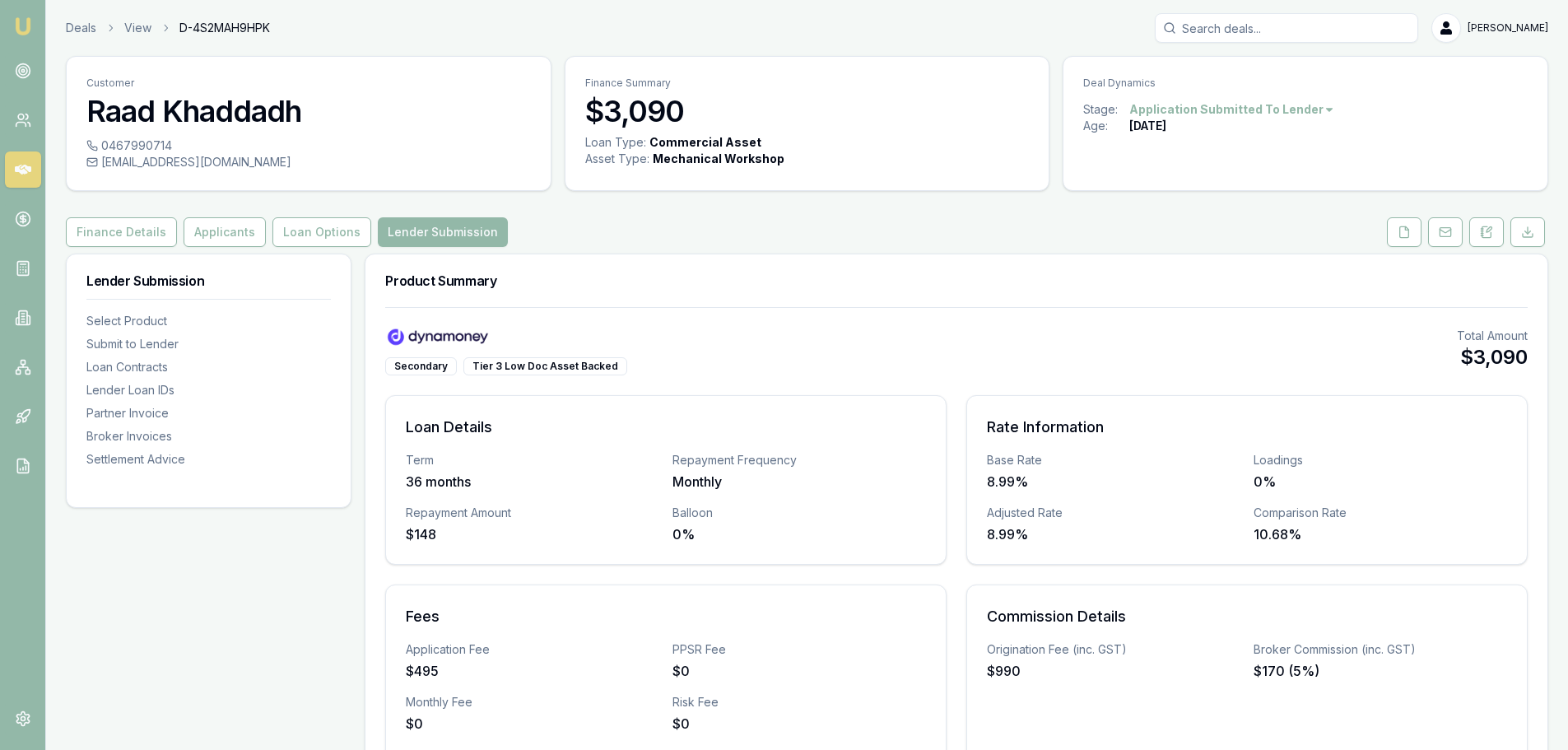
click at [906, 219] on div "Finance Details Applicants Loan Options Lender Submission" at bounding box center [806, 232] width 1482 height 30
drag, startPoint x: 541, startPoint y: 219, endPoint x: 265, endPoint y: 219, distance: 276.0
click at [541, 219] on div "Finance Details Applicants Loan Options Lender Submission" at bounding box center [806, 232] width 1482 height 30
click at [911, 220] on div "Finance Details Applicants Loan Options Lender Submission" at bounding box center [806, 232] width 1482 height 30
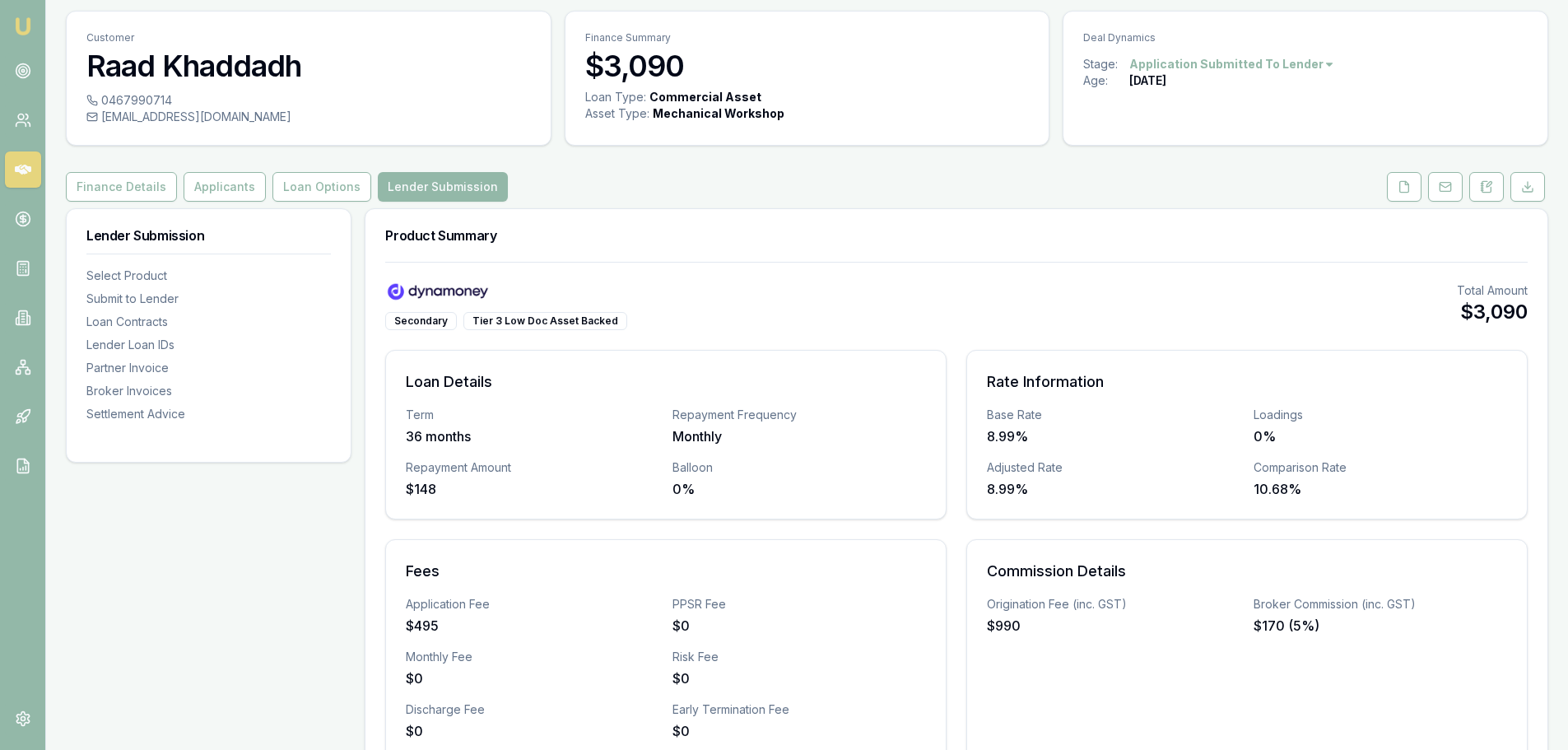
scroll to position [83, 0]
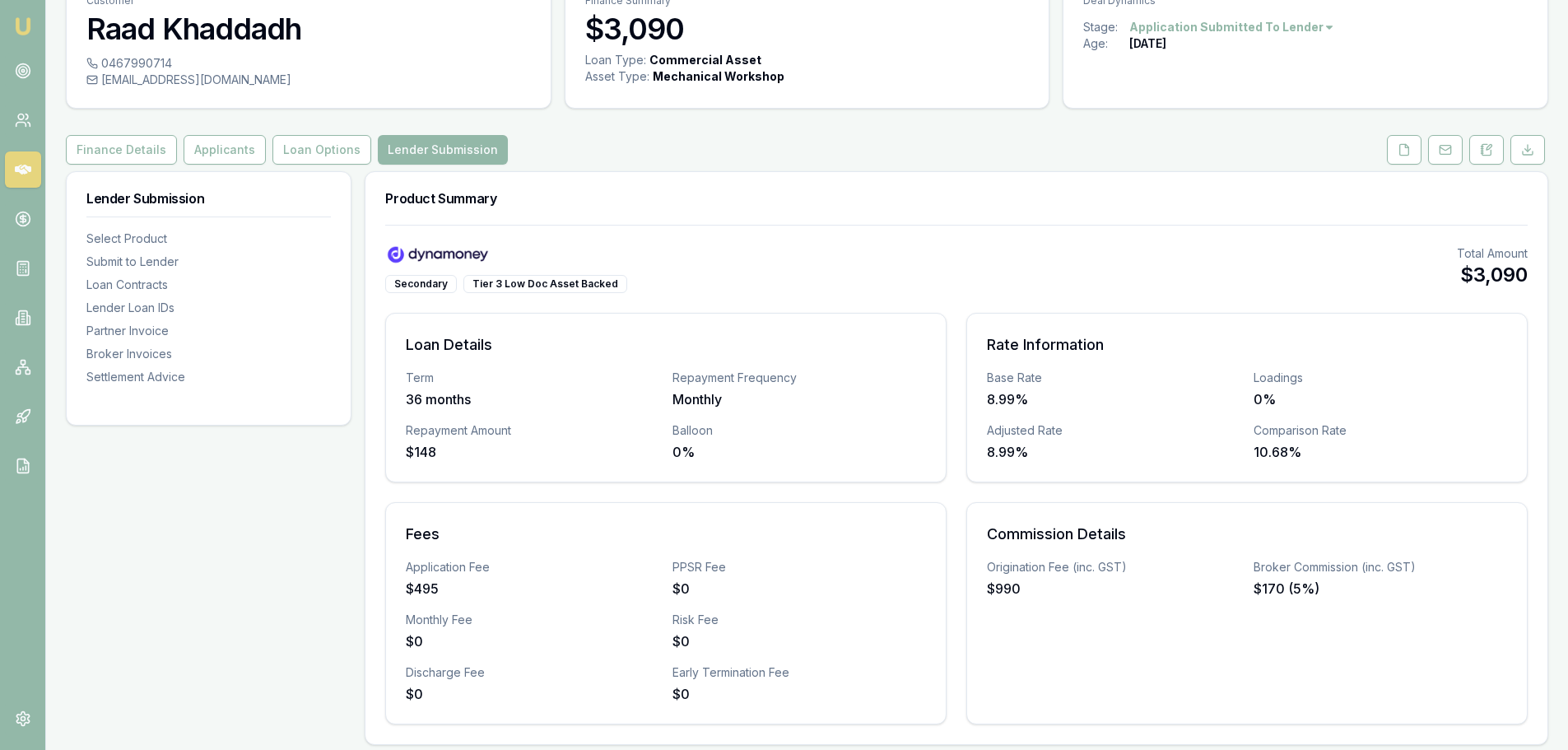
click at [25, 167] on icon at bounding box center [23, 170] width 17 height 10
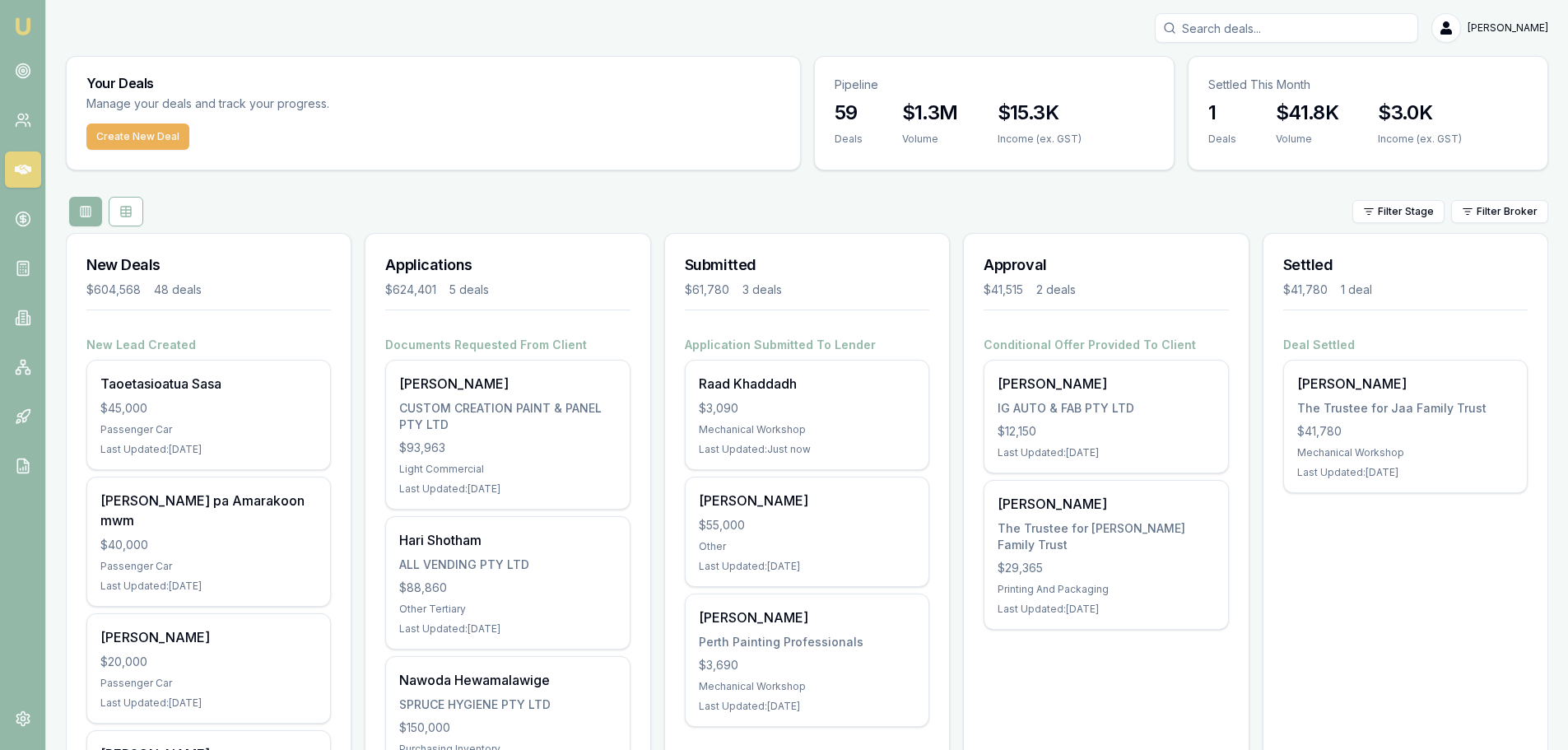
click at [293, 202] on div "Filter Stage Filter Broker" at bounding box center [806, 211] width 1482 height 30
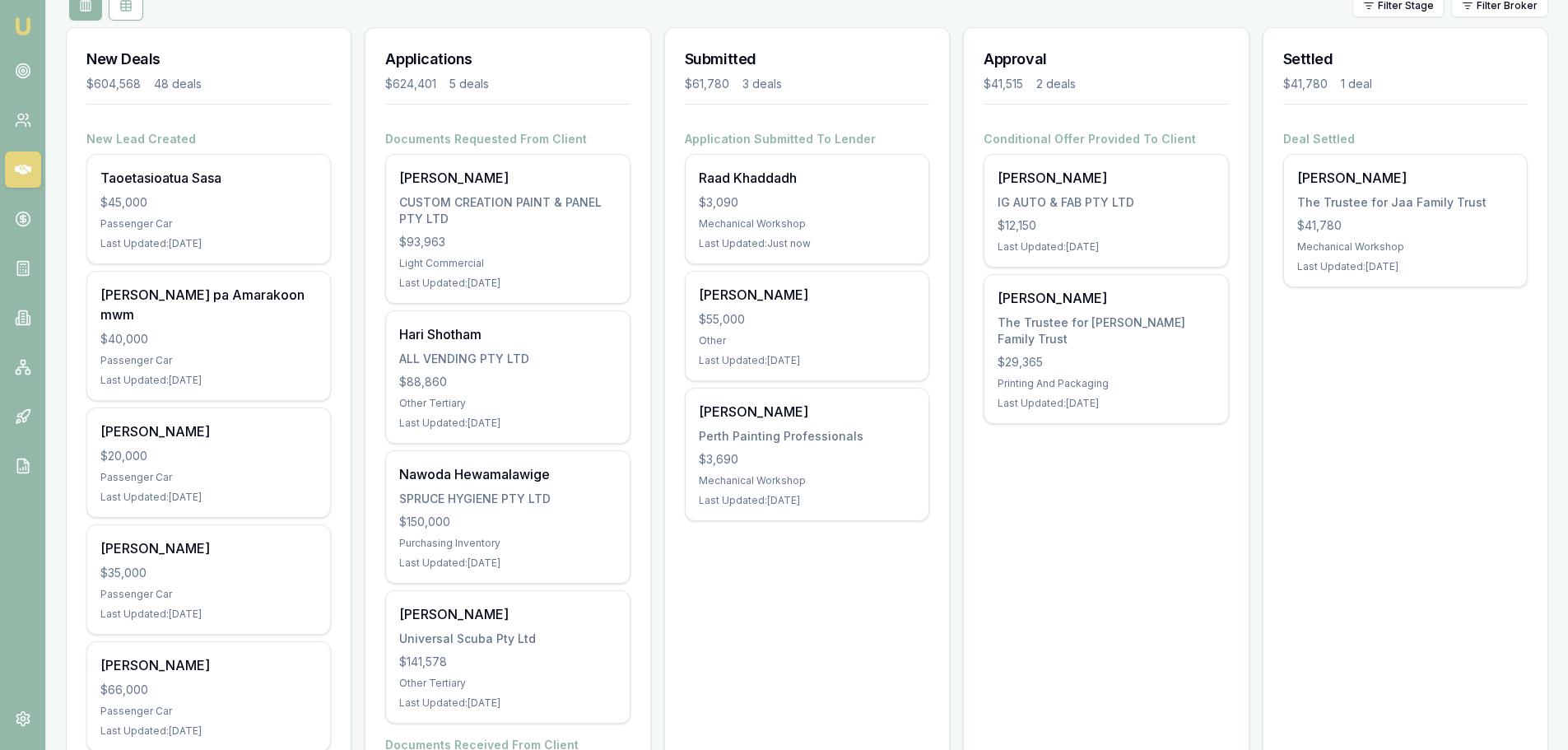
scroll to position [165, 0]
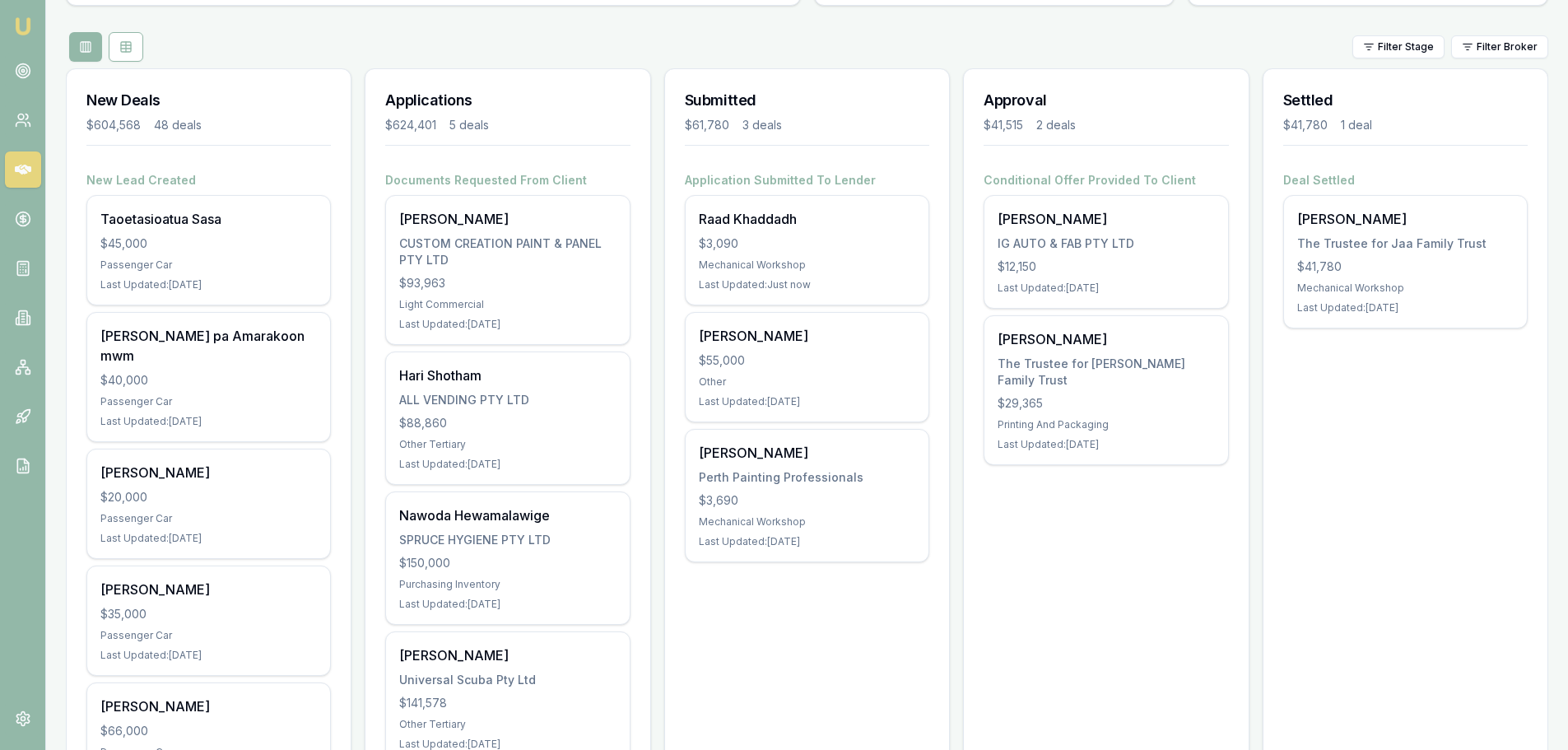
click at [763, 262] on div "Mechanical Workshop" at bounding box center [806, 264] width 216 height 13
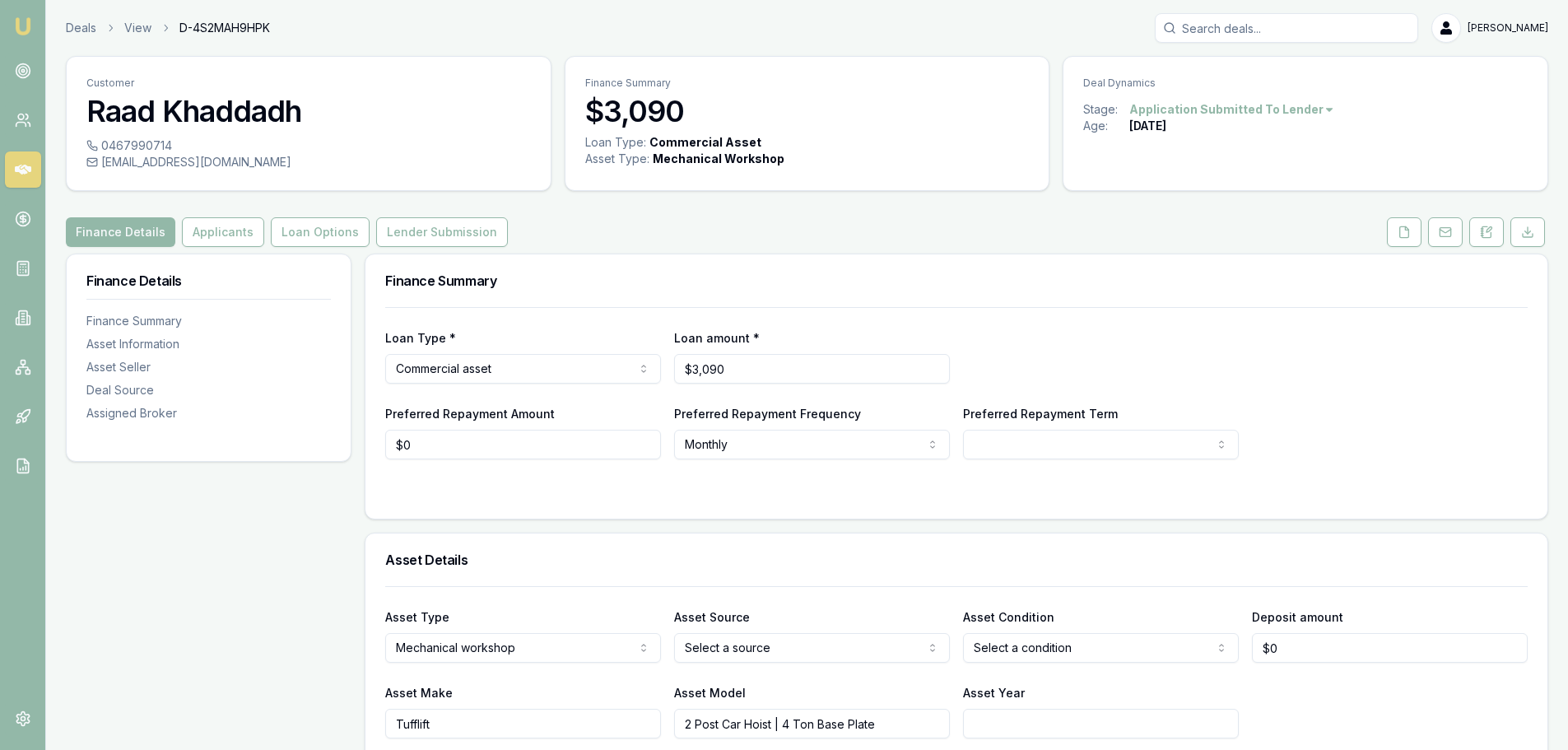
click at [443, 232] on button "Lender Submission" at bounding box center [442, 232] width 132 height 30
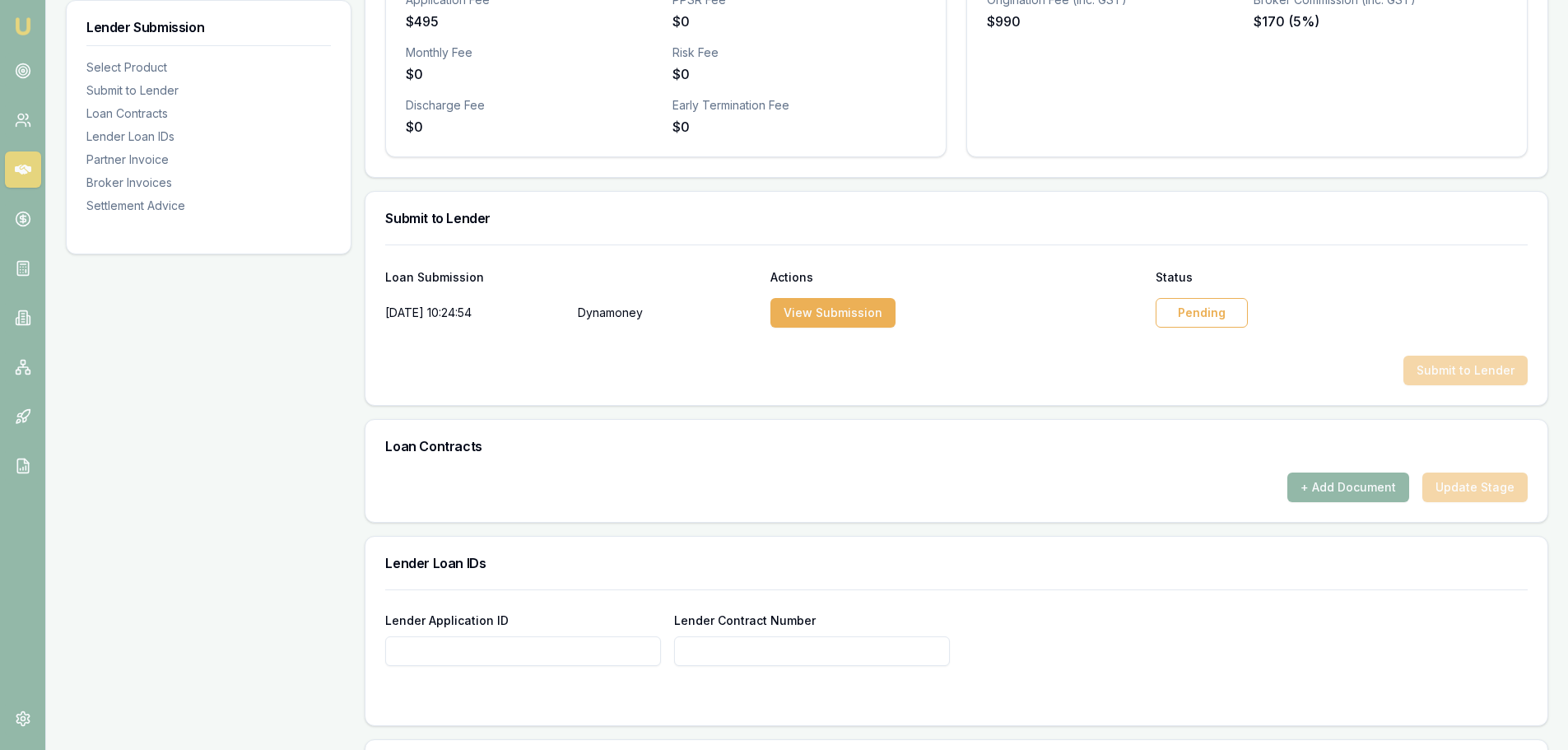
scroll to position [658, 0]
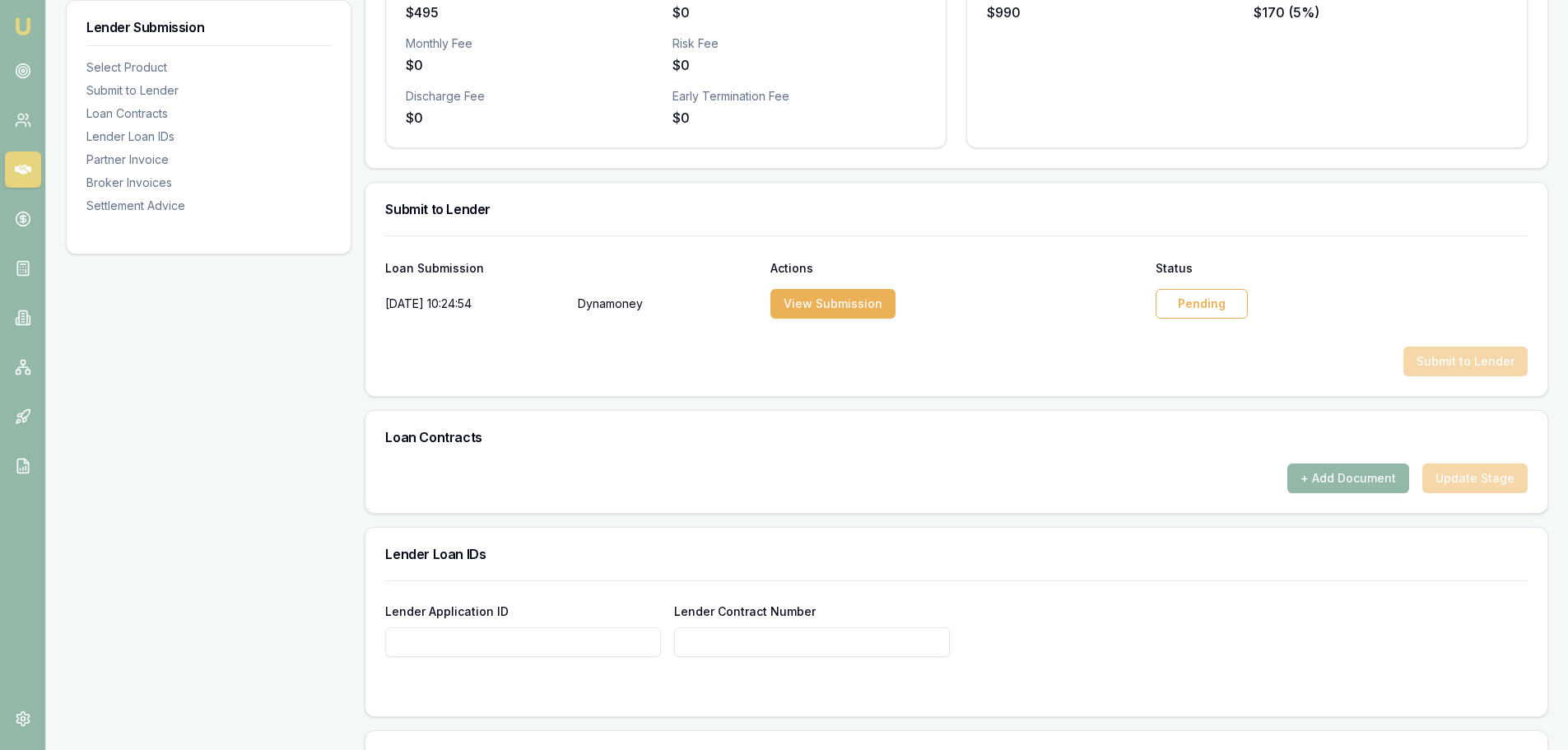
click at [1190, 310] on div "Pending" at bounding box center [1201, 304] width 92 height 30
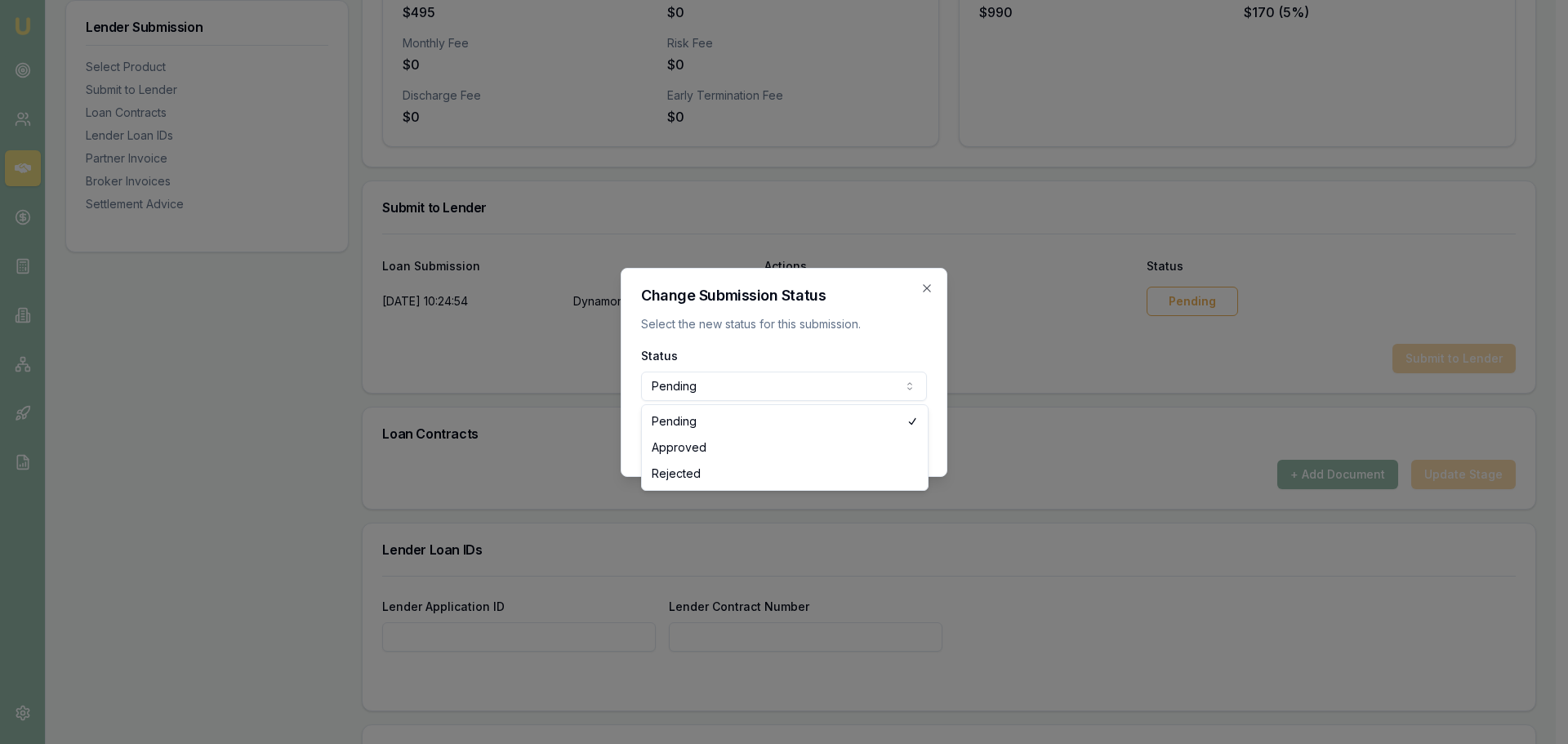
select select "APPROVED"
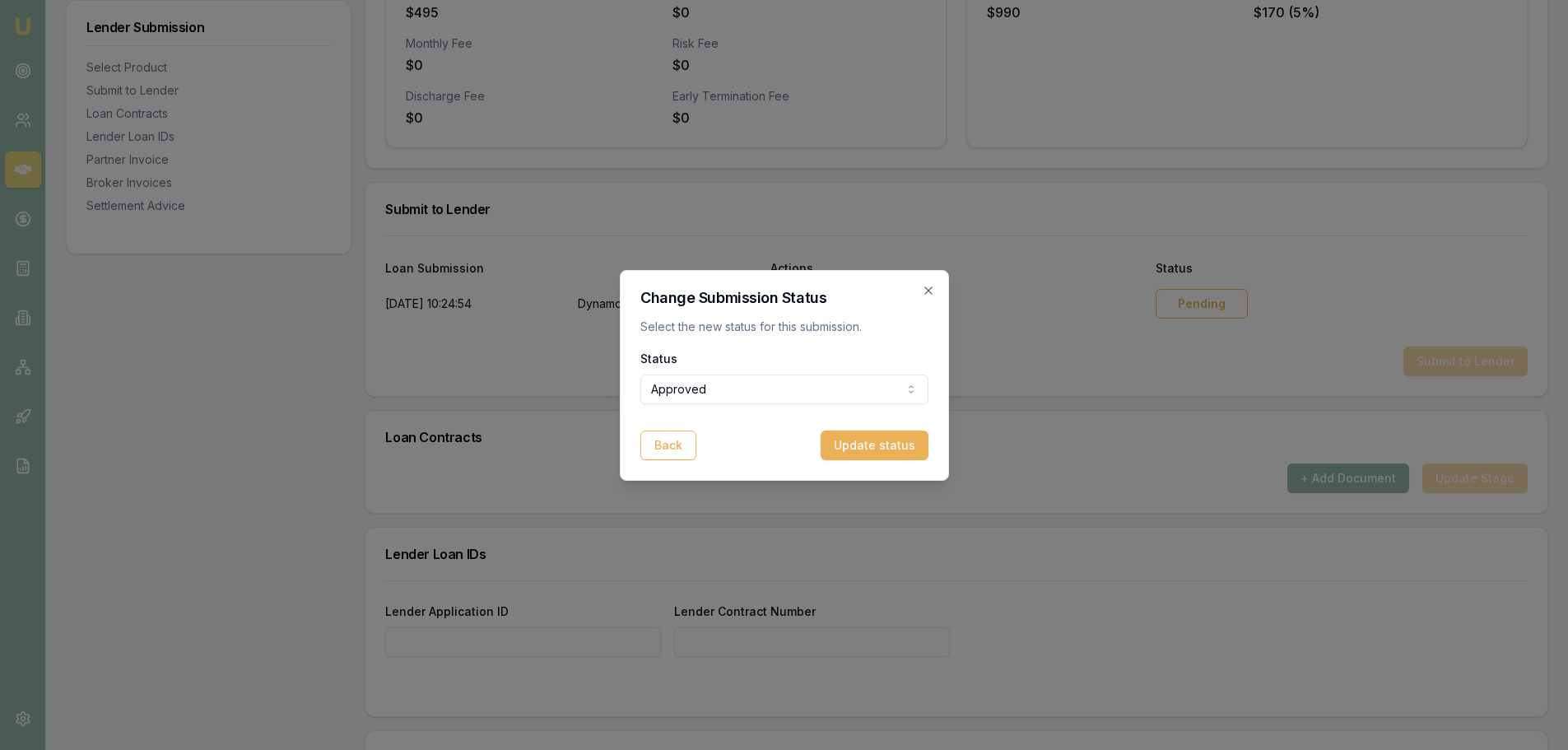
click at [896, 451] on button "Update status" at bounding box center [874, 446] width 108 height 30
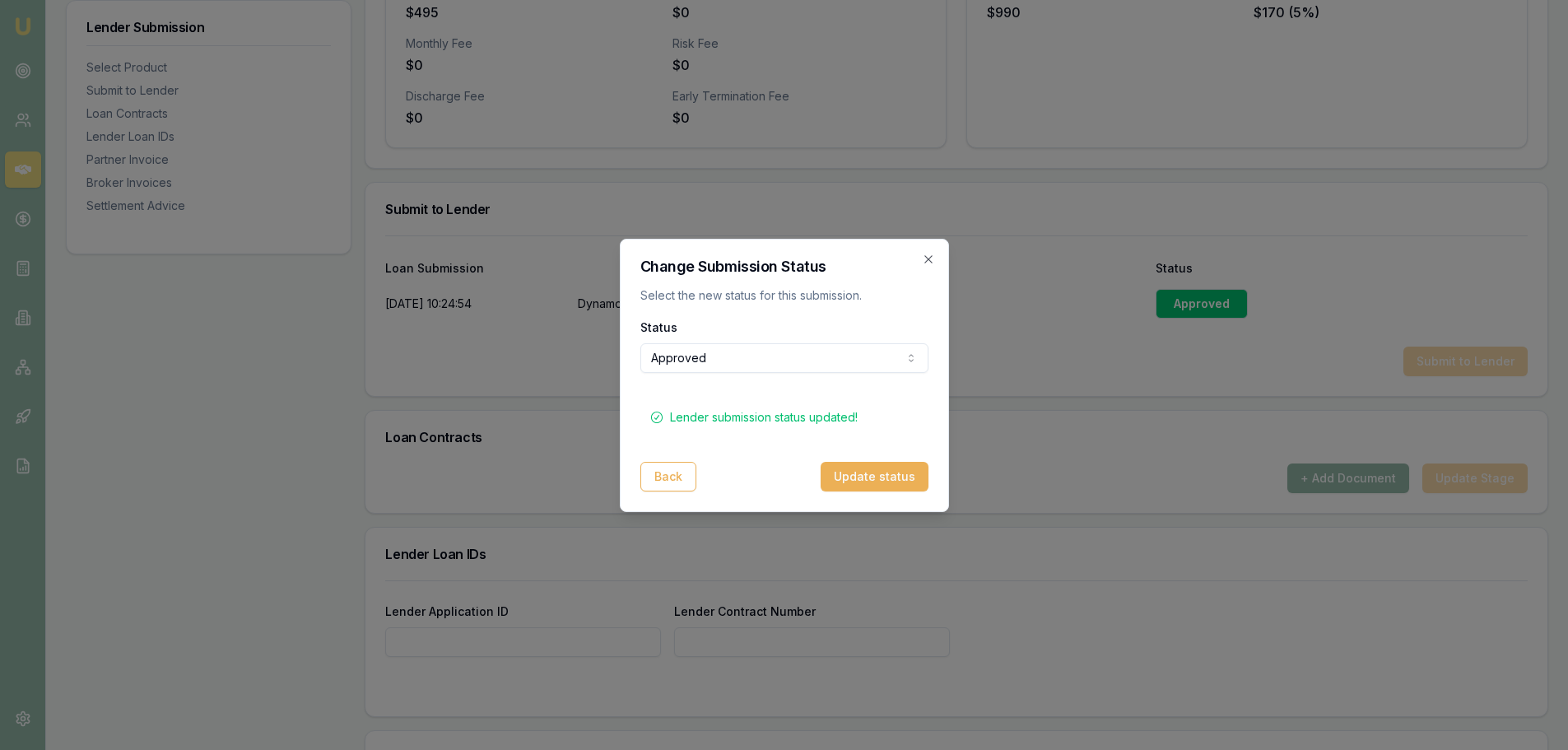
click at [927, 261] on icon "button" at bounding box center [928, 258] width 13 height 13
